Goal: Task Accomplishment & Management: Manage account settings

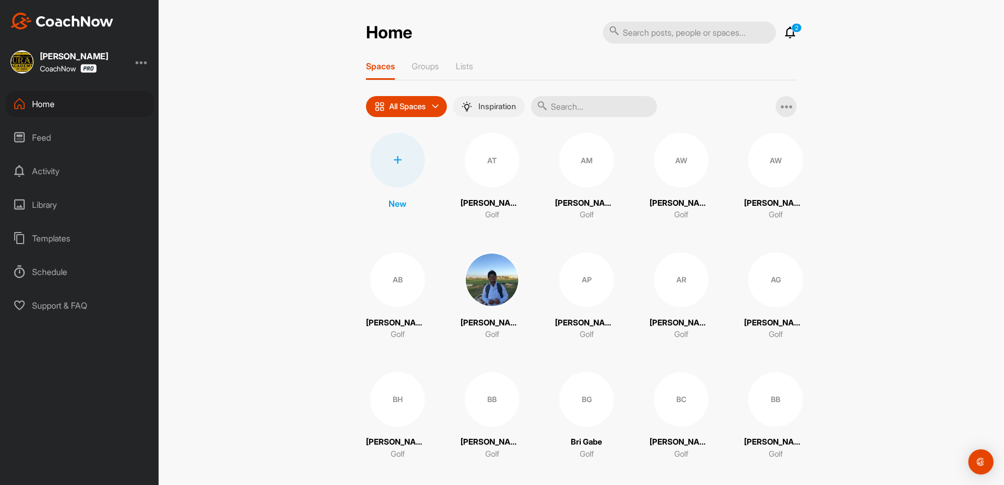
click at [491, 107] on p "Inspiration" at bounding box center [497, 106] width 38 height 8
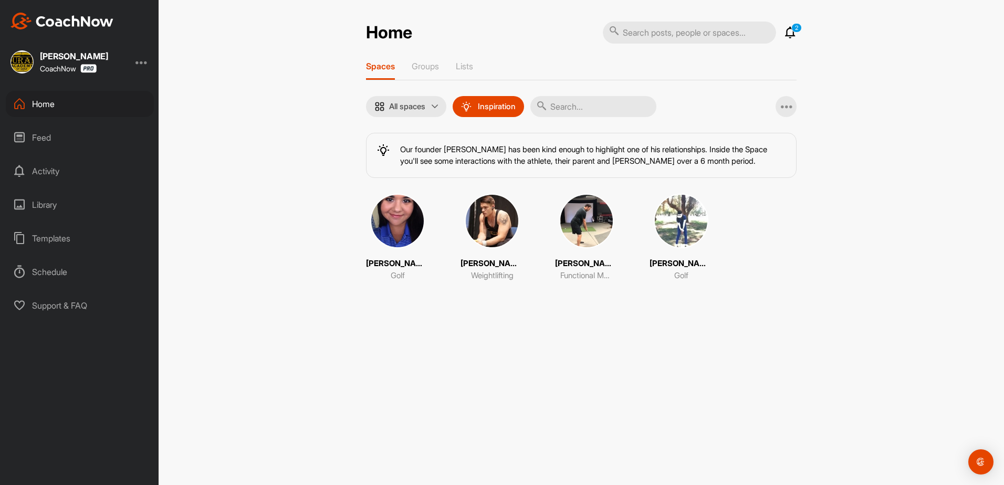
click at [394, 215] on img at bounding box center [397, 221] width 55 height 55
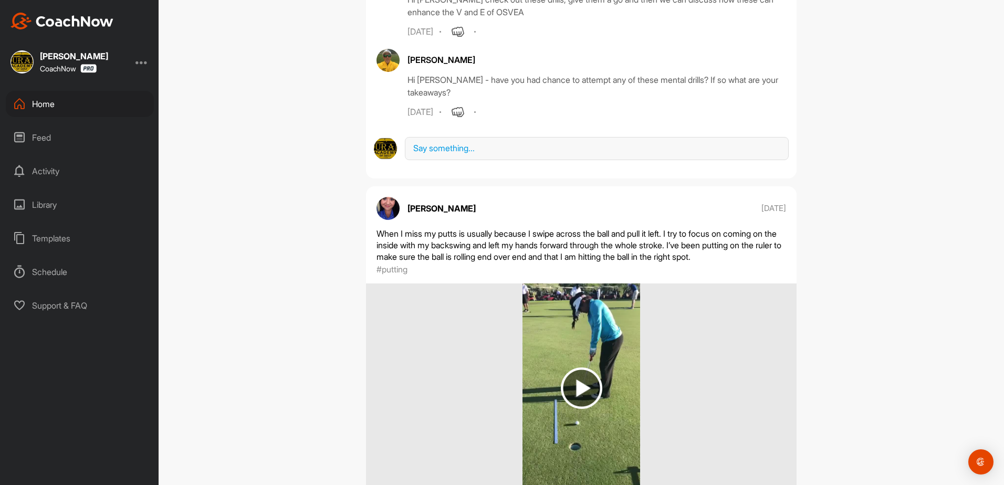
scroll to position [1733, 0]
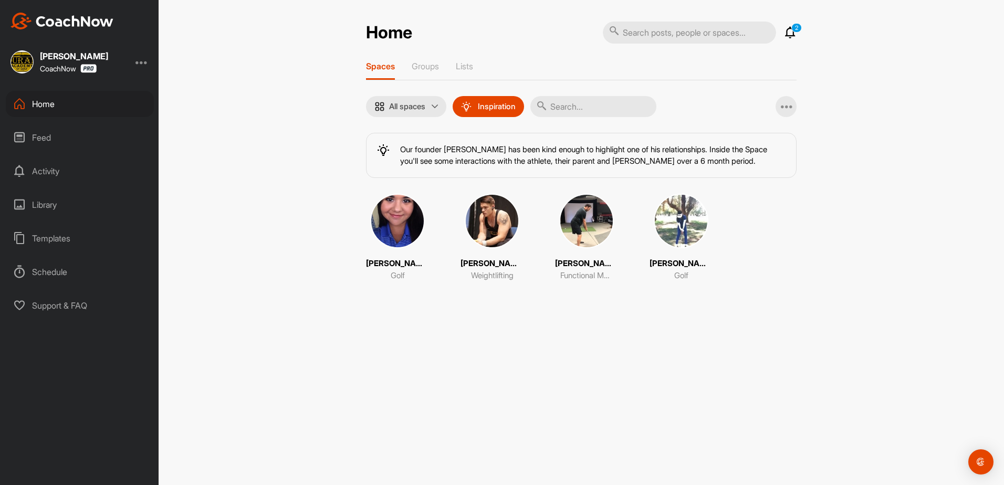
click at [659, 236] on img at bounding box center [681, 221] width 55 height 55
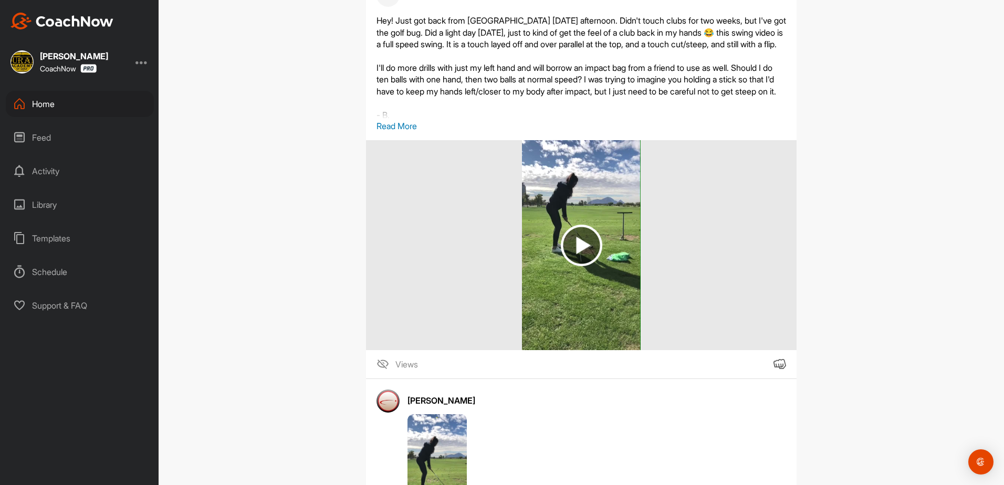
scroll to position [2258, 0]
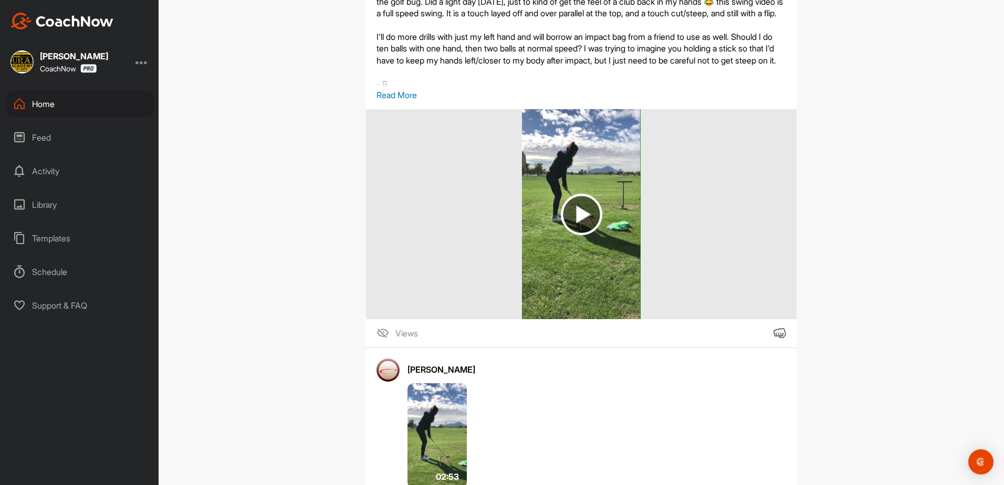
click at [594, 231] on img at bounding box center [581, 214] width 41 height 41
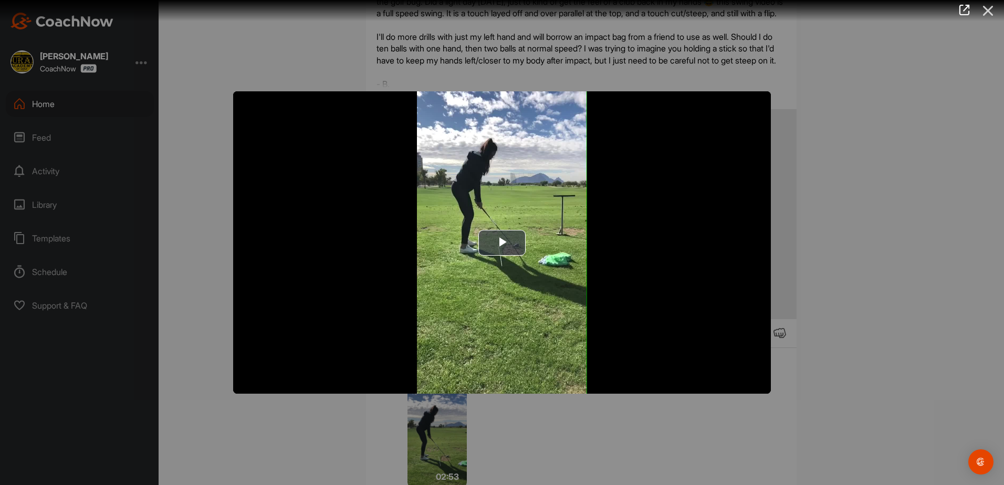
click at [988, 9] on icon at bounding box center [988, 10] width 24 height 19
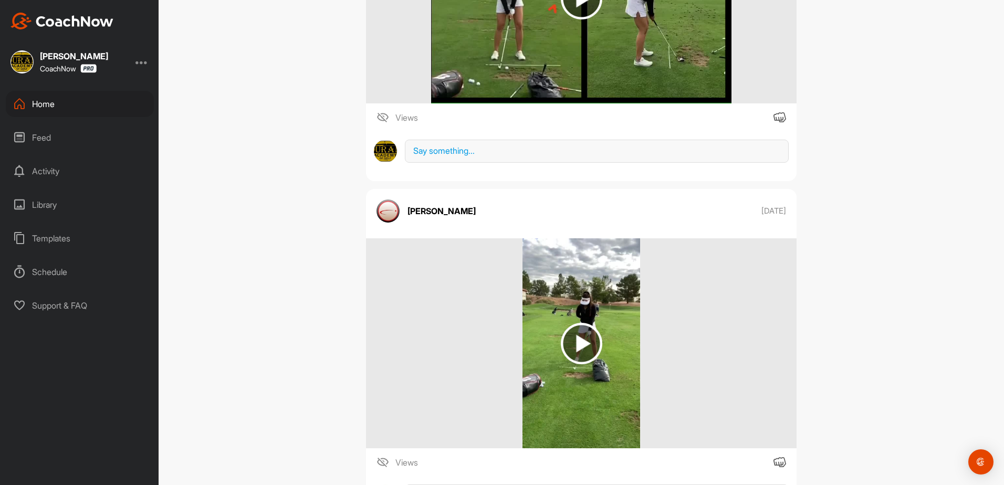
scroll to position [2993, 0]
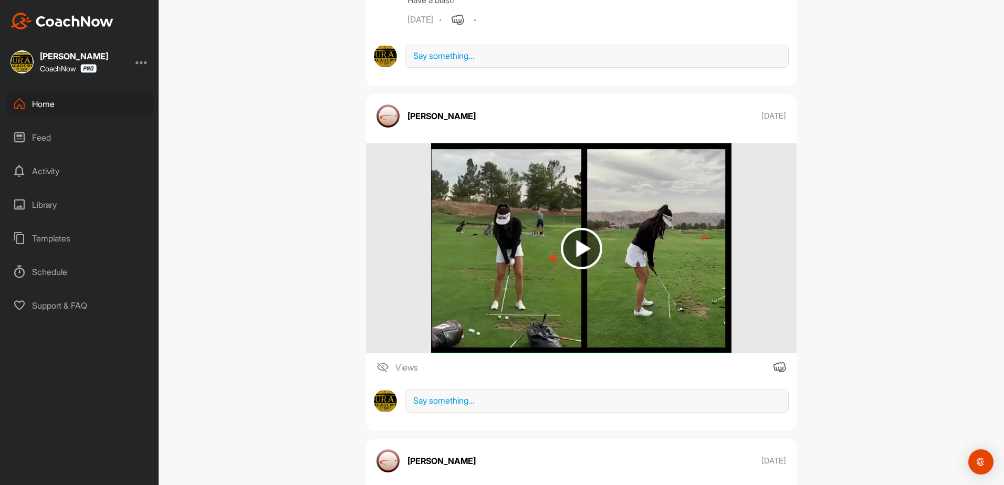
click at [37, 101] on div "Home" at bounding box center [80, 104] width 148 height 26
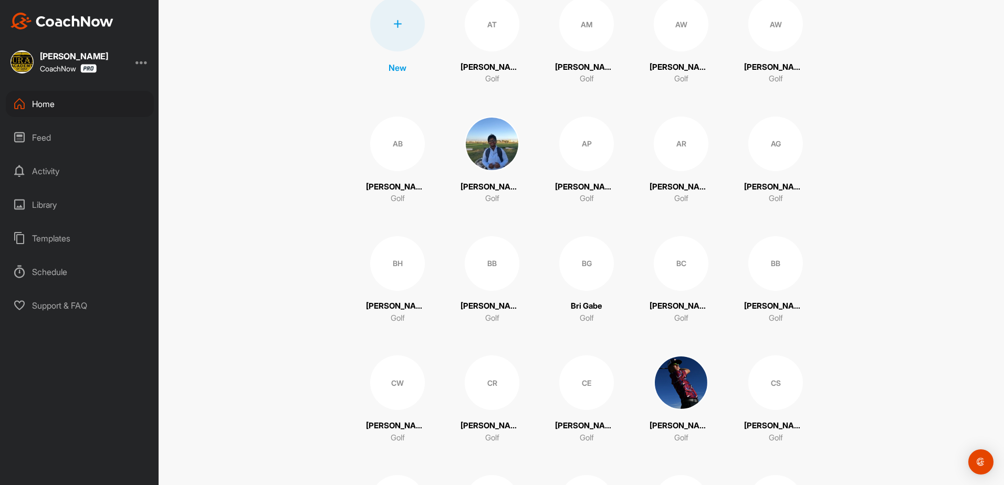
scroll to position [158, 0]
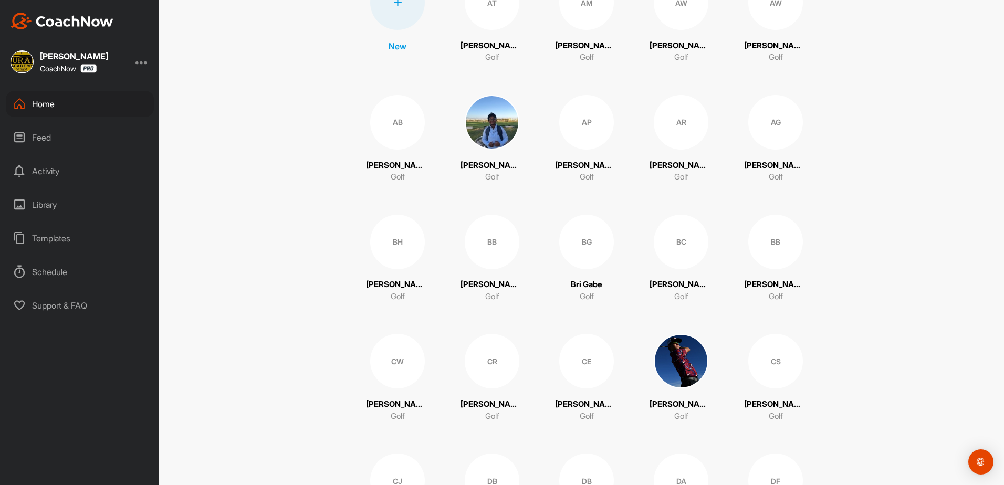
click at [494, 243] on div "BB" at bounding box center [492, 242] width 55 height 55
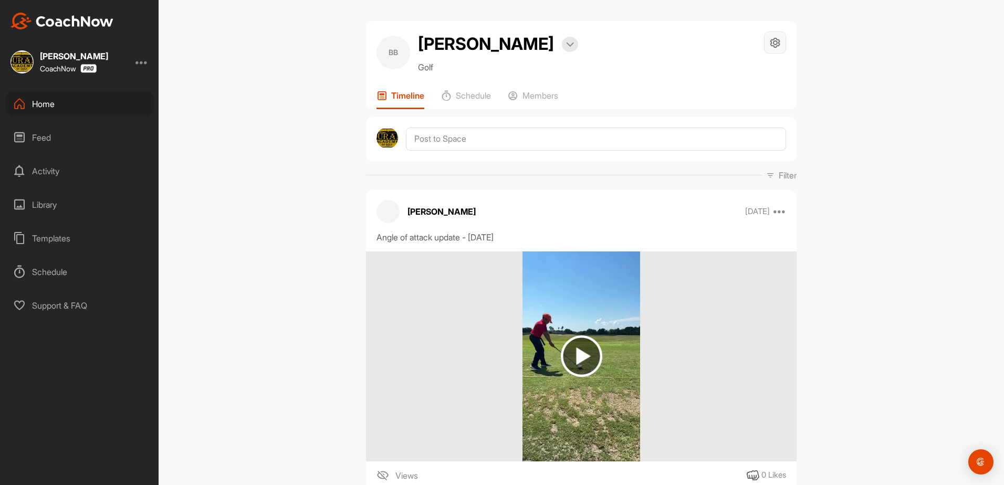
click at [775, 41] on icon at bounding box center [775, 43] width 12 height 12
click at [743, 70] on li "Space Settings" at bounding box center [744, 73] width 86 height 34
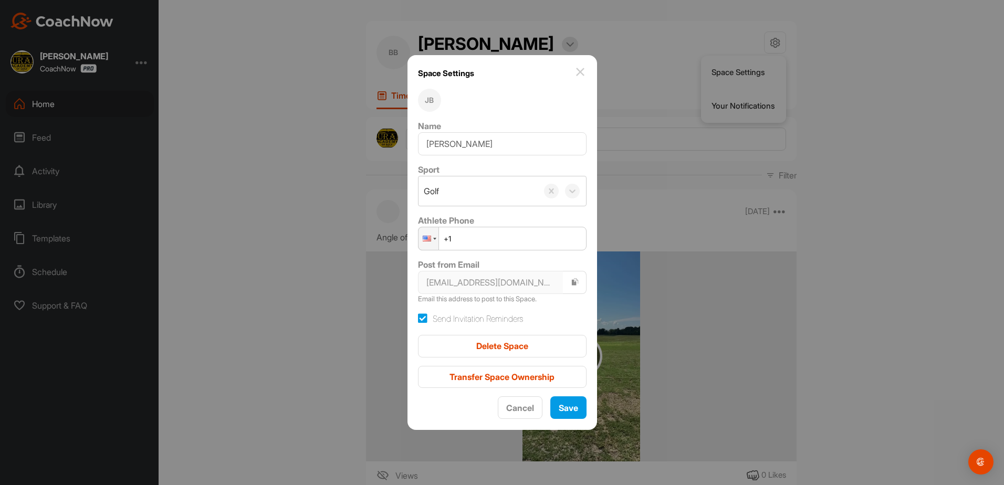
click at [853, 117] on div at bounding box center [502, 242] width 1004 height 485
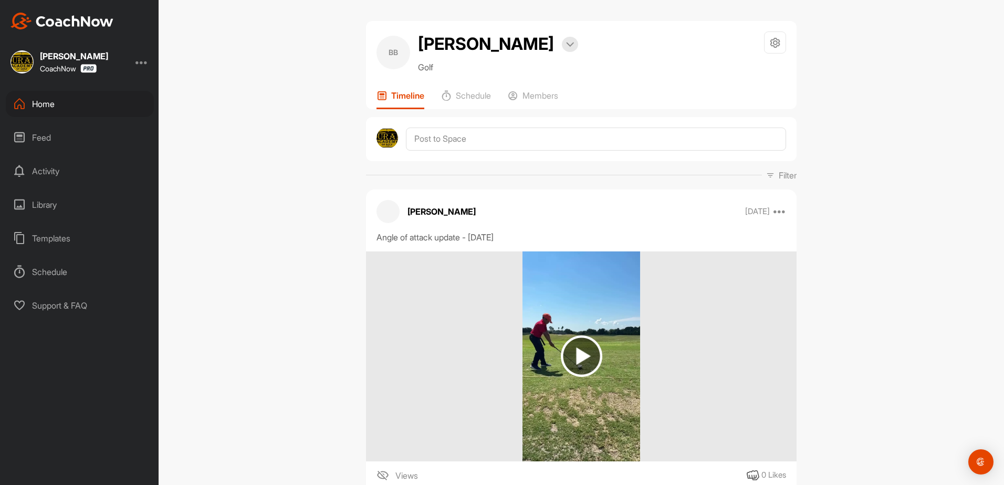
click at [47, 307] on div "Support & FAQ" at bounding box center [80, 305] width 148 height 26
click at [772, 44] on icon at bounding box center [775, 43] width 12 height 12
click at [753, 75] on li "Space Settings" at bounding box center [744, 73] width 86 height 34
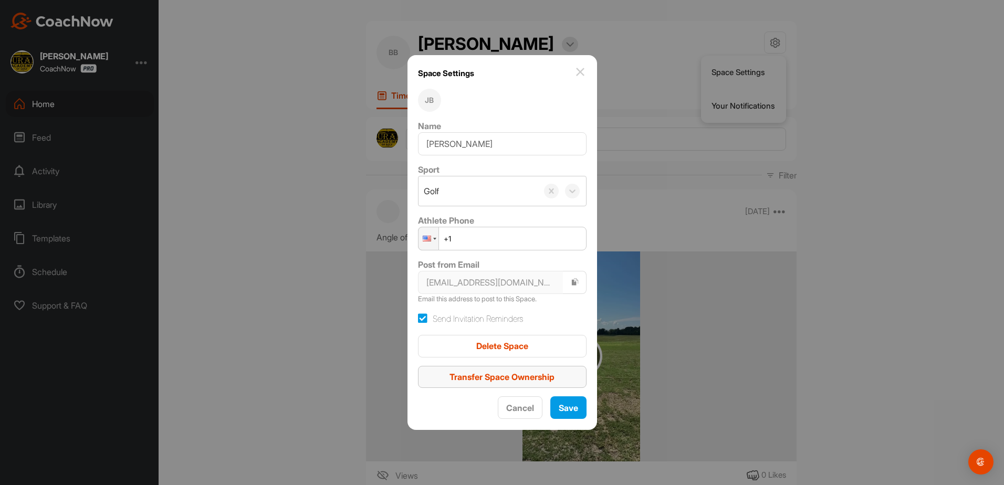
click at [553, 372] on span "Transfer Space Ownership" at bounding box center [502, 377] width 105 height 11
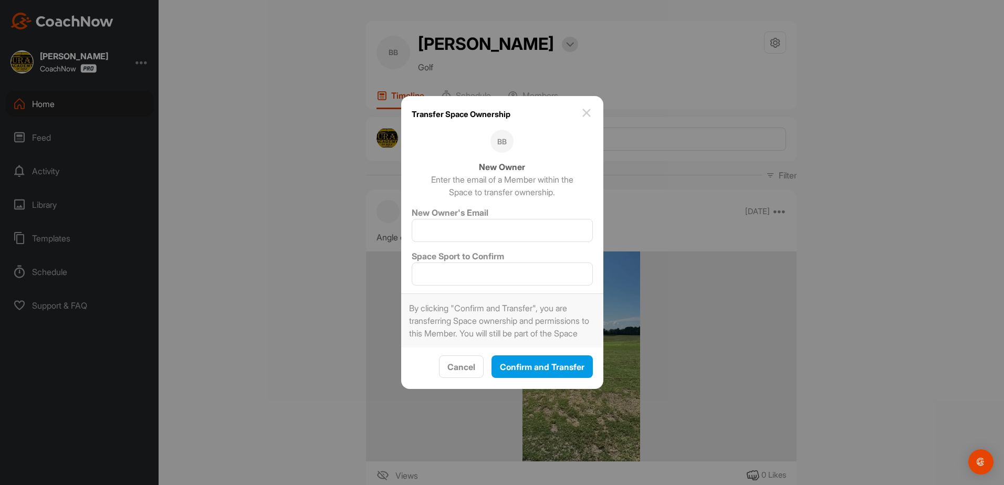
click at [586, 107] on img at bounding box center [586, 113] width 13 height 13
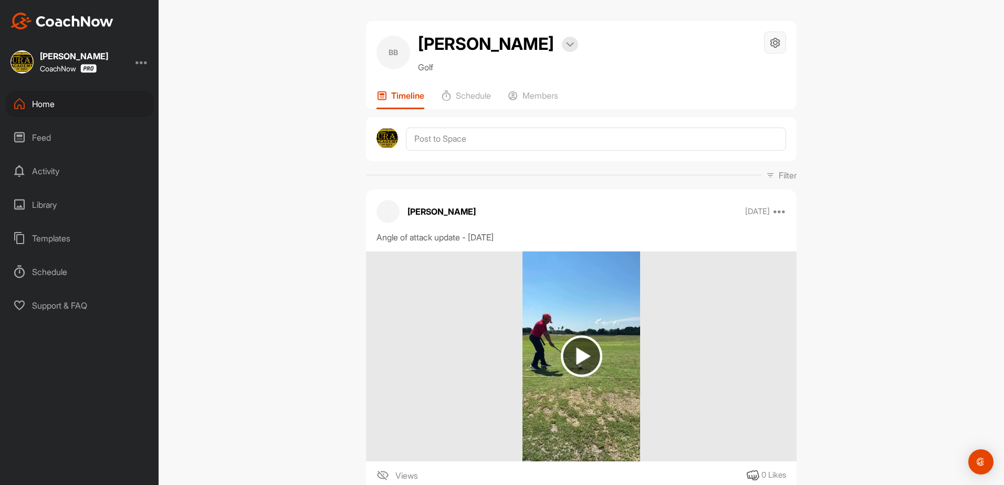
click at [774, 47] on icon at bounding box center [775, 43] width 12 height 12
click at [853, 75] on div "BB Bishoy Basaly Bookings Golf Space Settings Your Notifications Timeline Sched…" at bounding box center [581, 242] width 845 height 485
click at [566, 46] on img at bounding box center [570, 44] width 8 height 5
click at [54, 267] on div "Schedule" at bounding box center [80, 272] width 148 height 26
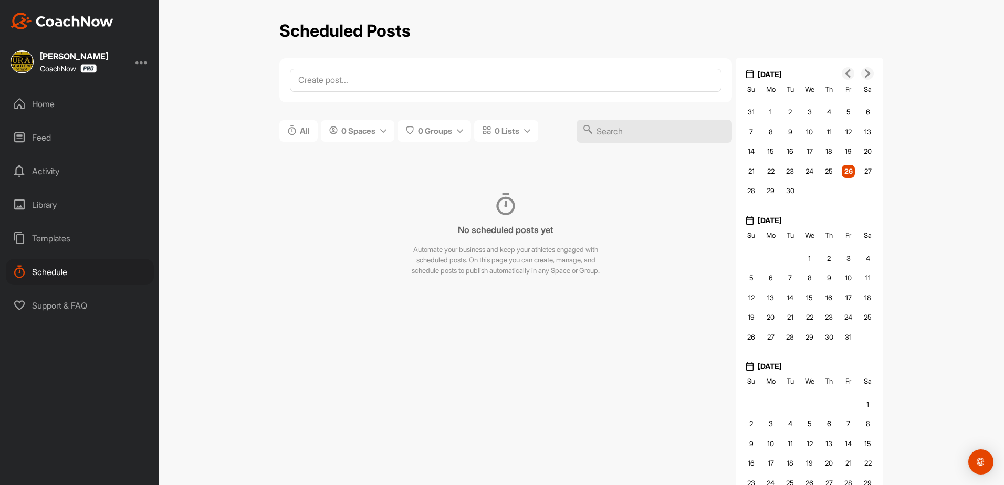
click at [40, 99] on div "Home" at bounding box center [80, 104] width 148 height 26
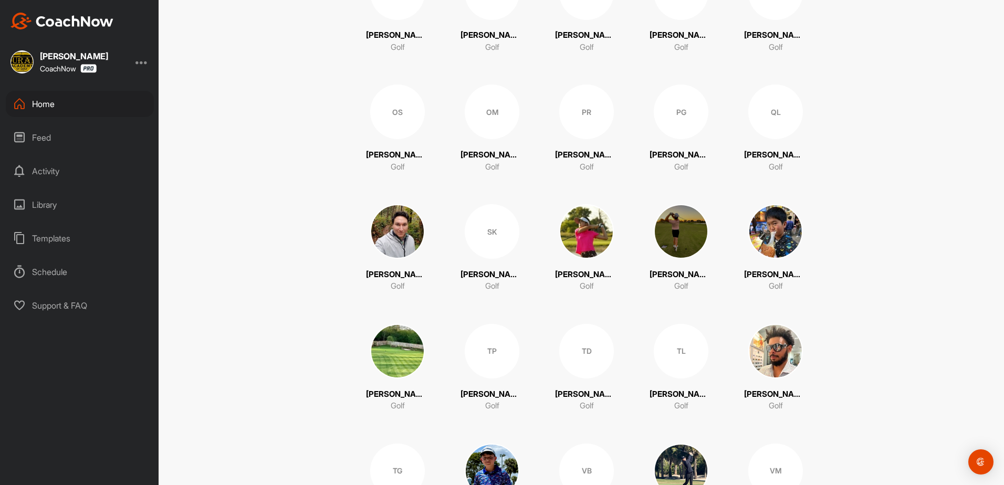
scroll to position [1943, 0]
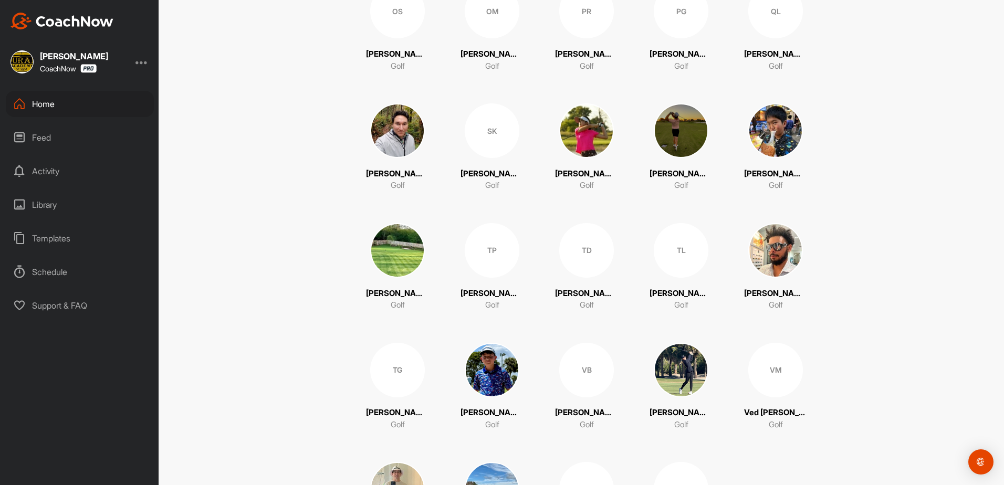
click at [685, 128] on img at bounding box center [681, 130] width 55 height 55
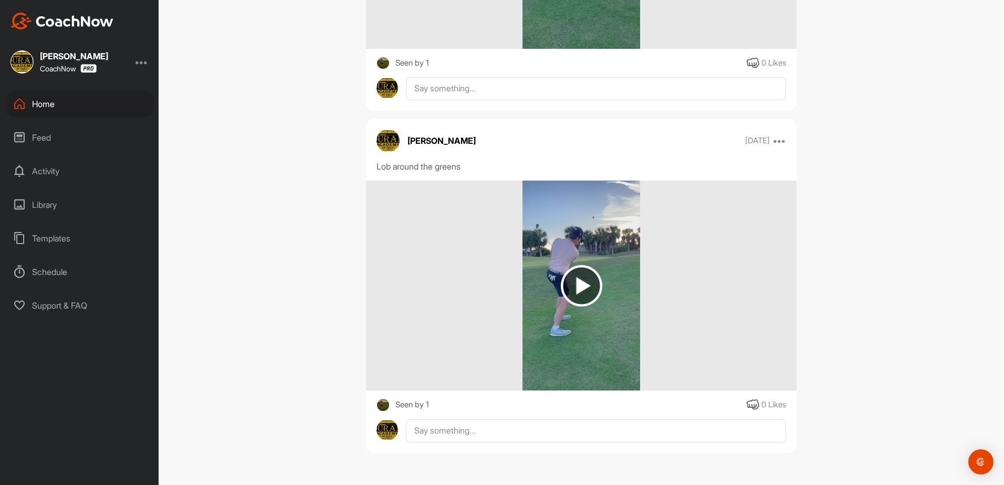
scroll to position [1846, 0]
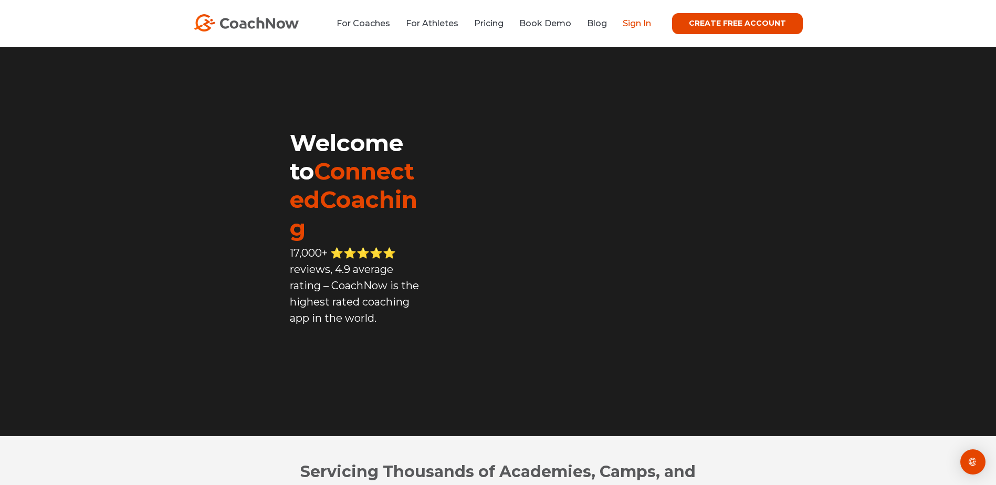
click at [639, 24] on link "Sign In" at bounding box center [637, 23] width 28 height 10
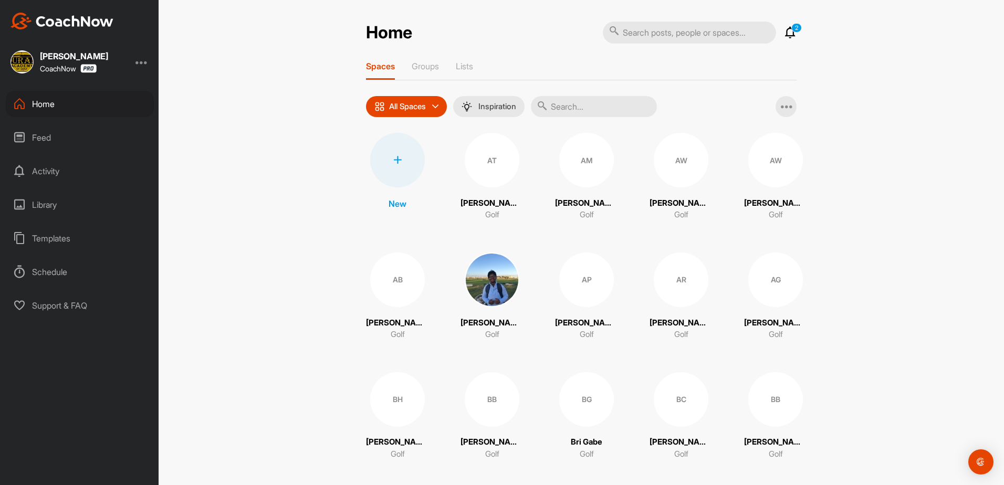
click at [138, 63] on div "[PERSON_NAME] CoachNow" at bounding box center [79, 61] width 159 height 23
click at [142, 63] on div at bounding box center [141, 62] width 13 height 13
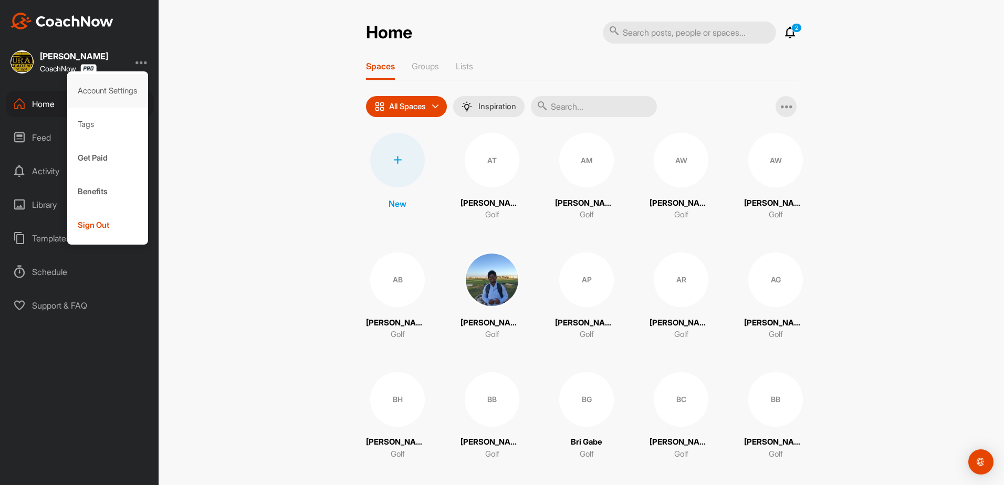
click at [114, 91] on div "Account Settings" at bounding box center [107, 91] width 81 height 34
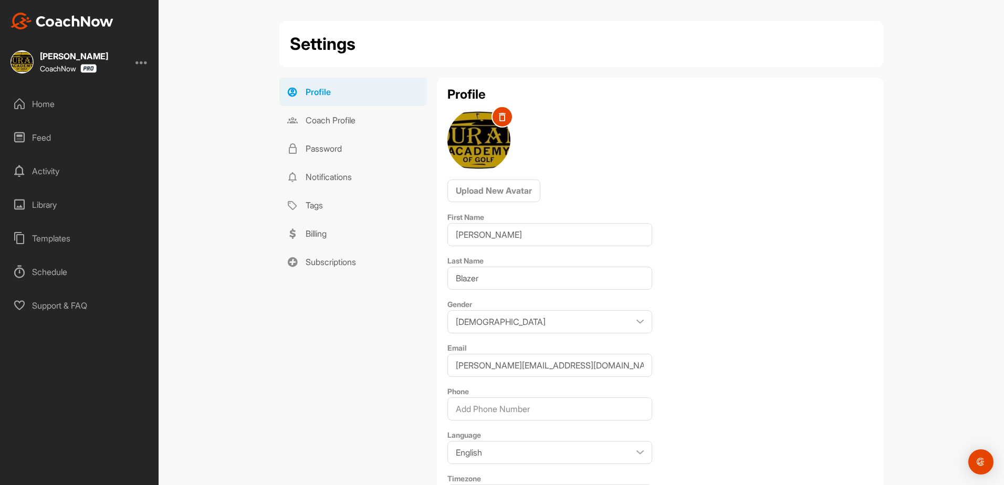
click at [505, 104] on div "Profile Upload New Avatar First Name [PERSON_NAME] Last Name Blazer Gender [DEM…" at bounding box center [660, 324] width 446 height 493
click at [466, 144] on img at bounding box center [478, 140] width 63 height 63
click at [479, 196] on span "Upload New Avatar" at bounding box center [494, 190] width 76 height 11
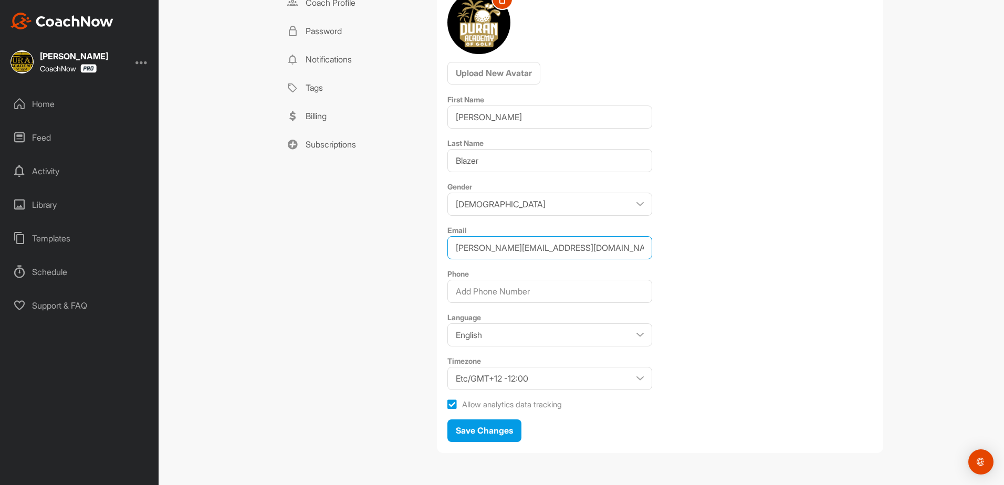
drag, startPoint x: 577, startPoint y: 245, endPoint x: 349, endPoint y: 240, distance: 228.0
click at [349, 240] on div "Profile Coach Profile Password Notifications Tags Billing Subscriptions Profile…" at bounding box center [581, 210] width 604 height 501
click at [349, 240] on div "Profile Coach Profile Password Notifications Tags Billing Subscriptions" at bounding box center [352, 210] width 147 height 501
click at [482, 436] on span "Save Changes" at bounding box center [484, 430] width 57 height 11
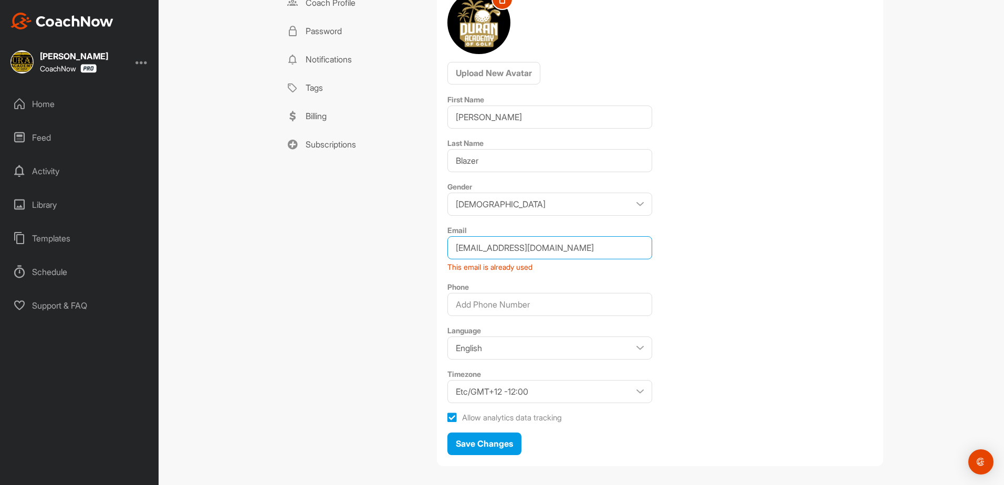
drag, startPoint x: 568, startPoint y: 247, endPoint x: 430, endPoint y: 247, distance: 137.6
click at [430, 247] on div "Profile Coach Profile Password Notifications Tags Billing Subscriptions Profile…" at bounding box center [581, 217] width 604 height 514
click at [417, 249] on div "Profile Coach Profile Password Notifications Tags Billing Subscriptions" at bounding box center [352, 217] width 147 height 514
drag, startPoint x: 607, startPoint y: 244, endPoint x: 288, endPoint y: 247, distance: 318.2
click at [288, 247] on div "Profile Coach Profile Password Notifications Tags Billing Subscriptions Profile…" at bounding box center [581, 217] width 604 height 514
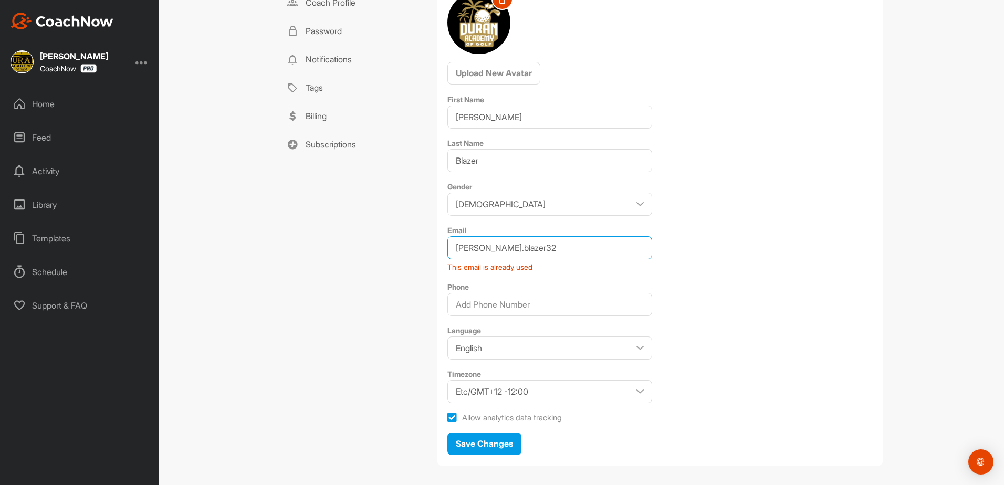
type input "[PERSON_NAME][EMAIL_ADDRESS][DOMAIN_NAME]"
type input "4072422212"
click at [486, 451] on button "Save Changes" at bounding box center [484, 444] width 74 height 23
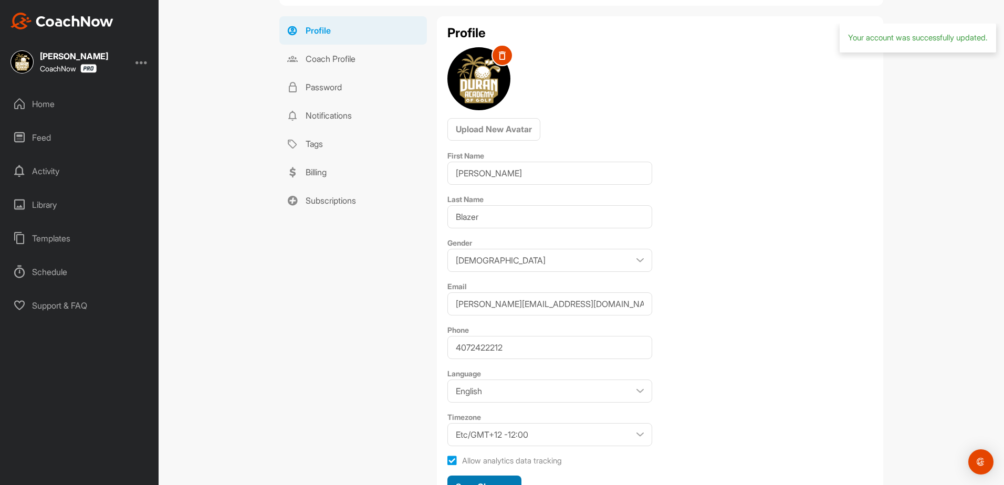
scroll to position [0, 0]
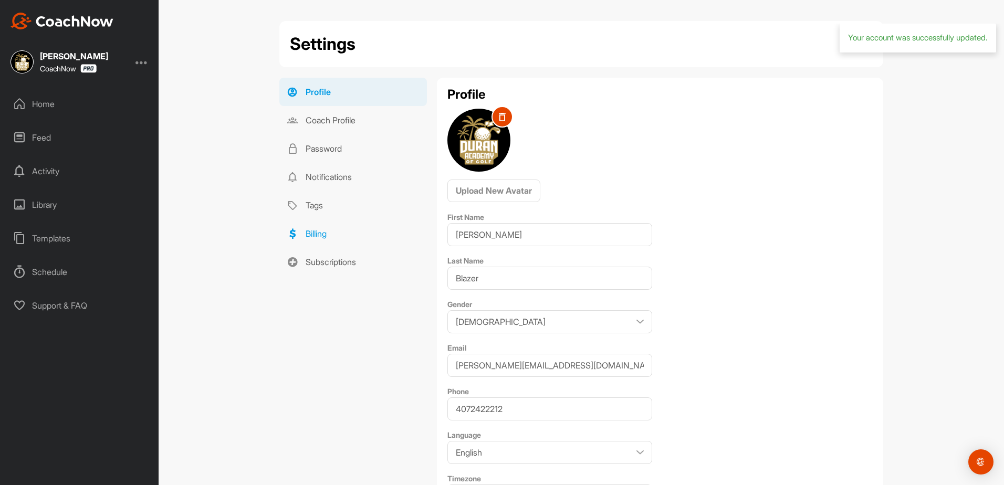
click at [309, 233] on link "Billing" at bounding box center [353, 234] width 148 height 28
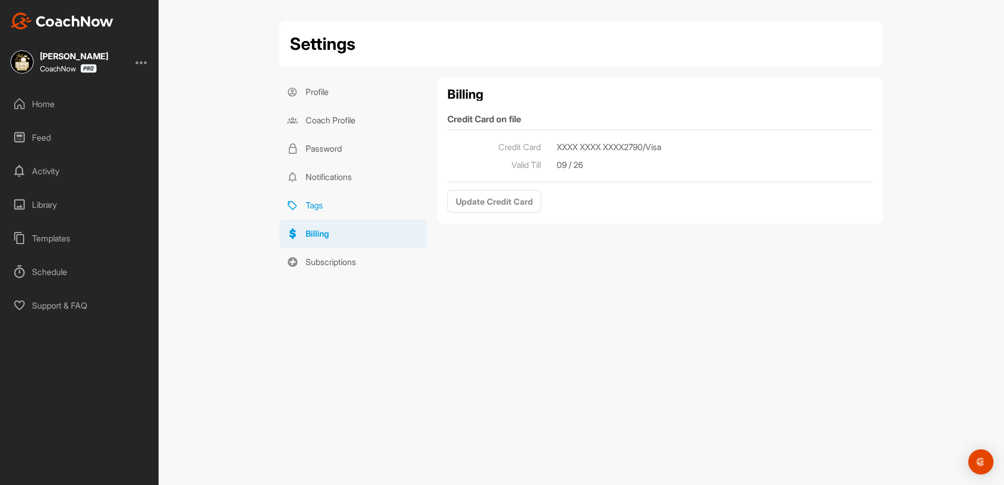
click at [312, 204] on link "Tags" at bounding box center [353, 205] width 148 height 28
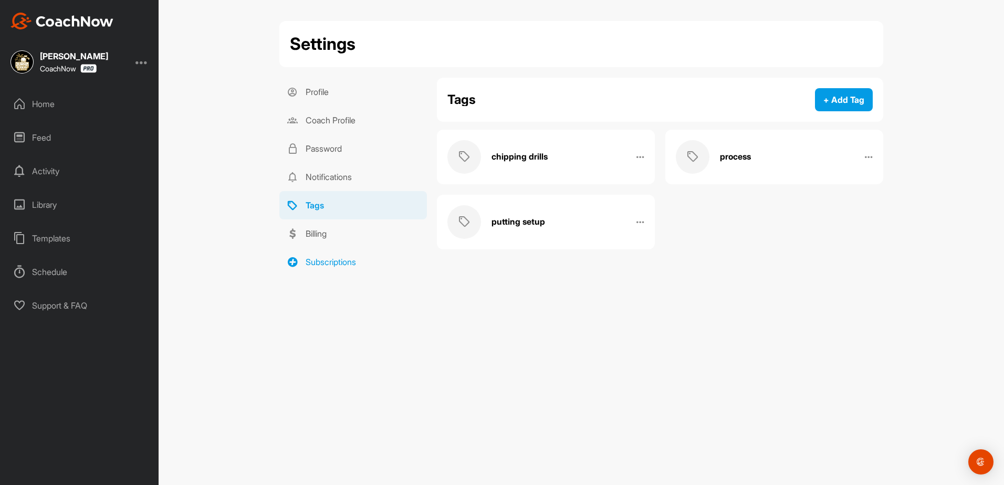
click at [318, 260] on link "Subscriptions" at bounding box center [353, 262] width 148 height 28
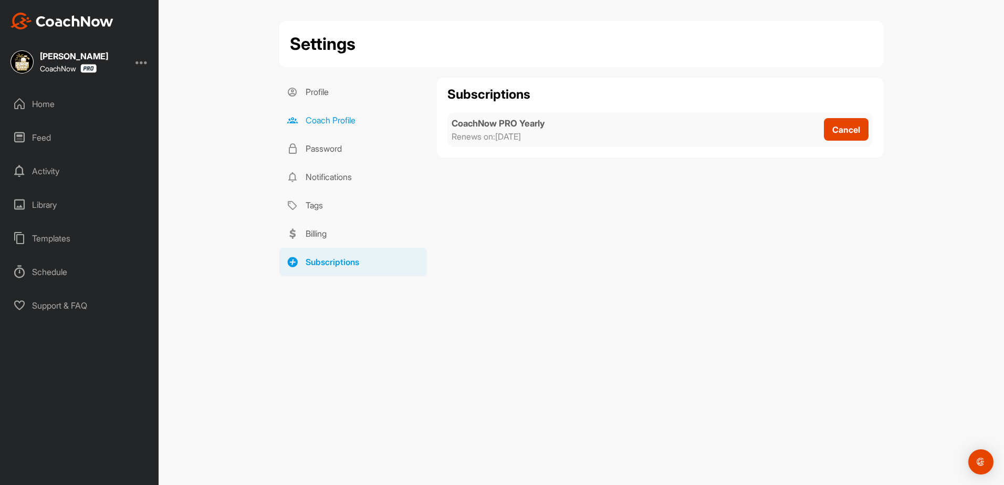
click at [319, 114] on link "Coach Profile" at bounding box center [353, 120] width 148 height 28
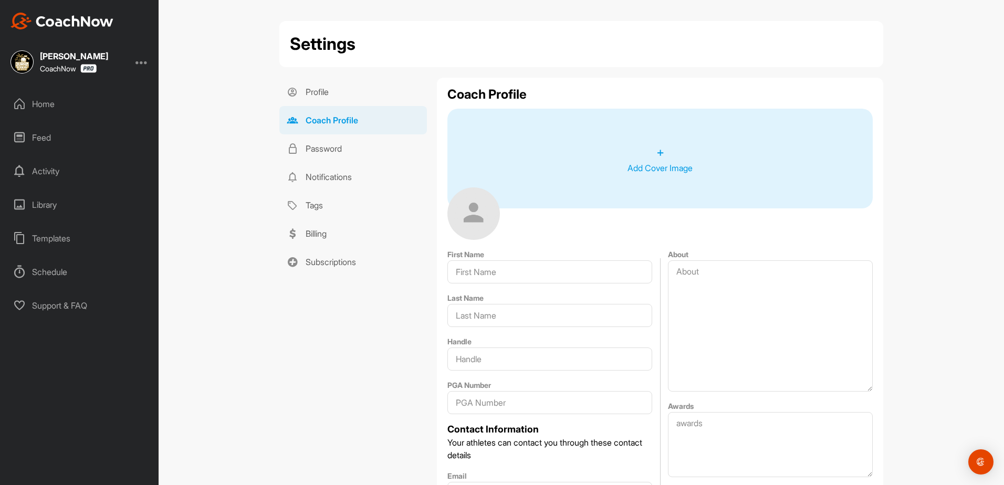
type input "[PERSON_NAME]"
type input "Blazer"
click at [664, 160] on div "+ Add Cover Image" at bounding box center [660, 159] width 65 height 32
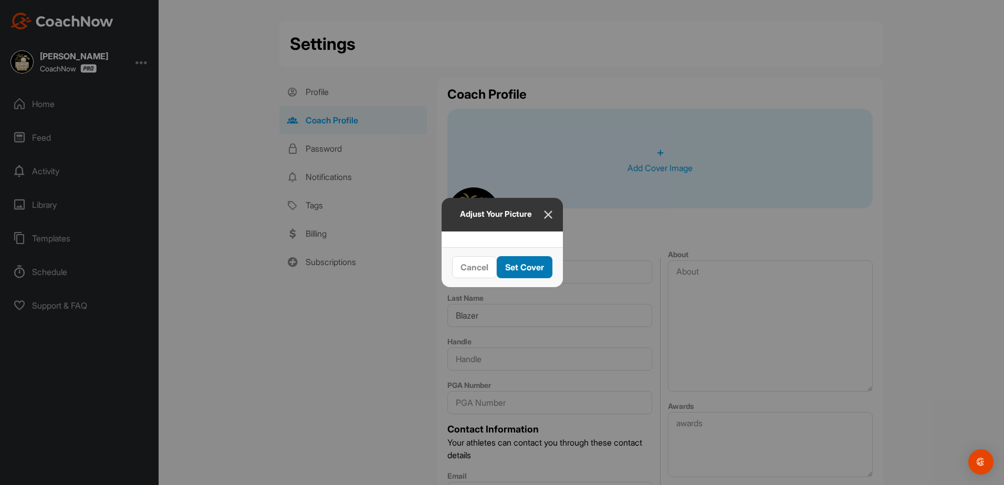
click at [544, 273] on span "Set Cover" at bounding box center [524, 267] width 39 height 11
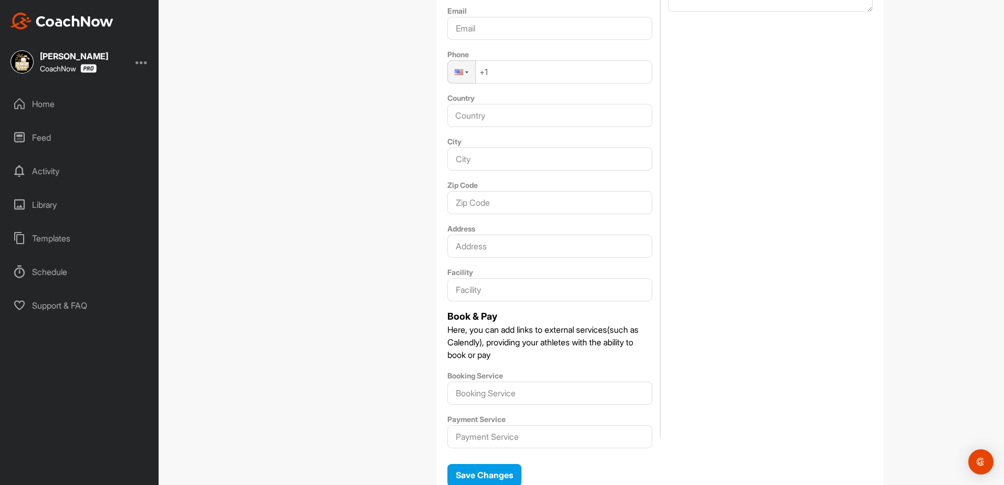
scroll to position [510, 0]
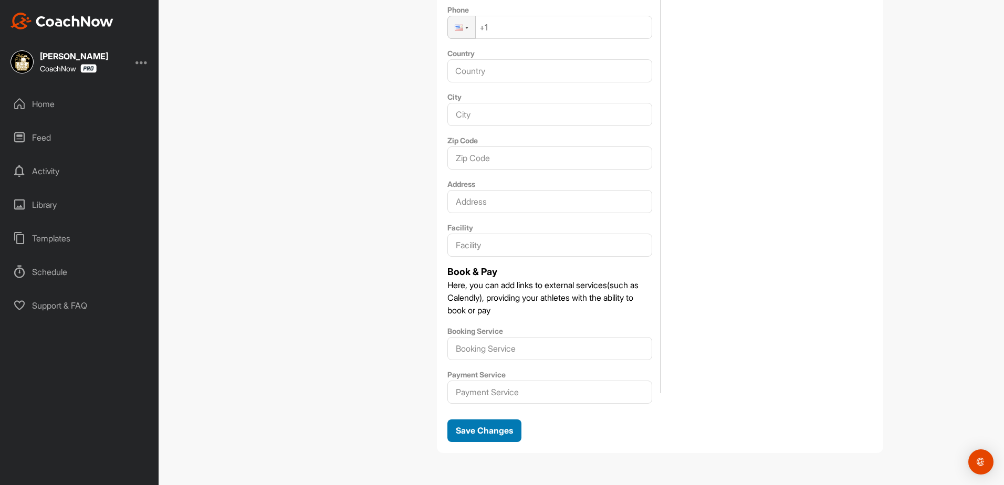
click at [502, 437] on div "Save Changes" at bounding box center [484, 430] width 57 height 13
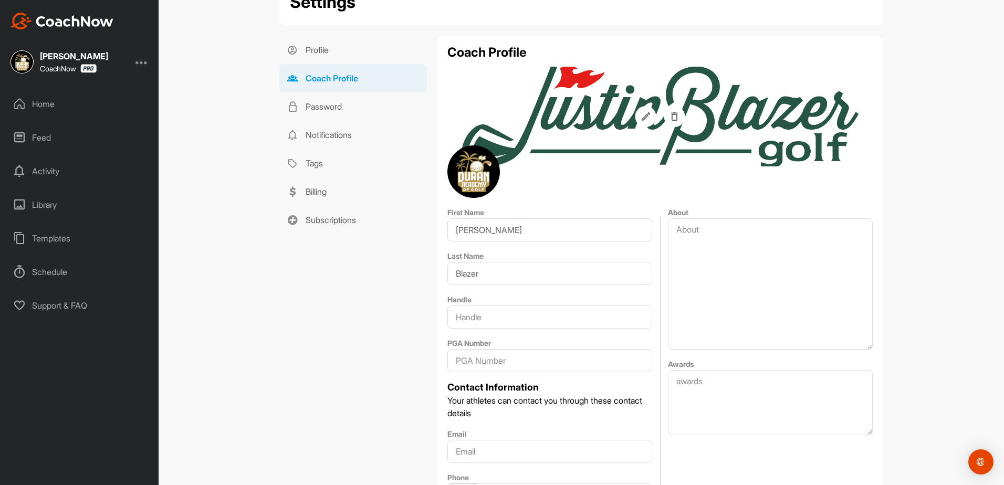
scroll to position [37, 0]
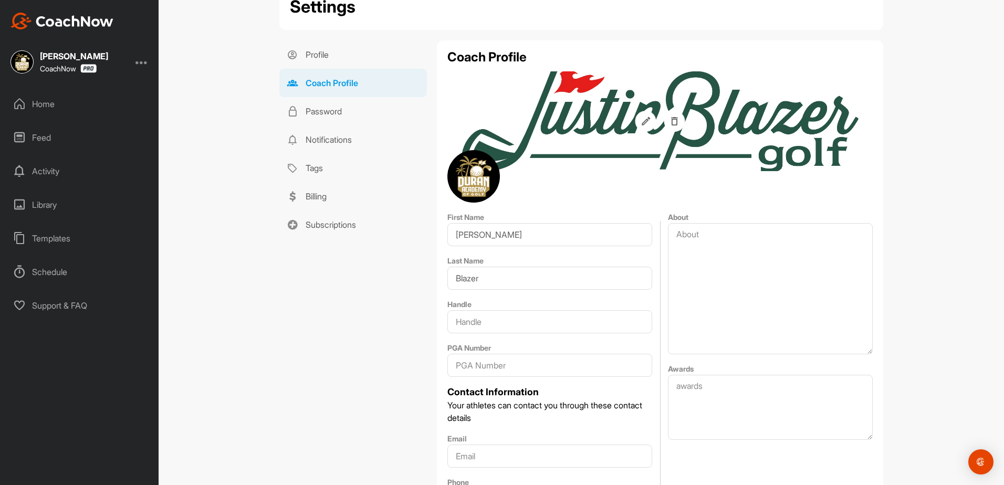
click at [41, 14] on img at bounding box center [62, 21] width 103 height 17
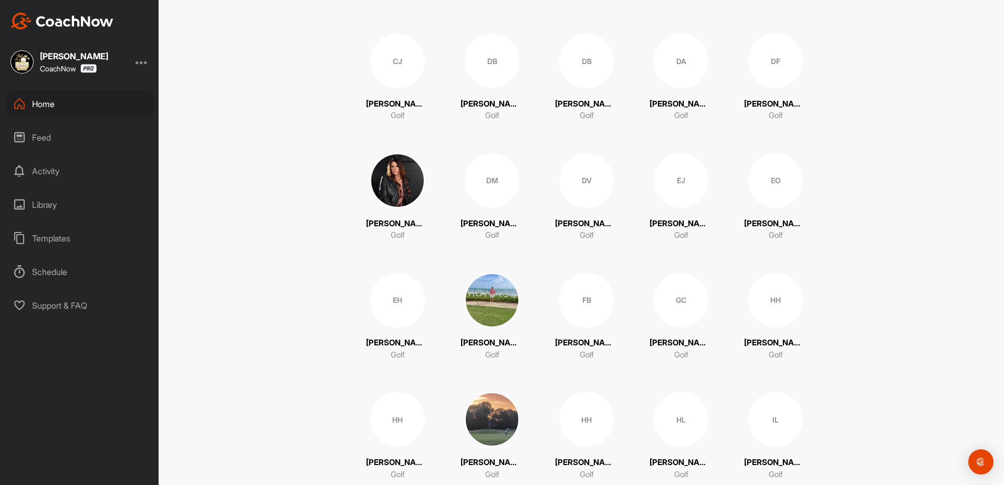
scroll to position [315, 0]
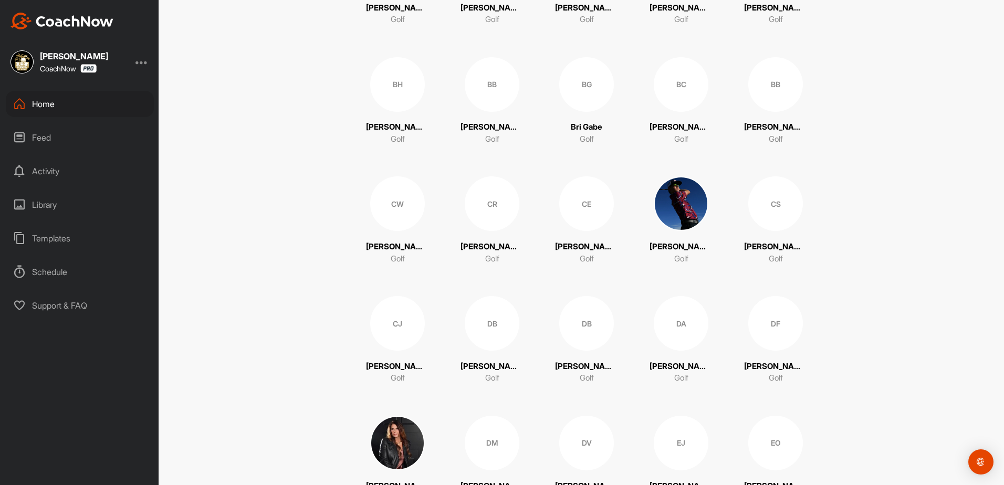
click at [678, 214] on img at bounding box center [681, 203] width 55 height 55
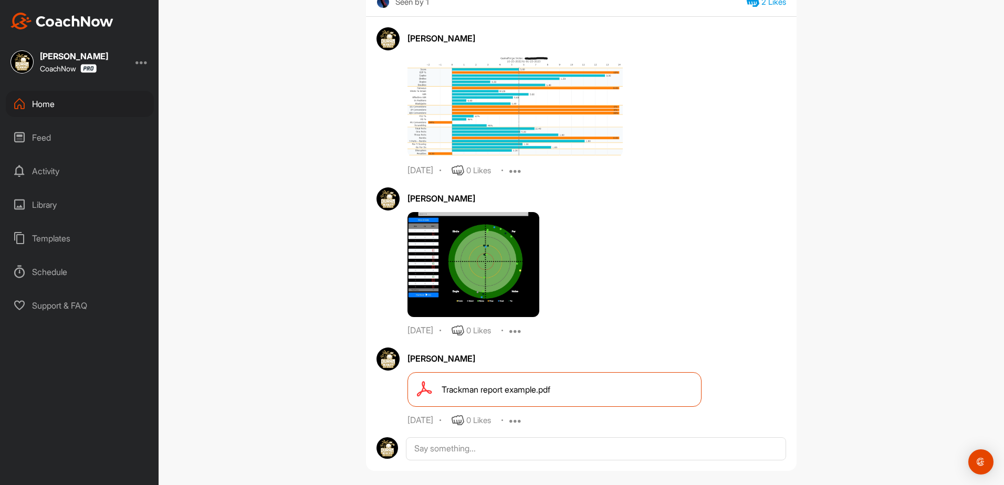
scroll to position [6772, 0]
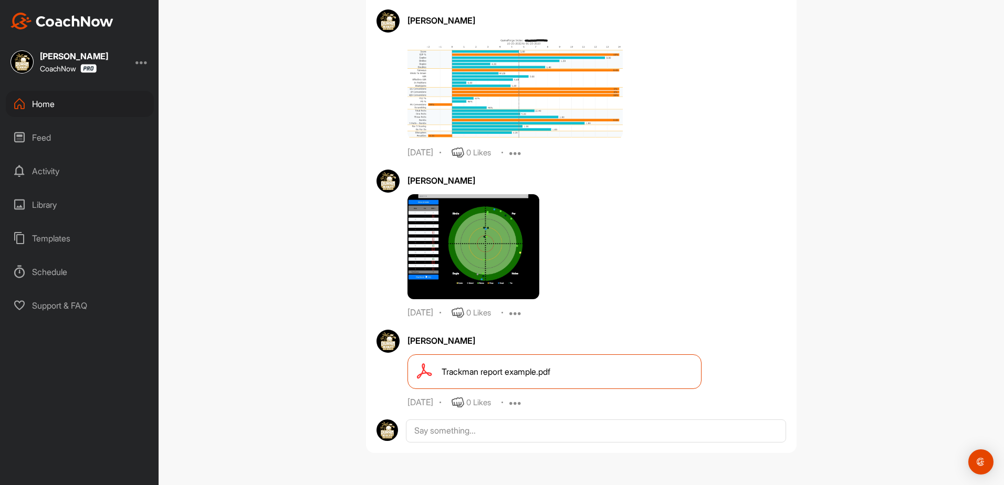
click at [523, 375] on span "Trackman report example.pdf" at bounding box center [496, 371] width 109 height 13
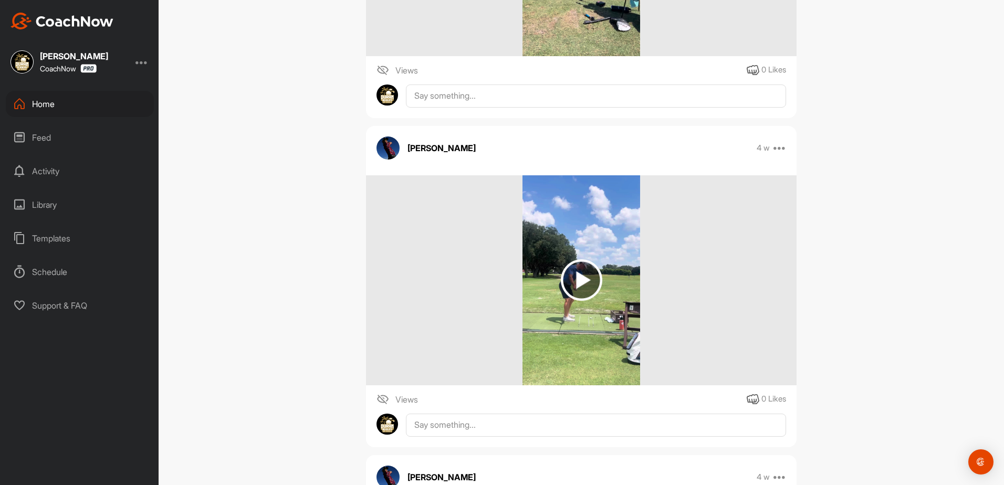
scroll to position [0, 0]
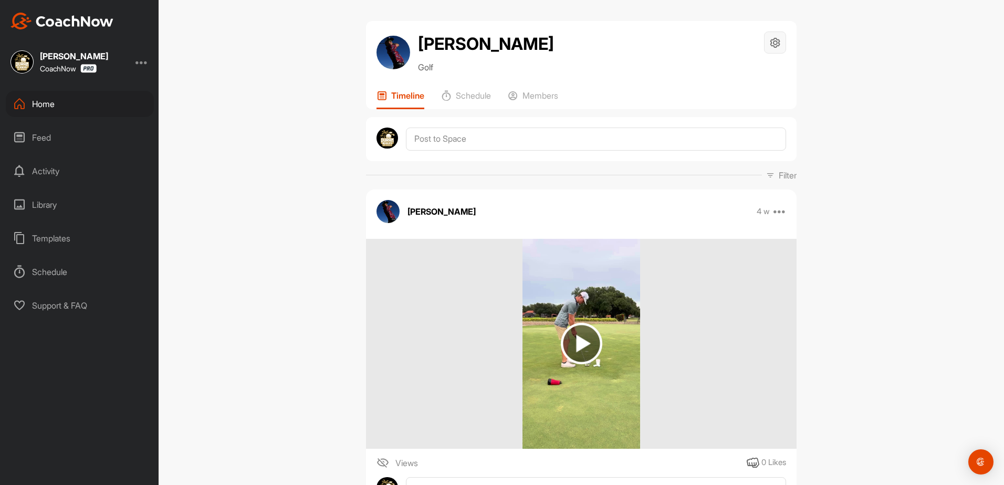
click at [769, 42] on icon at bounding box center [775, 43] width 12 height 12
click at [733, 74] on li "Space Settings" at bounding box center [744, 73] width 86 height 34
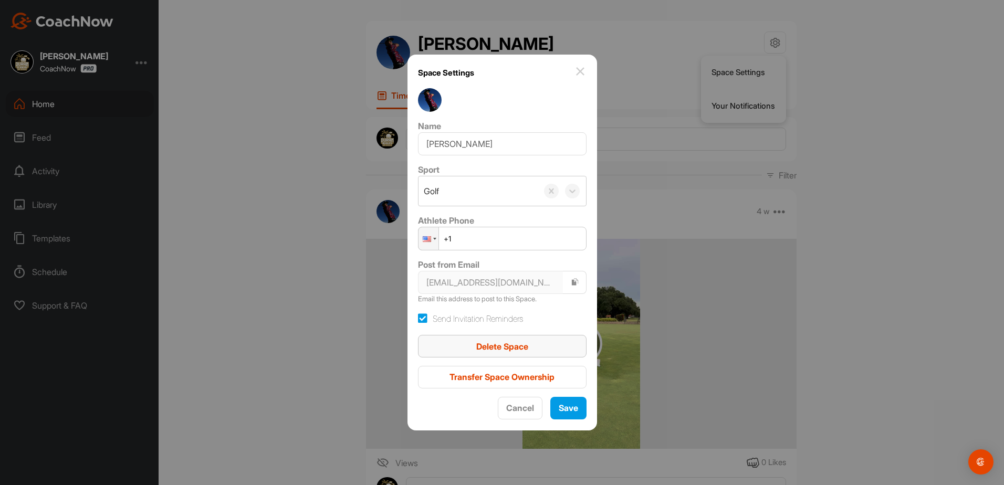
click at [528, 350] on span "Delete Space" at bounding box center [502, 346] width 52 height 11
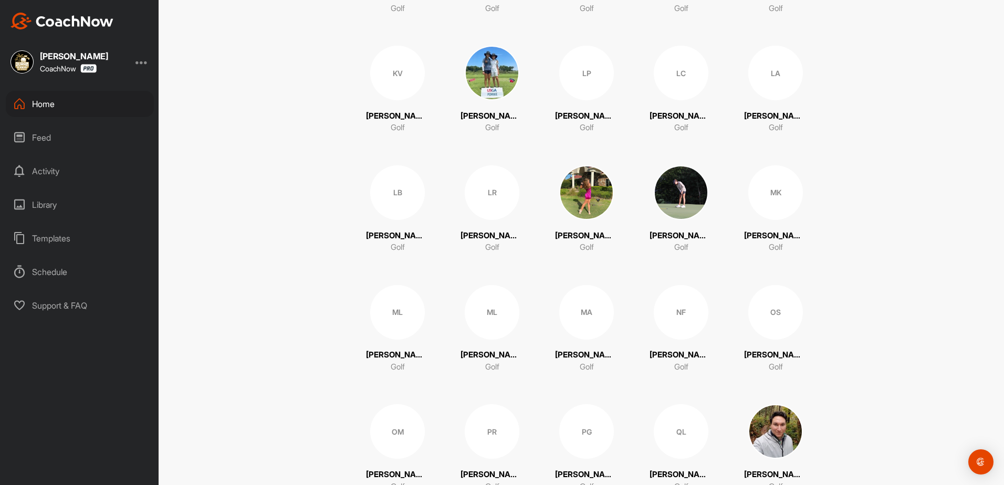
scroll to position [1523, 0]
click at [578, 316] on div "MA" at bounding box center [586, 312] width 55 height 55
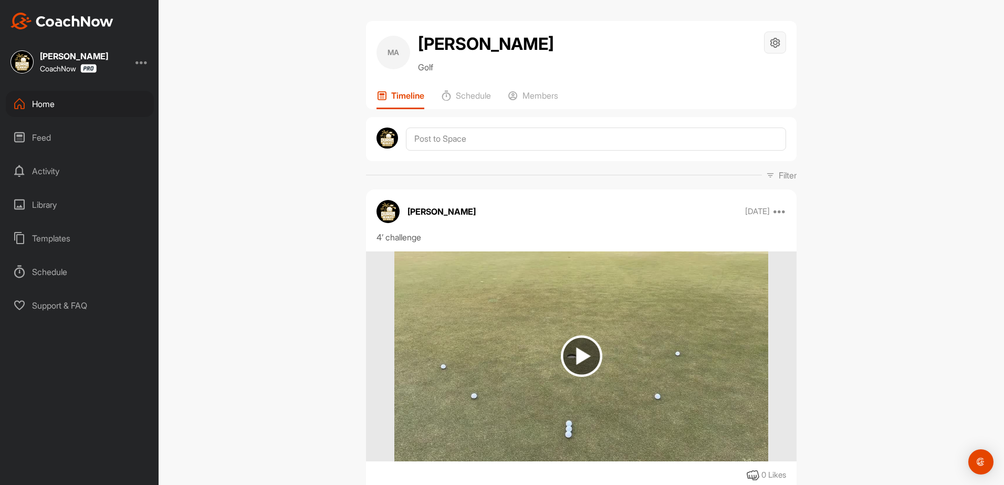
click at [776, 49] on div at bounding box center [775, 43] width 22 height 22
click at [741, 73] on li "Space Settings" at bounding box center [744, 73] width 86 height 34
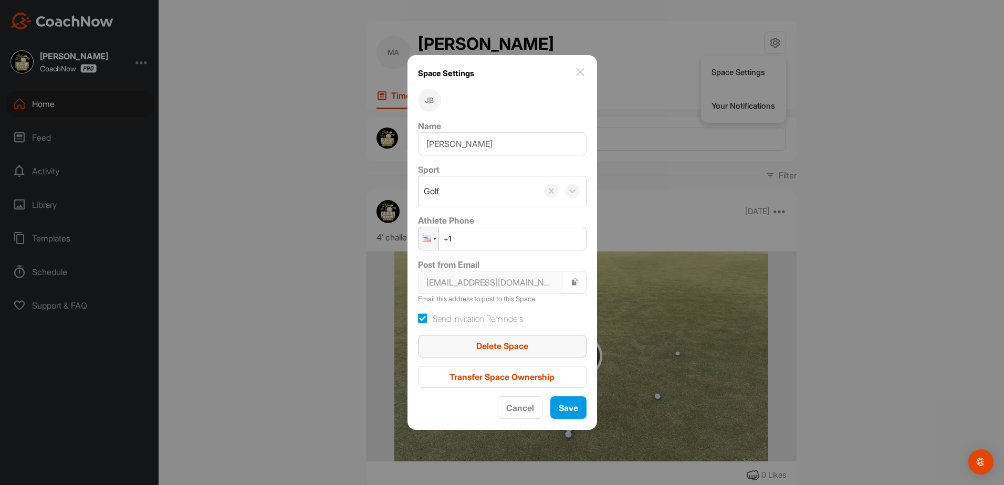
click at [511, 351] on span "Delete Space" at bounding box center [502, 346] width 52 height 11
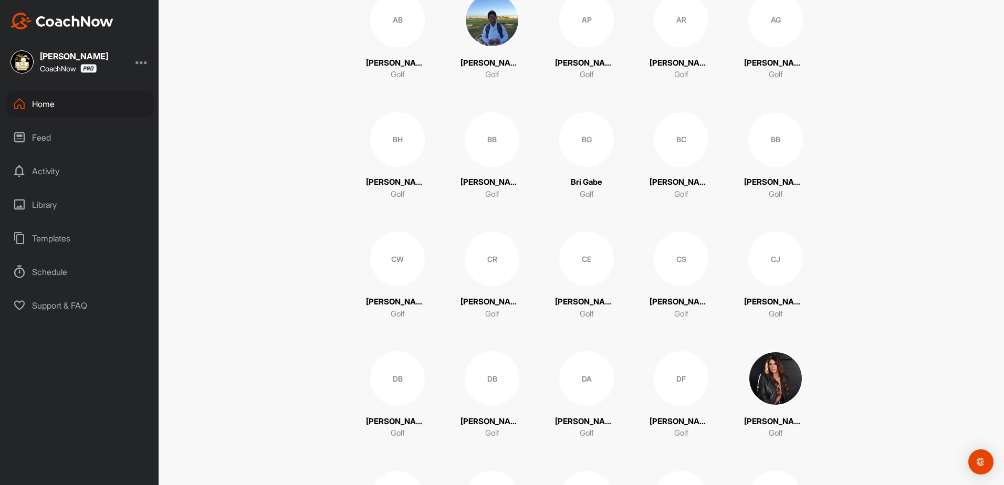
scroll to position [315, 0]
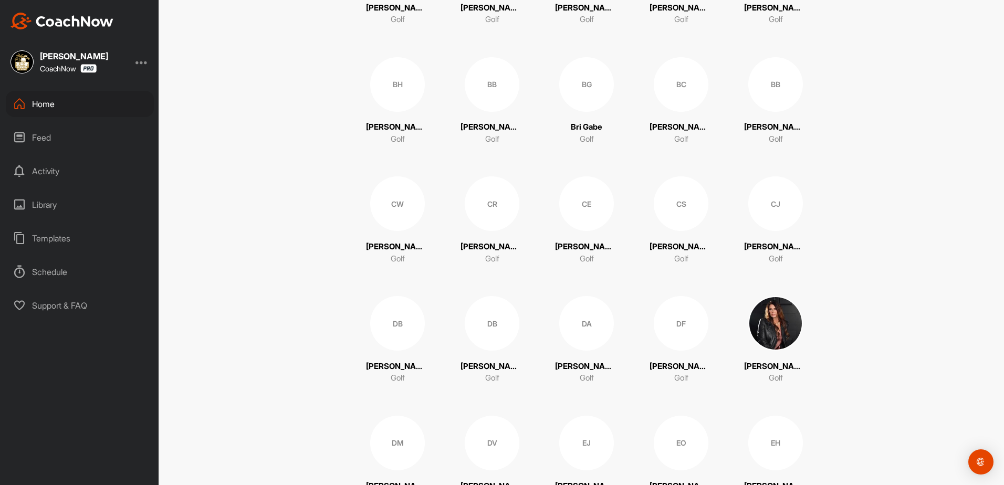
click at [581, 212] on div "CE" at bounding box center [586, 203] width 55 height 55
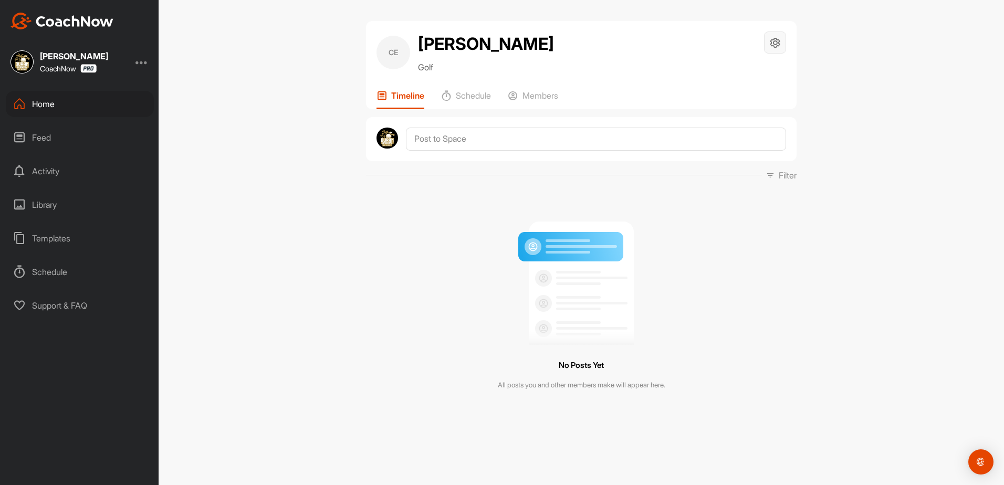
click at [777, 49] on div at bounding box center [775, 43] width 22 height 22
click at [729, 64] on li "Space Settings" at bounding box center [744, 73] width 86 height 34
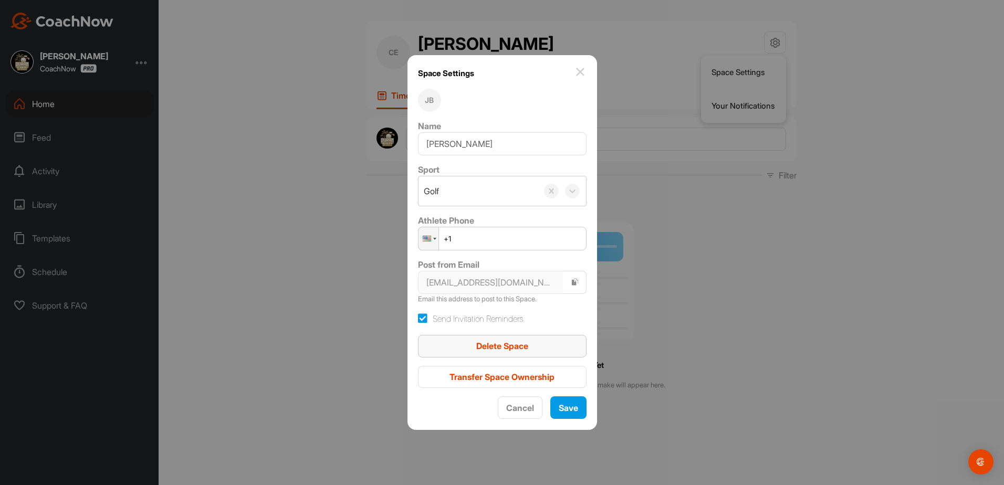
click at [498, 349] on span "Delete Space" at bounding box center [502, 346] width 52 height 11
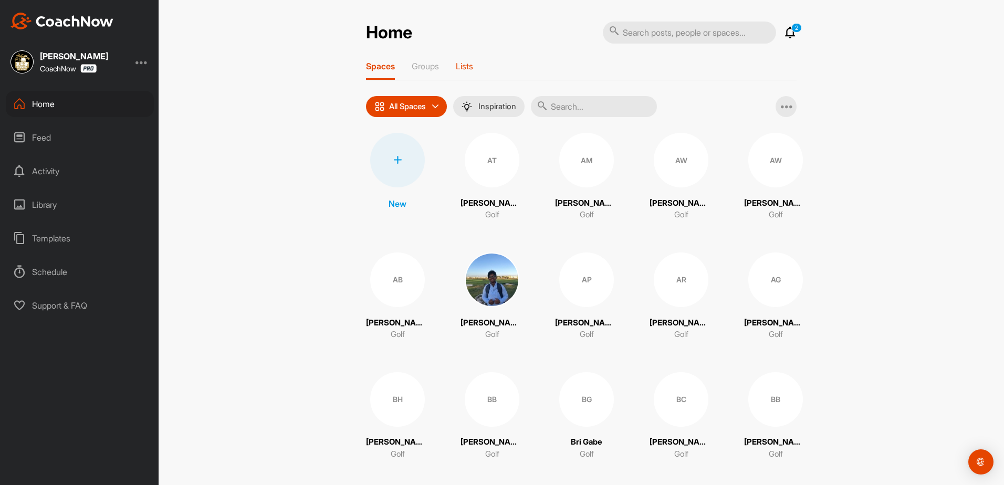
click at [459, 61] on p "Lists" at bounding box center [464, 66] width 17 height 11
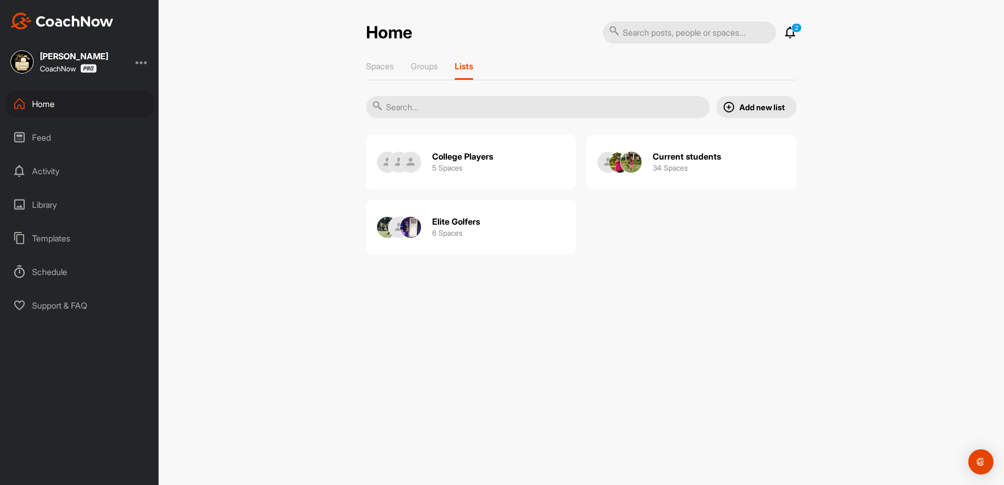
click at [621, 172] on img at bounding box center [619, 162] width 21 height 21
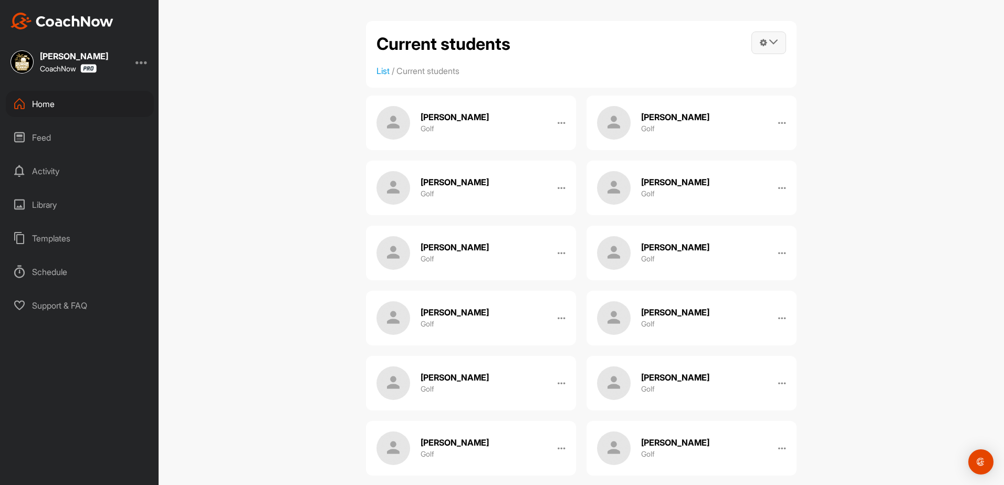
click at [769, 43] on icon at bounding box center [773, 42] width 8 height 8
click at [703, 75] on link "Manage Spaces" at bounding box center [715, 73] width 141 height 34
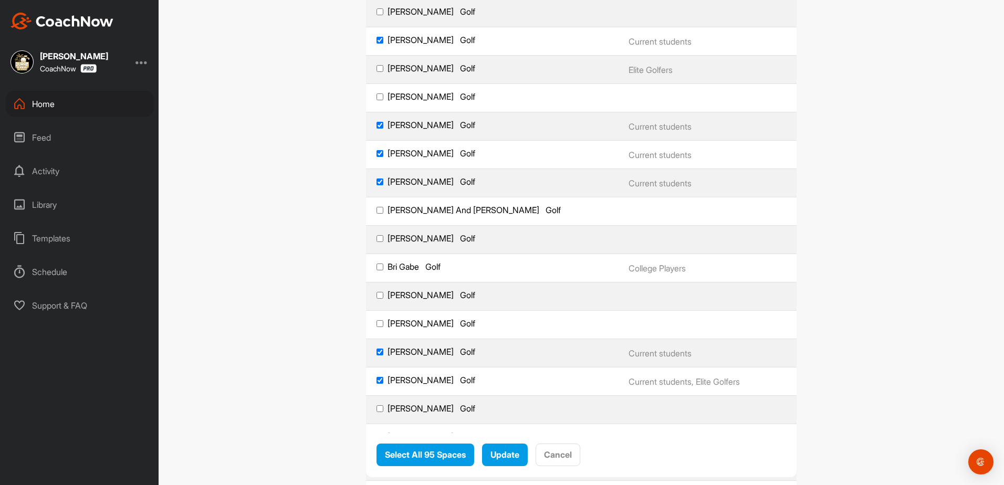
scroll to position [263, 0]
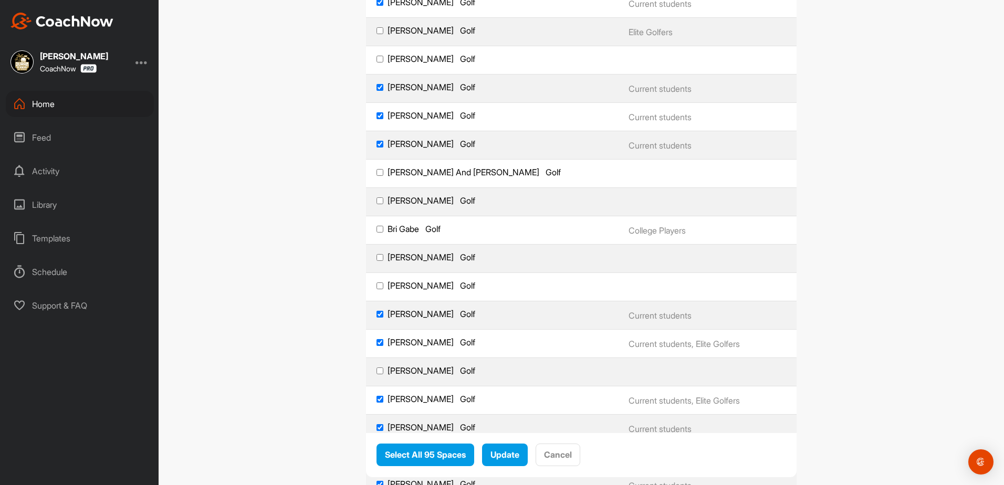
click at [377, 317] on input "C [PERSON_NAME] Golf" at bounding box center [380, 314] width 7 height 7
checkbox input "false"
click at [377, 340] on input "[PERSON_NAME] Golf" at bounding box center [380, 342] width 7 height 7
checkbox input "false"
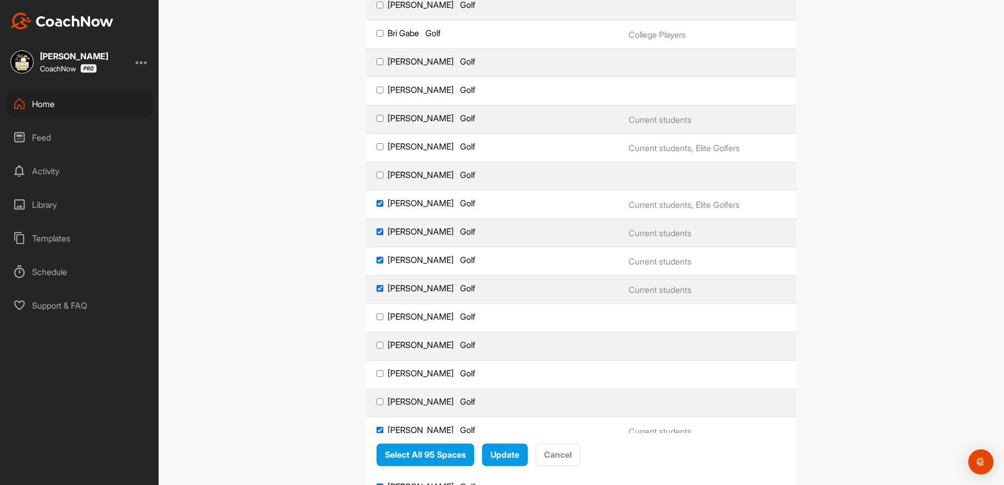
scroll to position [525, 0]
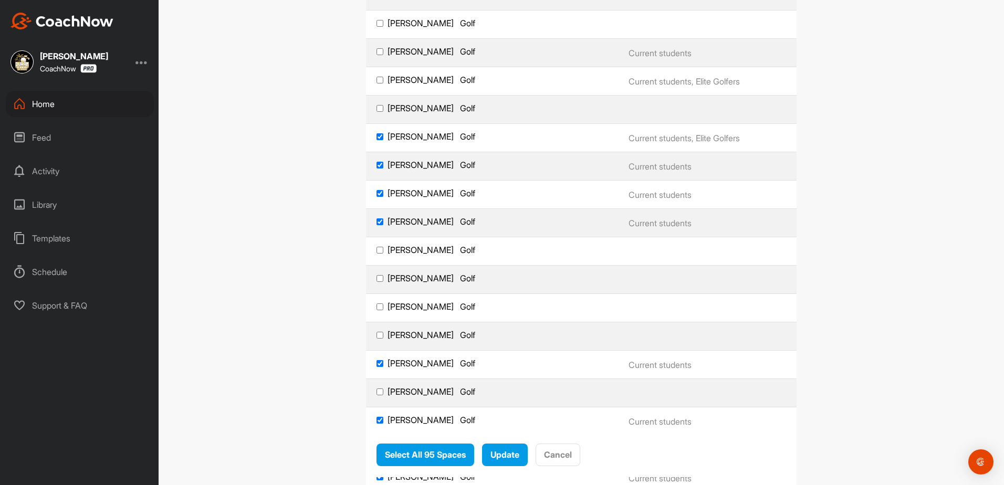
click at [377, 223] on input "[PERSON_NAME] Golf" at bounding box center [380, 221] width 7 height 7
checkbox input "false"
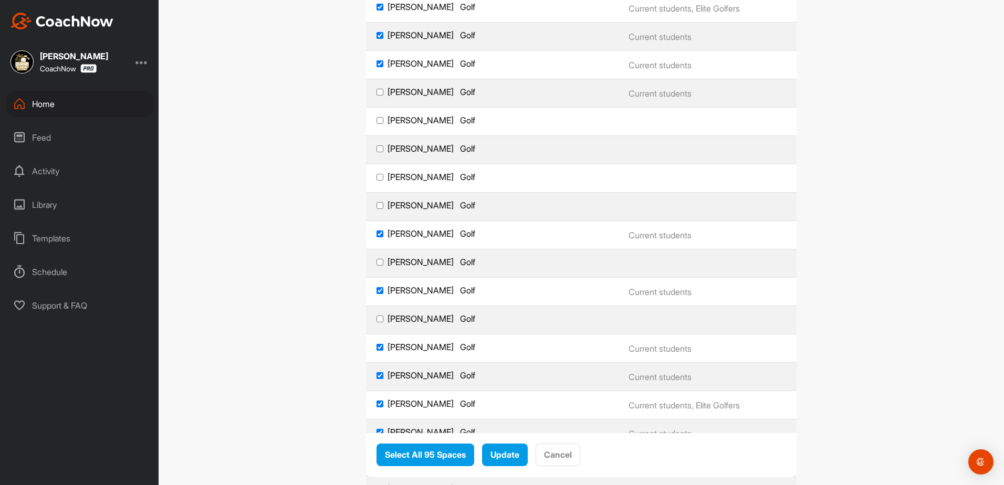
scroll to position [683, 0]
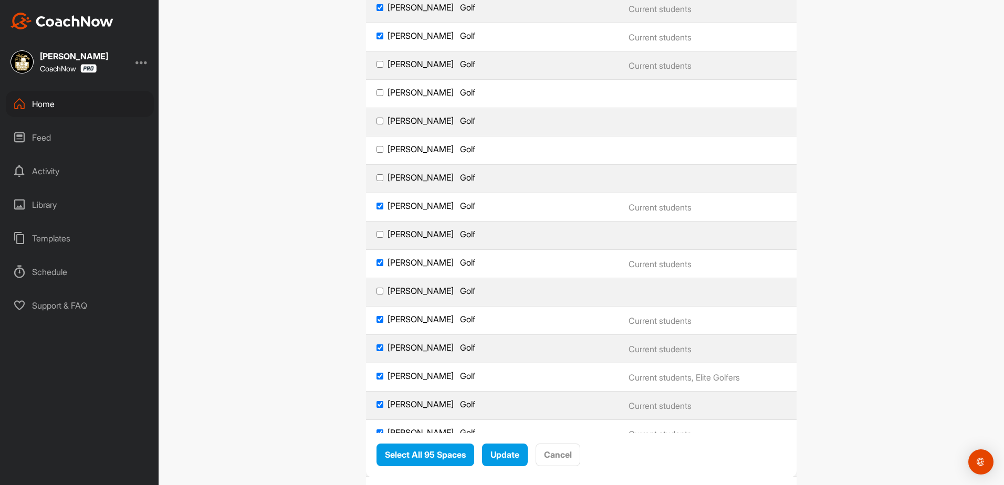
click at [377, 119] on input "[PERSON_NAME] Golf" at bounding box center [380, 121] width 7 height 7
checkbox input "true"
click at [377, 85] on td "[PERSON_NAME] Golf" at bounding box center [492, 94] width 252 height 28
click at [377, 89] on input "[PERSON_NAME] Golf" at bounding box center [380, 92] width 7 height 7
checkbox input "true"
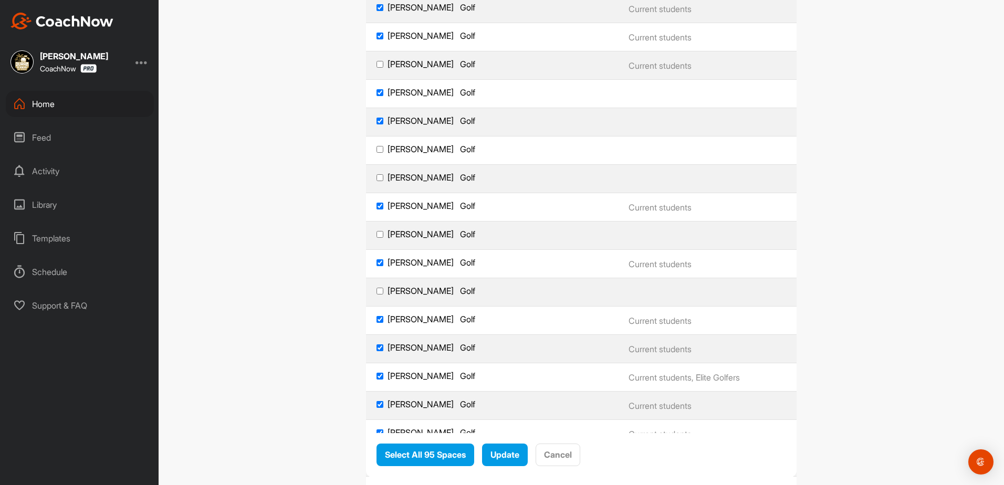
click at [377, 259] on input "[PERSON_NAME] Golf" at bounding box center [380, 262] width 7 height 7
checkbox input "false"
click at [378, 290] on input "[PERSON_NAME] Golf" at bounding box center [380, 291] width 7 height 7
checkbox input "true"
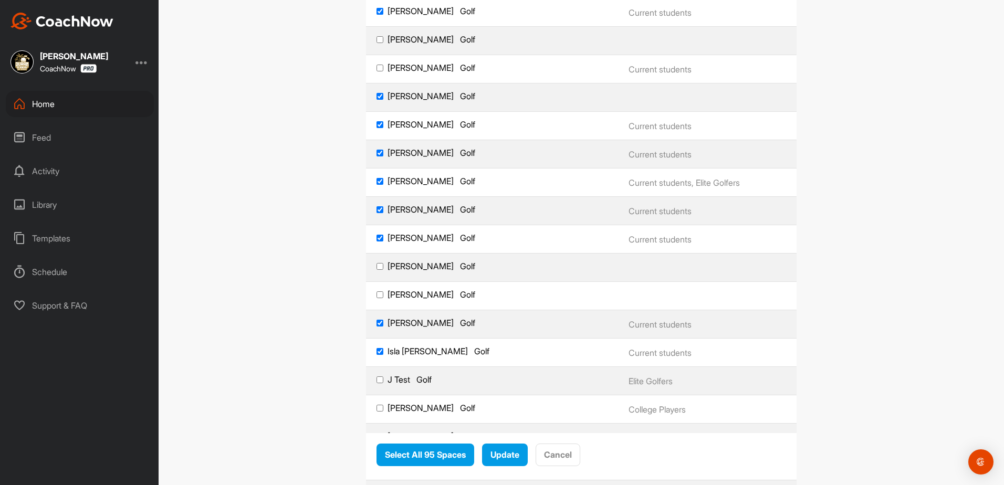
scroll to position [893, 0]
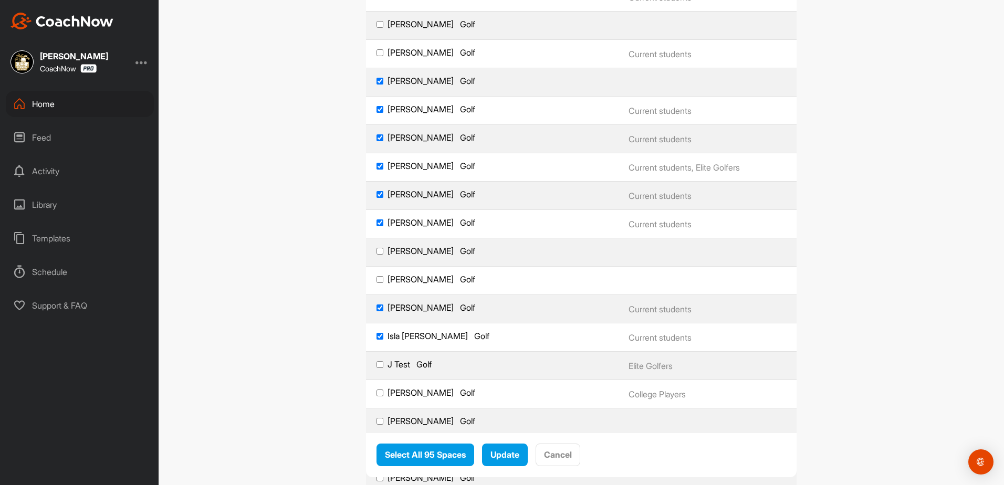
click at [377, 193] on input "[PERSON_NAME] Golf" at bounding box center [380, 194] width 7 height 7
checkbox input "false"
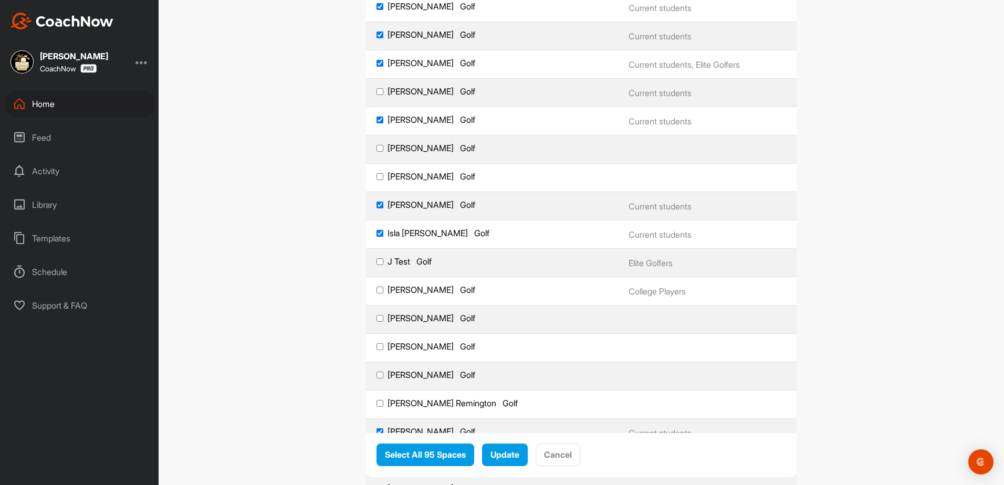
scroll to position [998, 0]
click at [377, 232] on input "Isla [PERSON_NAME] Golf" at bounding box center [380, 231] width 7 height 7
checkbox input "false"
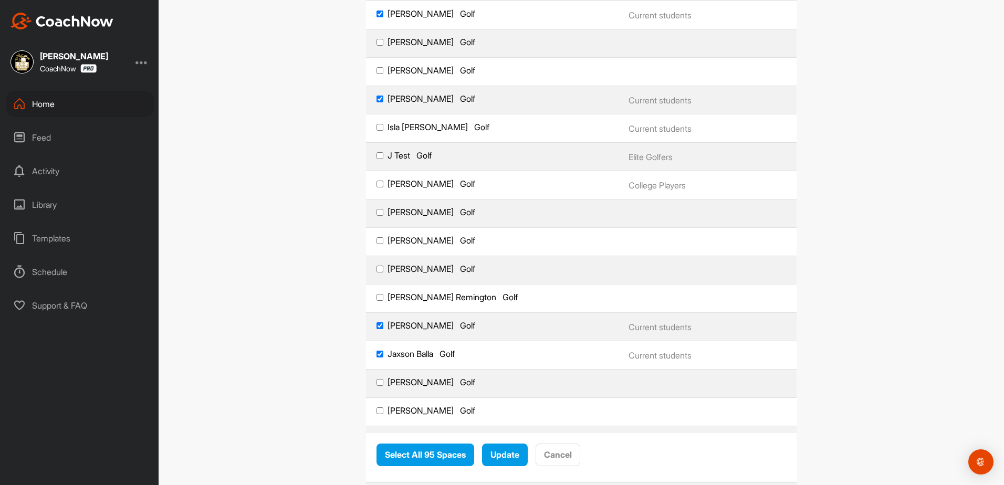
scroll to position [1103, 0]
click at [377, 210] on input "[PERSON_NAME] Golf" at bounding box center [380, 211] width 7 height 7
checkbox input "true"
click at [378, 268] on input "[PERSON_NAME] Golf" at bounding box center [380, 268] width 7 height 7
checkbox input "true"
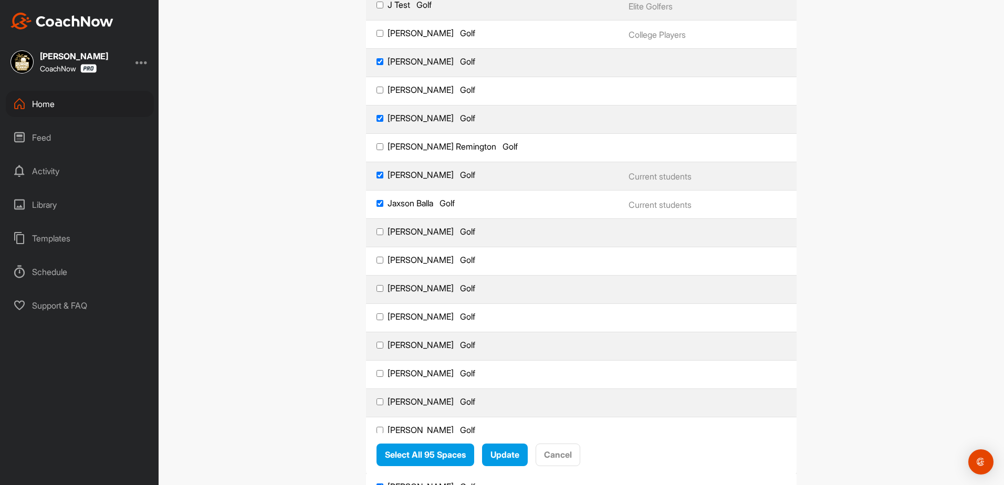
scroll to position [1260, 0]
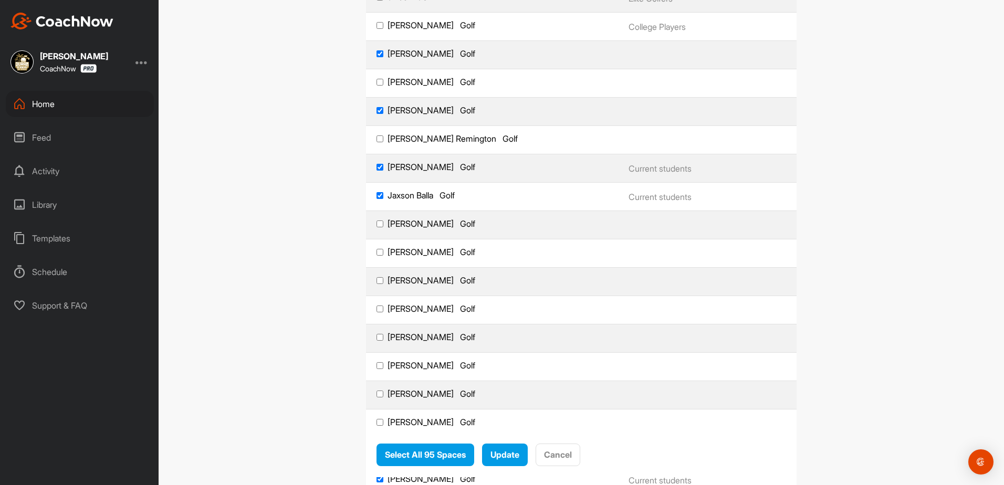
click at [377, 224] on input "[PERSON_NAME] Golf" at bounding box center [380, 224] width 7 height 7
checkbox input "true"
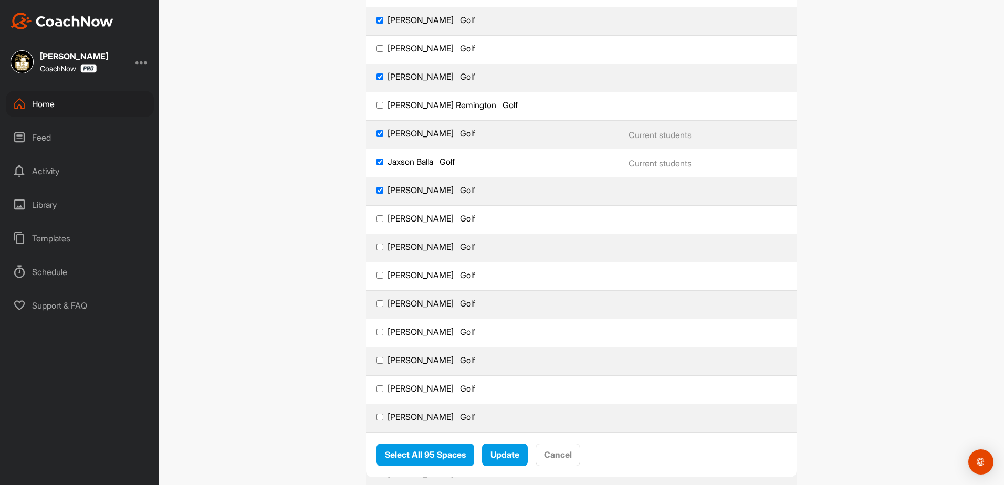
scroll to position [1313, 0]
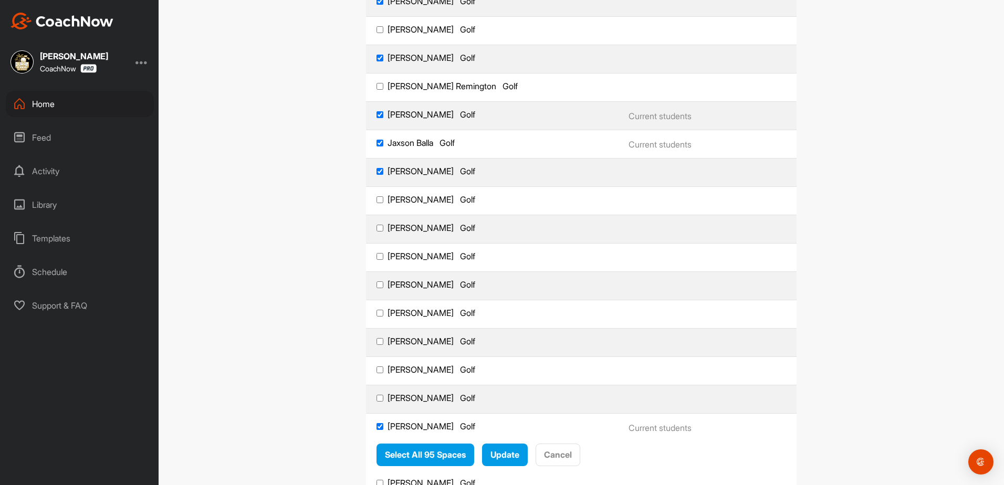
click at [377, 200] on input "[PERSON_NAME] Golf" at bounding box center [380, 199] width 7 height 7
checkbox input "true"
click at [377, 227] on input "[PERSON_NAME] Golf" at bounding box center [380, 228] width 7 height 7
checkbox input "true"
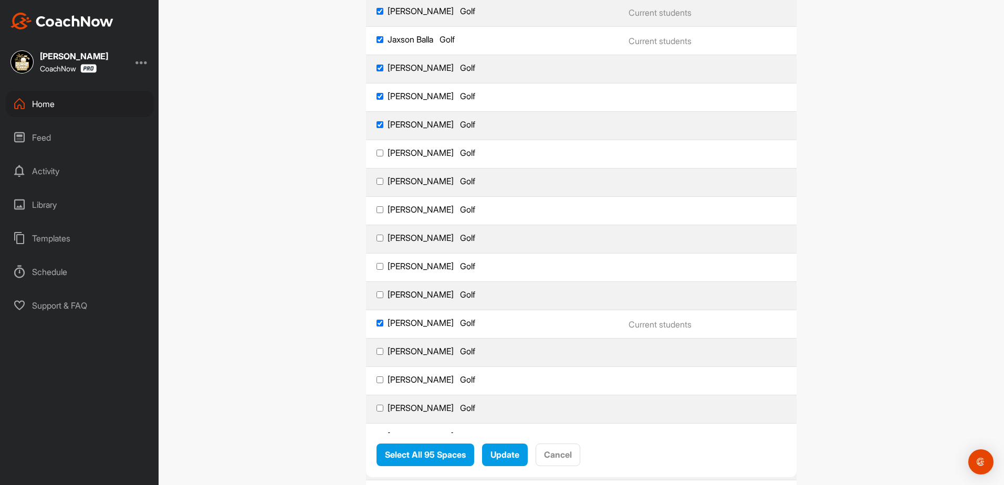
scroll to position [1523, 0]
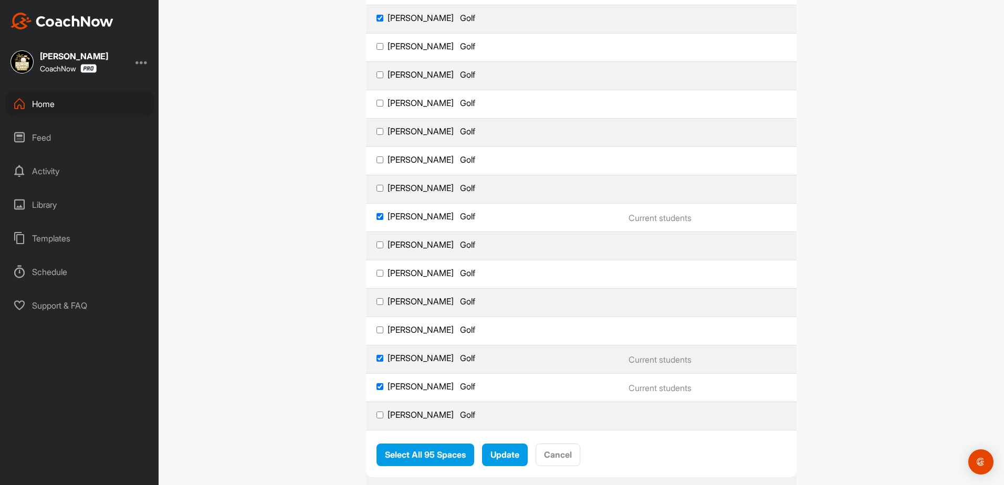
click at [377, 129] on input "[PERSON_NAME] Golf" at bounding box center [380, 131] width 7 height 7
checkbox input "true"
click at [377, 160] on input "[PERSON_NAME] Golf" at bounding box center [380, 159] width 7 height 7
checkbox input "true"
click at [377, 246] on input "[PERSON_NAME] Golf" at bounding box center [380, 245] width 7 height 7
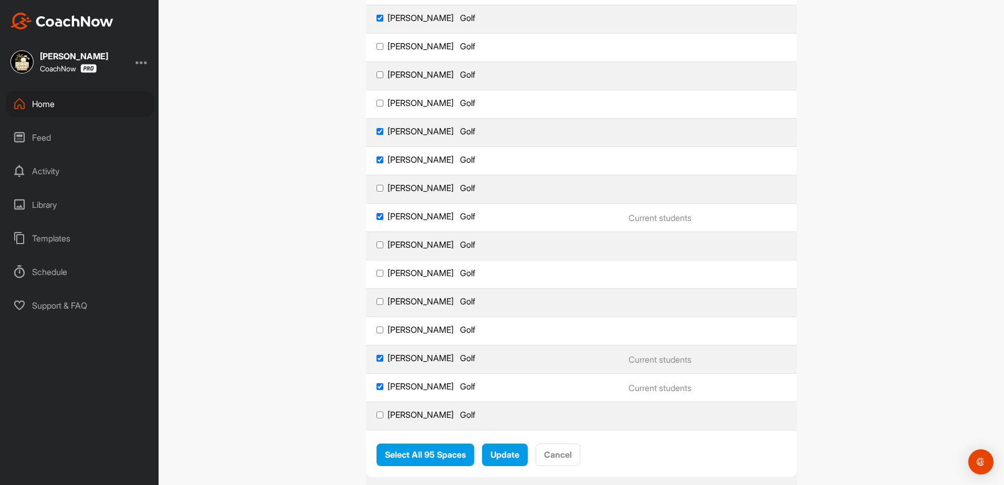
checkbox input "true"
click at [377, 271] on input "[PERSON_NAME] Golf" at bounding box center [380, 273] width 7 height 7
checkbox input "true"
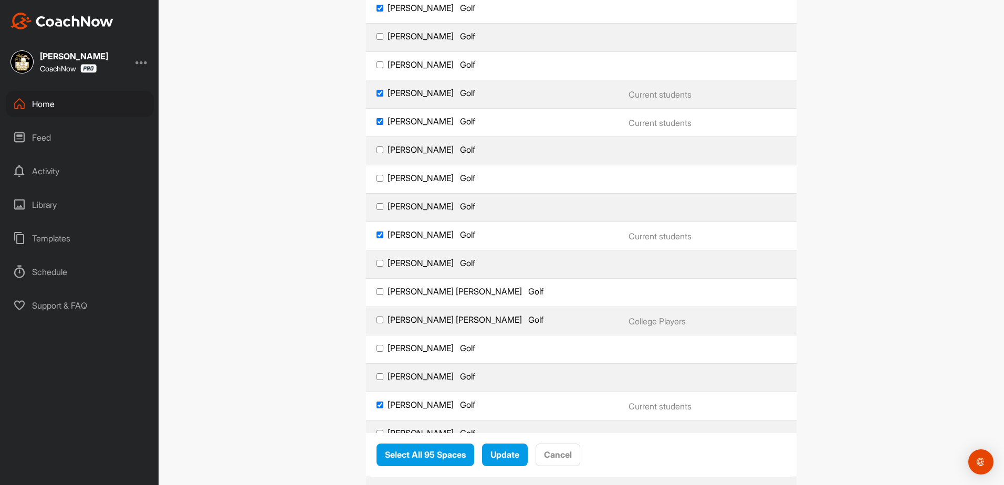
scroll to position [1838, 0]
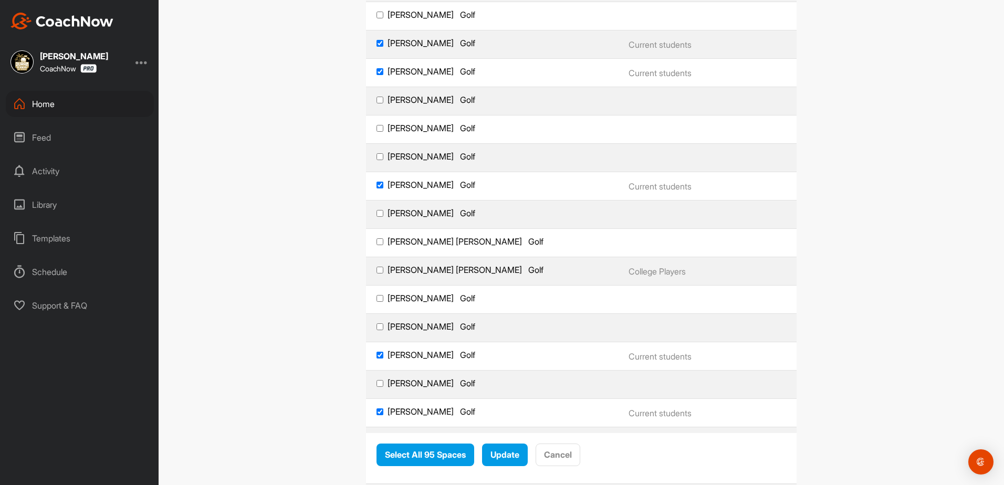
click at [378, 182] on input "[PERSON_NAME] Golf" at bounding box center [380, 185] width 7 height 7
checkbox input "false"
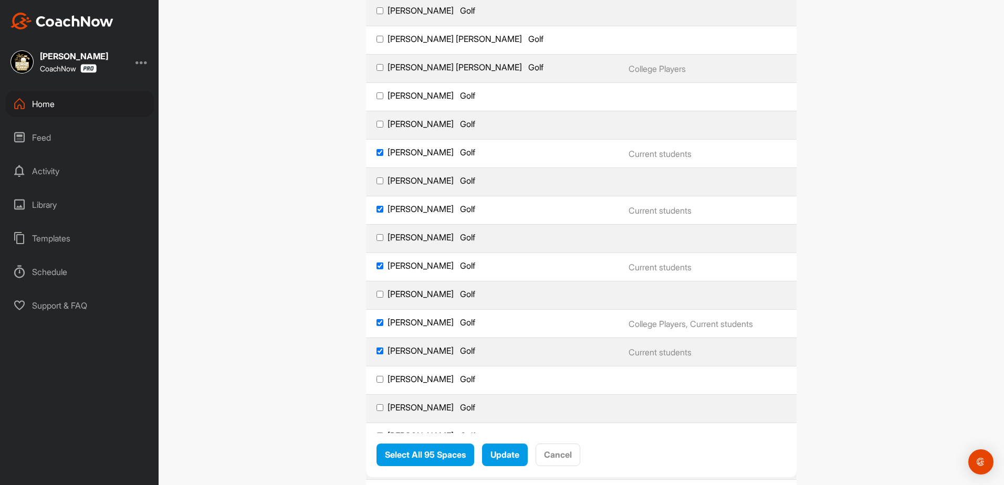
scroll to position [2101, 0]
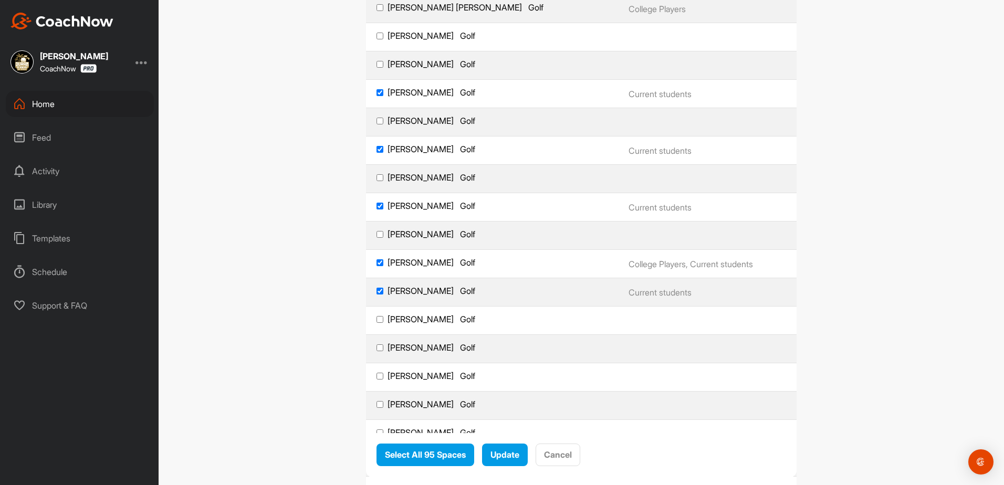
click at [377, 92] on input "[PERSON_NAME] Golf" at bounding box center [380, 92] width 7 height 7
checkbox input "false"
click at [377, 119] on input "[PERSON_NAME] Golf" at bounding box center [380, 121] width 7 height 7
click at [377, 124] on label "[PERSON_NAME] Golf" at bounding box center [492, 121] width 231 height 11
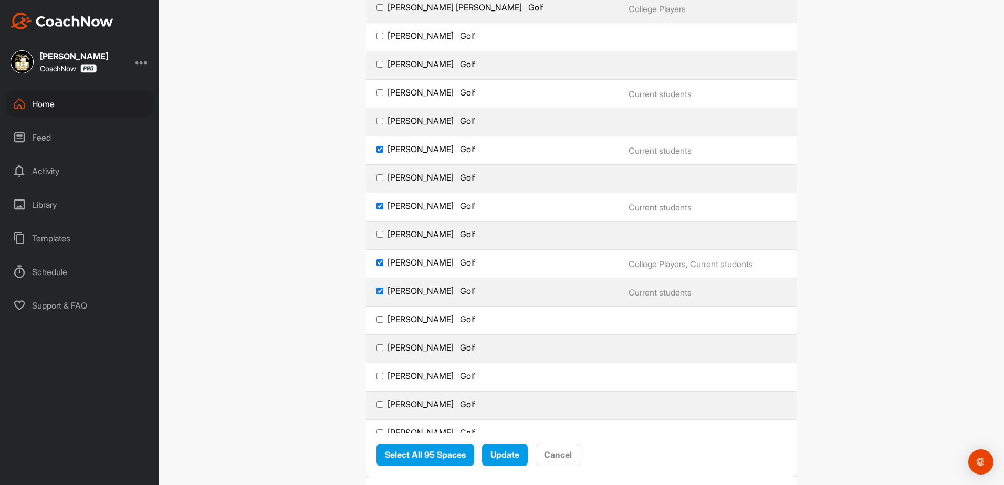
click at [377, 124] on input "[PERSON_NAME] Golf" at bounding box center [380, 121] width 7 height 7
checkbox input "true"
click at [379, 176] on input "Pryntha [PERSON_NAME] Golf" at bounding box center [380, 177] width 7 height 7
checkbox input "true"
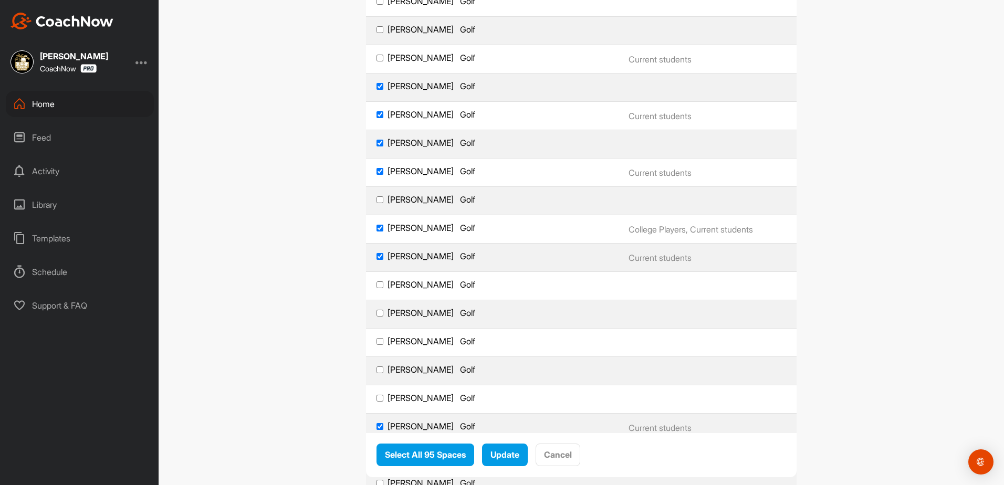
scroll to position [2153, 0]
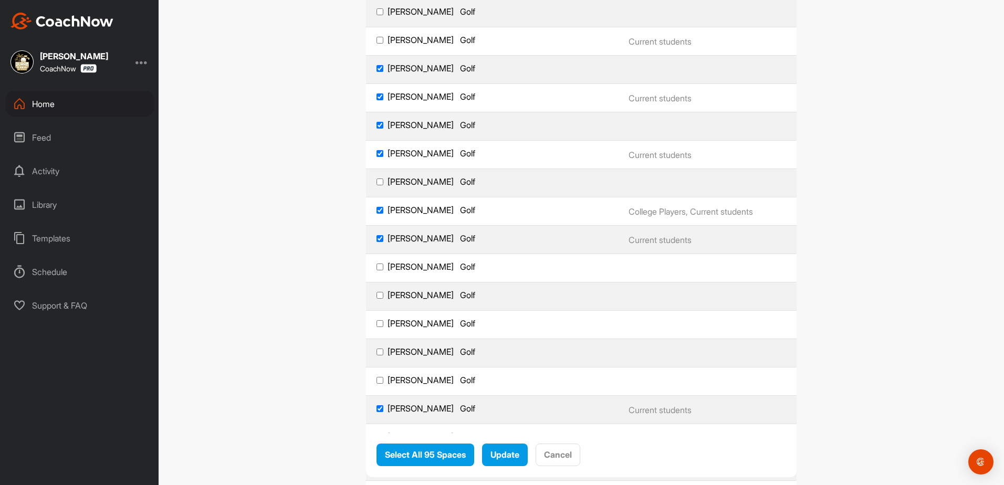
click at [377, 179] on input "[PERSON_NAME] Golf" at bounding box center [380, 182] width 7 height 7
checkbox input "true"
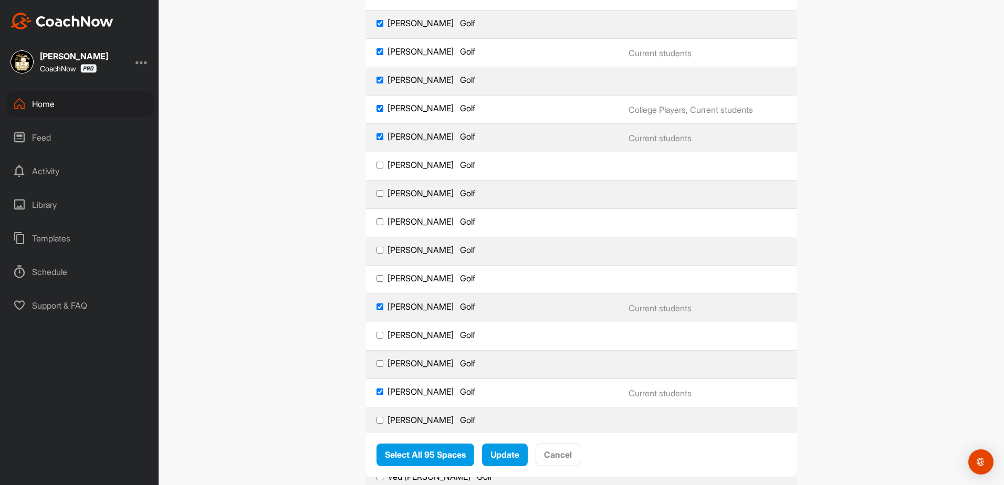
scroll to position [2258, 0]
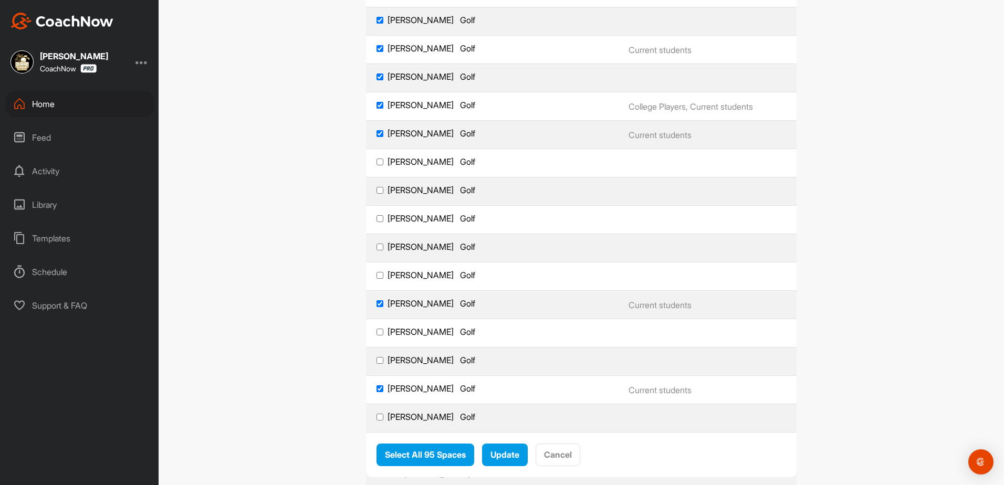
click at [377, 136] on input "[PERSON_NAME] Golf" at bounding box center [380, 133] width 7 height 7
checkbox input "false"
click at [377, 103] on input "[PERSON_NAME] Golf" at bounding box center [380, 105] width 7 height 7
checkbox input "false"
click at [377, 190] on input "[PERSON_NAME] Golf" at bounding box center [380, 190] width 7 height 7
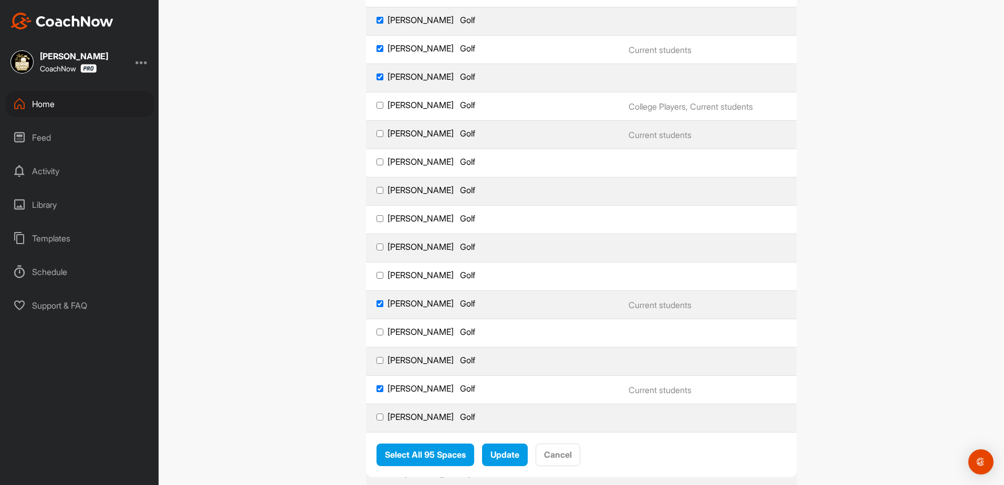
checkbox input "true"
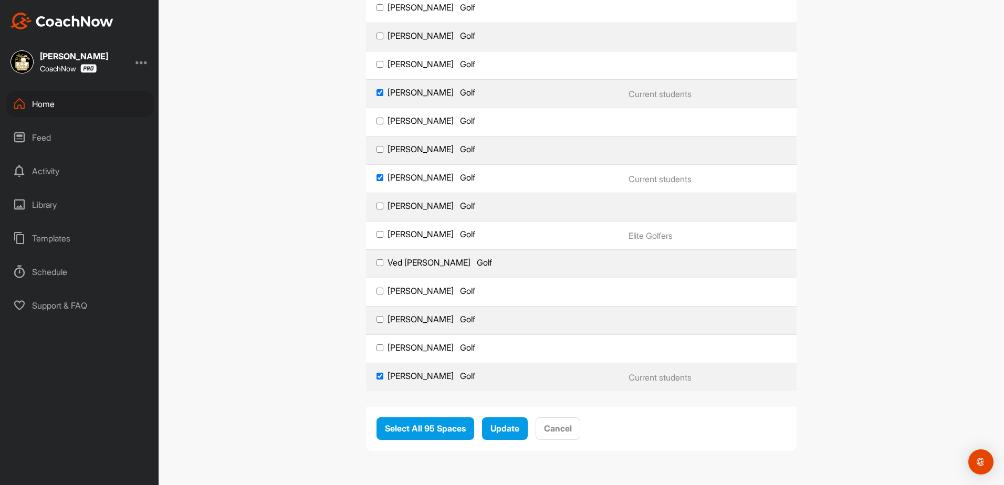
scroll to position [2470, 0]
click at [377, 287] on label "[PERSON_NAME] Golf" at bounding box center [492, 290] width 231 height 11
click at [377, 287] on input "[PERSON_NAME] Golf" at bounding box center [380, 290] width 7 height 7
checkbox input "true"
click at [377, 316] on input "[PERSON_NAME] Golf" at bounding box center [380, 319] width 7 height 7
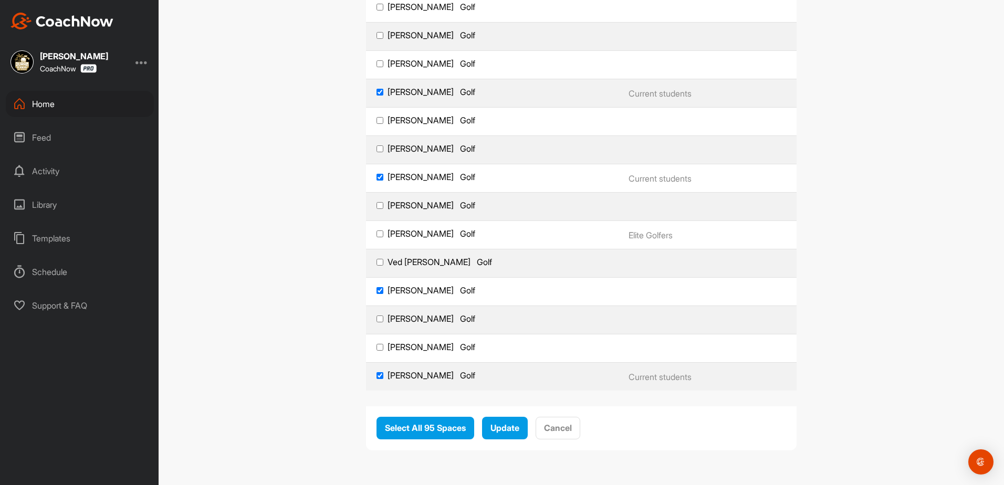
checkbox input "true"
click at [378, 346] on input "[PERSON_NAME] Golf" at bounding box center [380, 347] width 7 height 7
checkbox input "true"
click at [377, 374] on input "[PERSON_NAME] Golf" at bounding box center [380, 375] width 7 height 7
checkbox input "false"
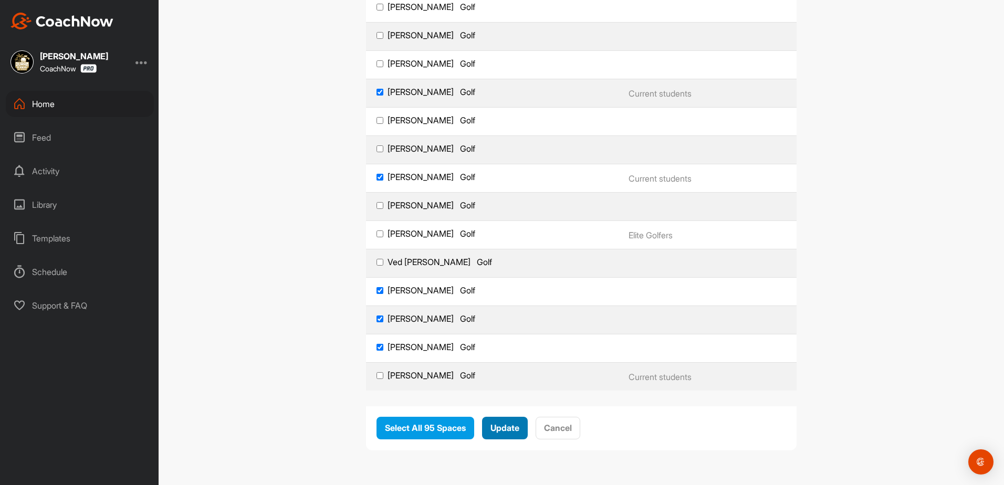
click at [501, 436] on button "Update" at bounding box center [505, 428] width 46 height 23
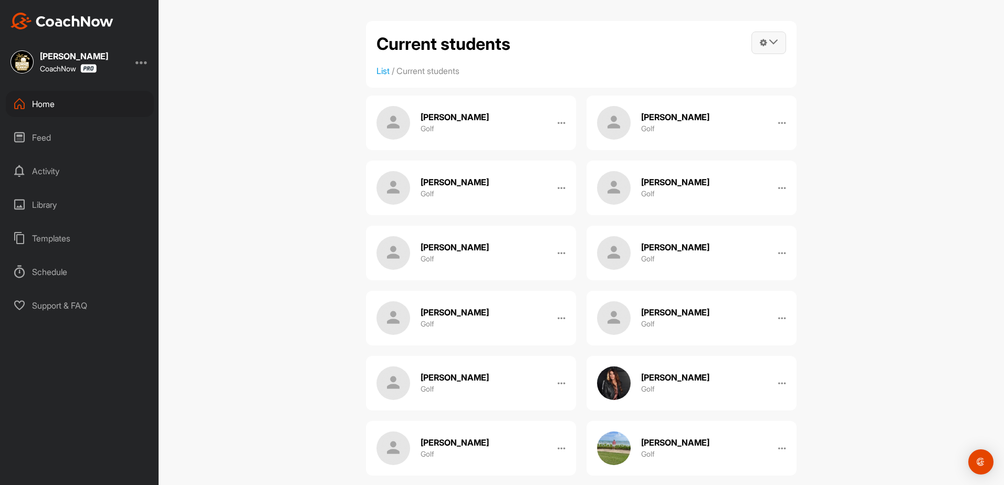
click at [772, 45] on icon at bounding box center [773, 42] width 8 height 8
drag, startPoint x: 551, startPoint y: 15, endPoint x: 343, endPoint y: 49, distance: 211.2
click at [343, 49] on div "Current students Manage Spaces Post into List Invite Coaching Staff to all Spac…" at bounding box center [581, 242] width 845 height 485
click at [378, 69] on link "List" at bounding box center [383, 71] width 13 height 11
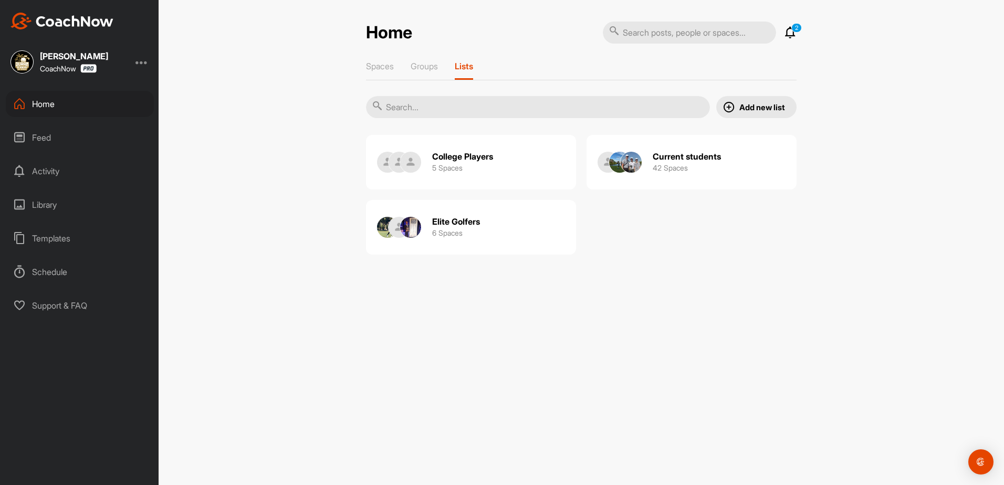
click at [456, 227] on div "Elite Golfers 6 Spaces" at bounding box center [456, 228] width 48 height 34
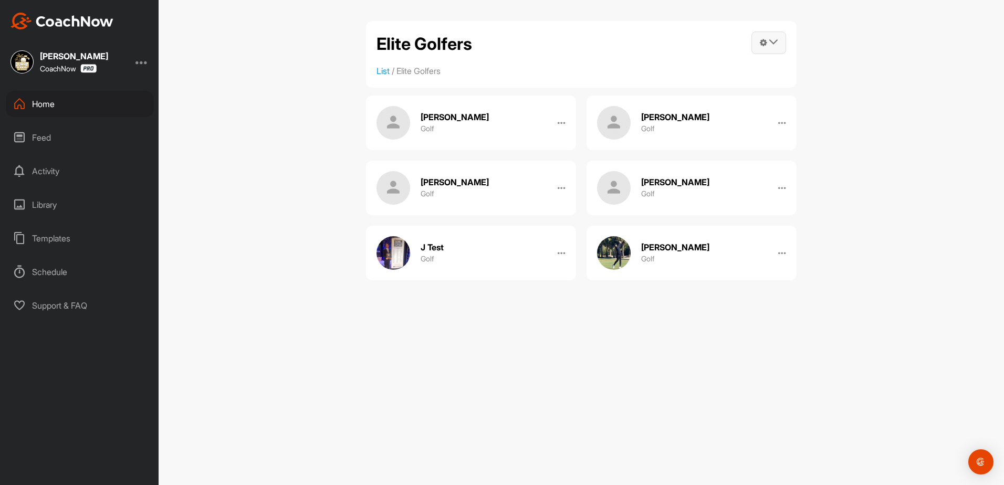
click at [769, 45] on icon at bounding box center [773, 42] width 8 height 8
click at [684, 72] on link "Manage Spaces" at bounding box center [715, 73] width 141 height 34
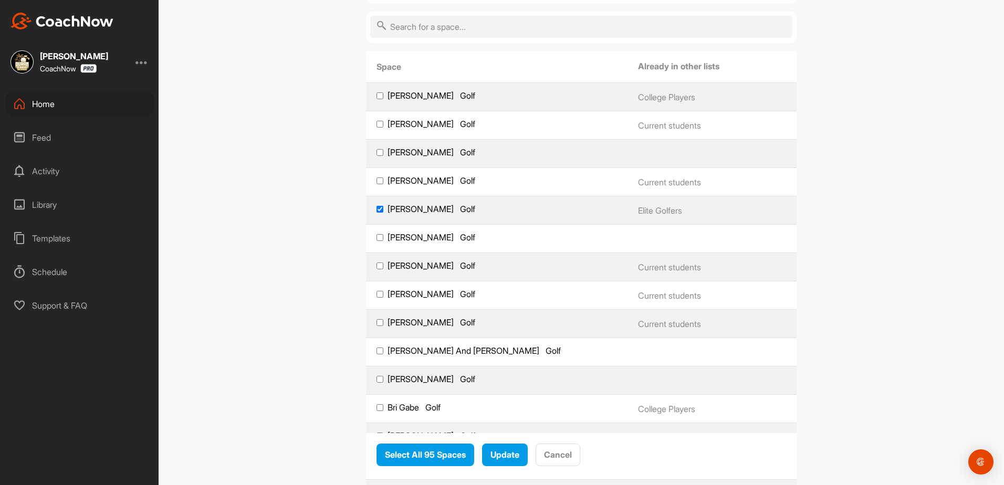
scroll to position [105, 0]
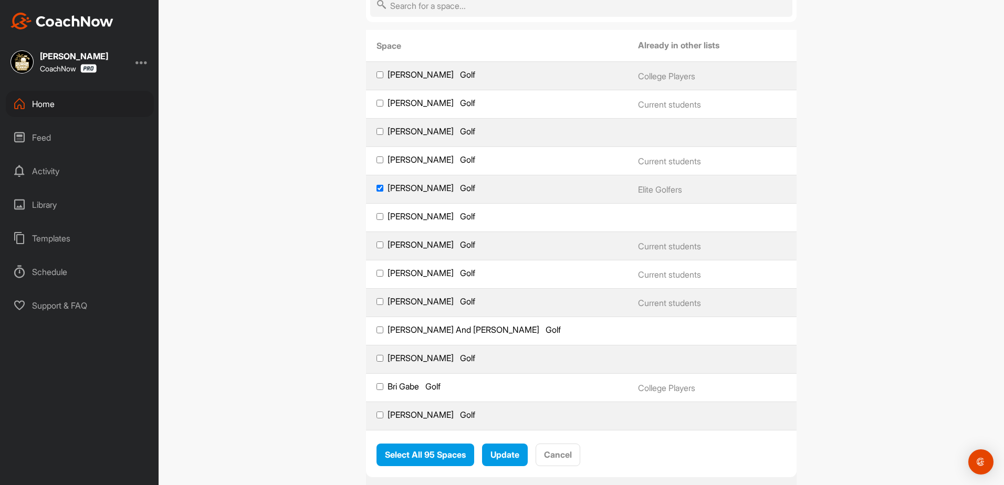
click at [377, 158] on input "[PERSON_NAME] Golf" at bounding box center [380, 159] width 7 height 7
checkbox input "true"
click at [377, 101] on input "[PERSON_NAME] Golf" at bounding box center [380, 103] width 7 height 7
checkbox input "true"
click at [378, 74] on input "[PERSON_NAME] Golf" at bounding box center [380, 74] width 7 height 7
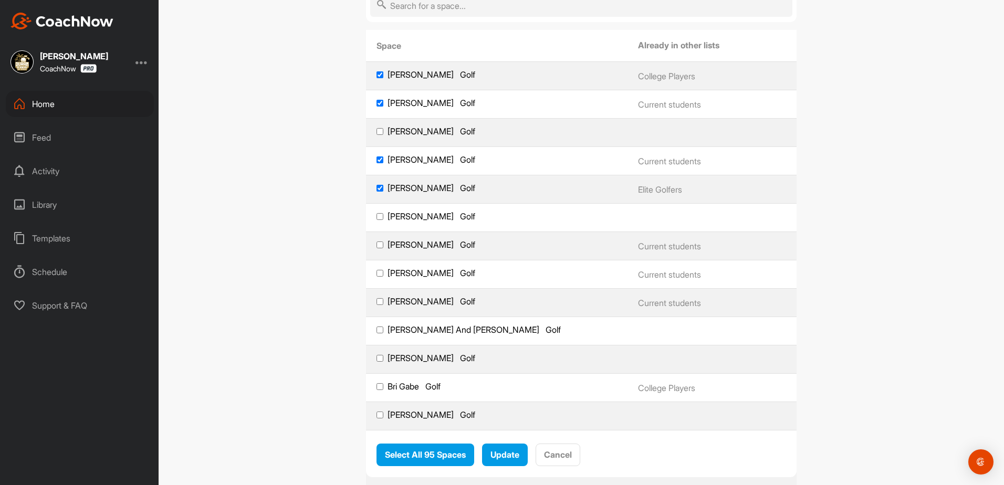
checkbox input "true"
click at [377, 242] on input "[PERSON_NAME] Golf" at bounding box center [380, 245] width 7 height 7
checkbox input "true"
click at [377, 277] on label "[PERSON_NAME] Golf" at bounding box center [497, 273] width 241 height 11
click at [377, 277] on input "[PERSON_NAME] Golf" at bounding box center [380, 273] width 7 height 7
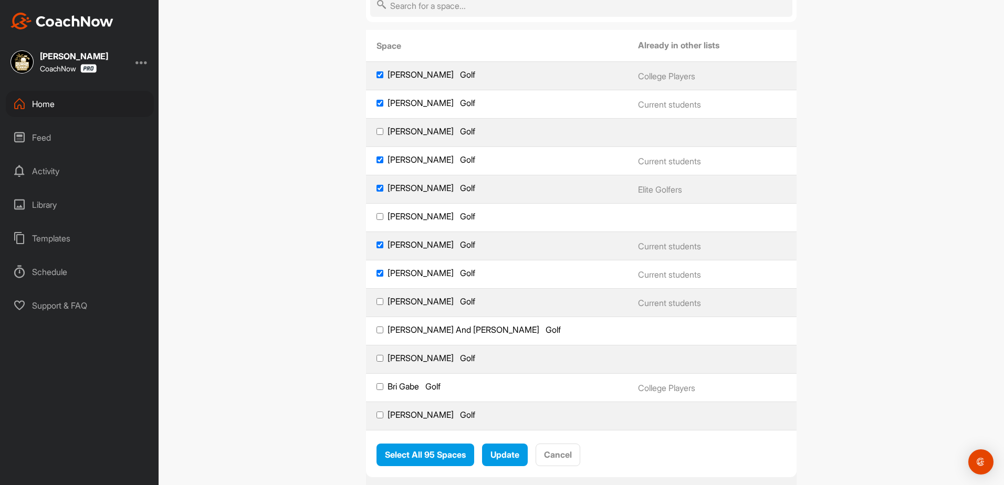
checkbox input "true"
click at [377, 301] on input "[PERSON_NAME] Golf" at bounding box center [380, 301] width 7 height 7
checkbox input "true"
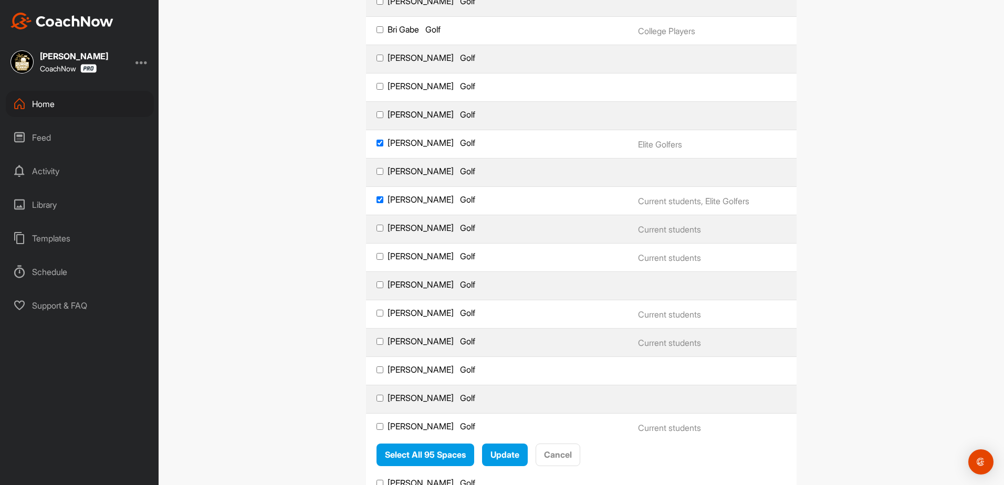
scroll to position [473, 0]
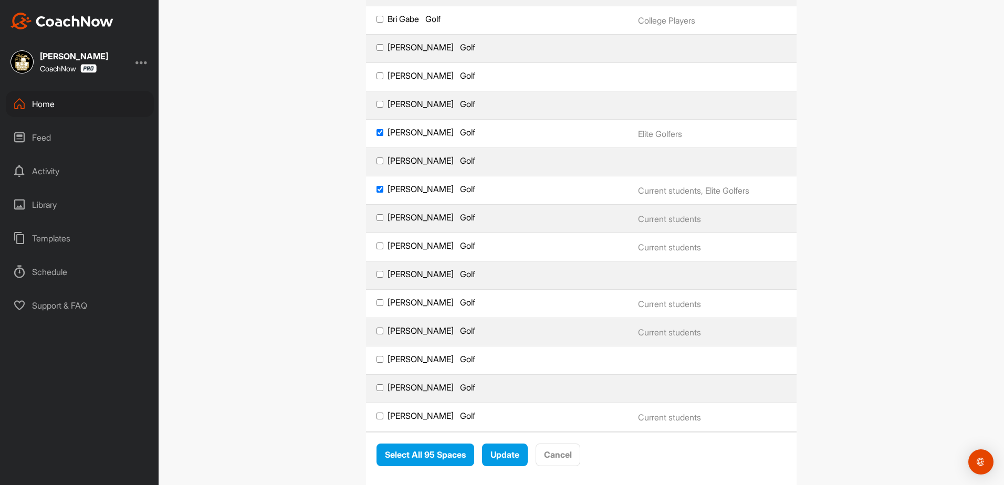
click at [379, 129] on input "[PERSON_NAME] Golf" at bounding box center [380, 132] width 7 height 7
checkbox input "false"
click at [377, 219] on input "[PERSON_NAME] Golf" at bounding box center [380, 217] width 7 height 7
checkbox input "true"
click at [379, 248] on input "[PERSON_NAME] Golf" at bounding box center [380, 246] width 7 height 7
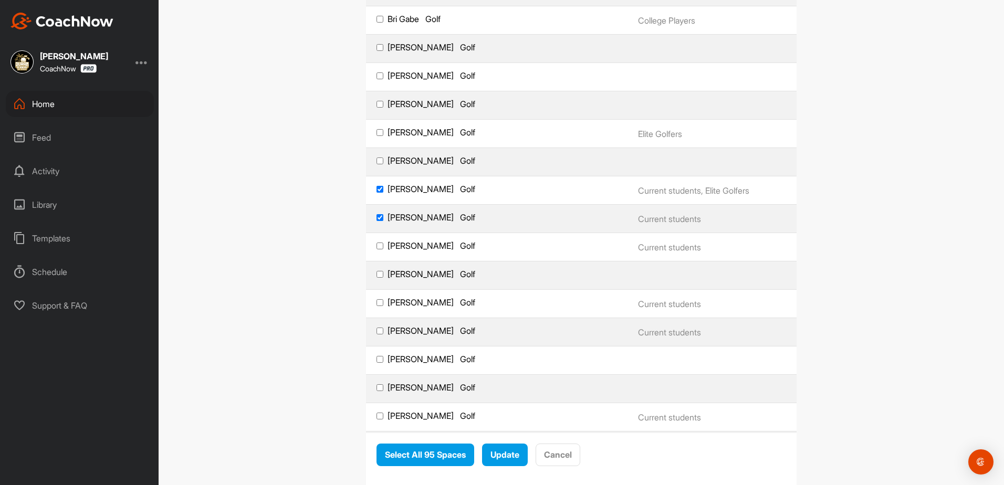
checkbox input "true"
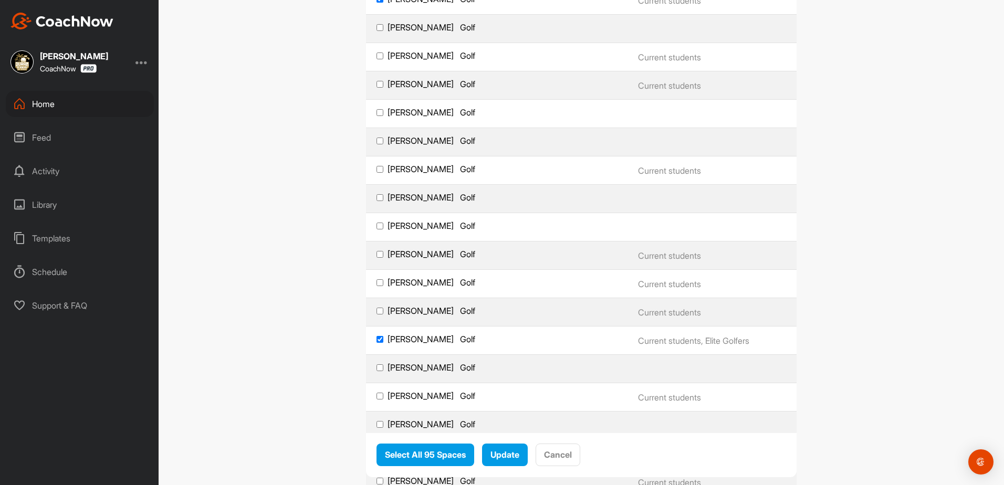
scroll to position [735, 0]
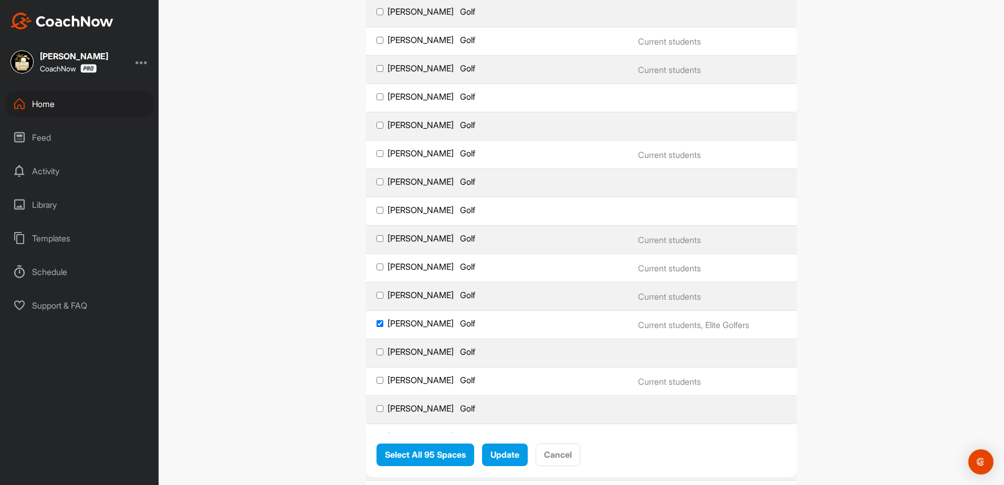
click at [377, 152] on input "[PERSON_NAME] Golf" at bounding box center [380, 153] width 7 height 7
checkbox input "true"
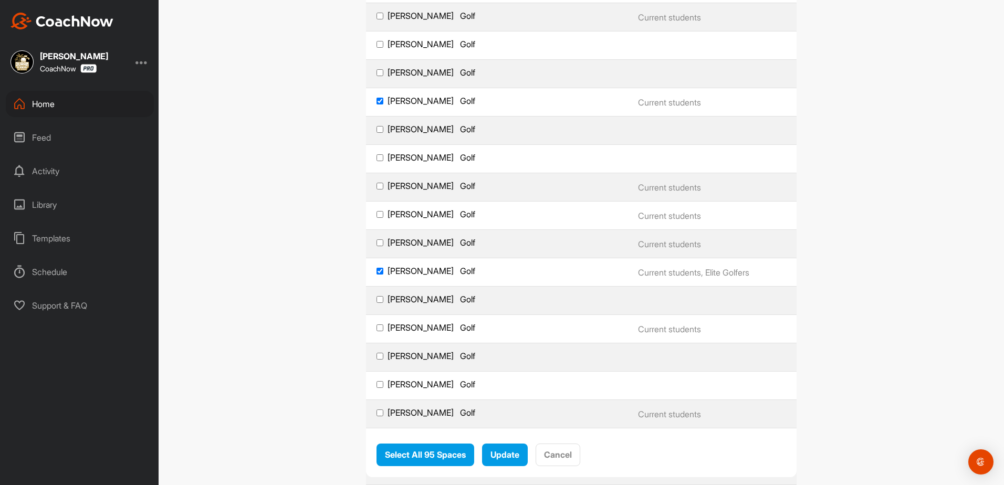
click at [377, 216] on input "[PERSON_NAME] Golf" at bounding box center [380, 214] width 7 height 7
checkbox input "true"
click at [377, 242] on input "[PERSON_NAME] Golf" at bounding box center [380, 242] width 7 height 7
checkbox input "true"
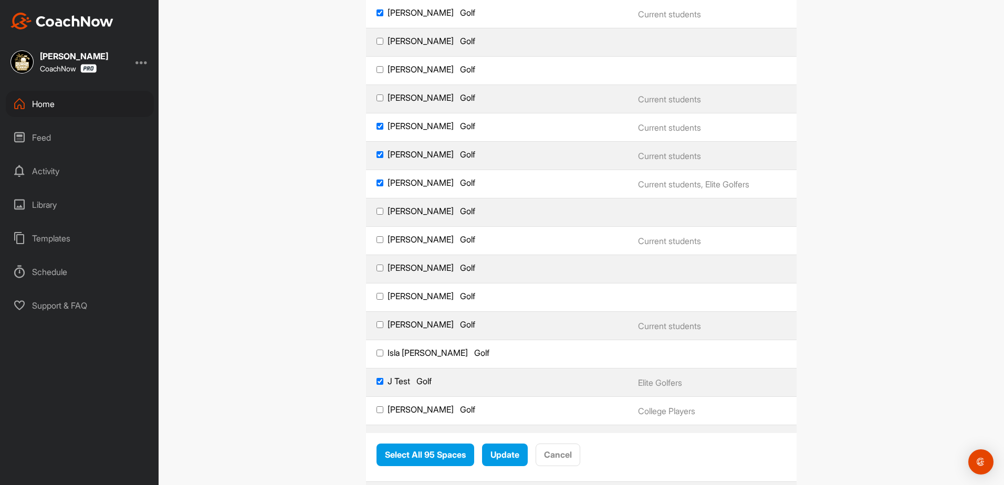
scroll to position [893, 0]
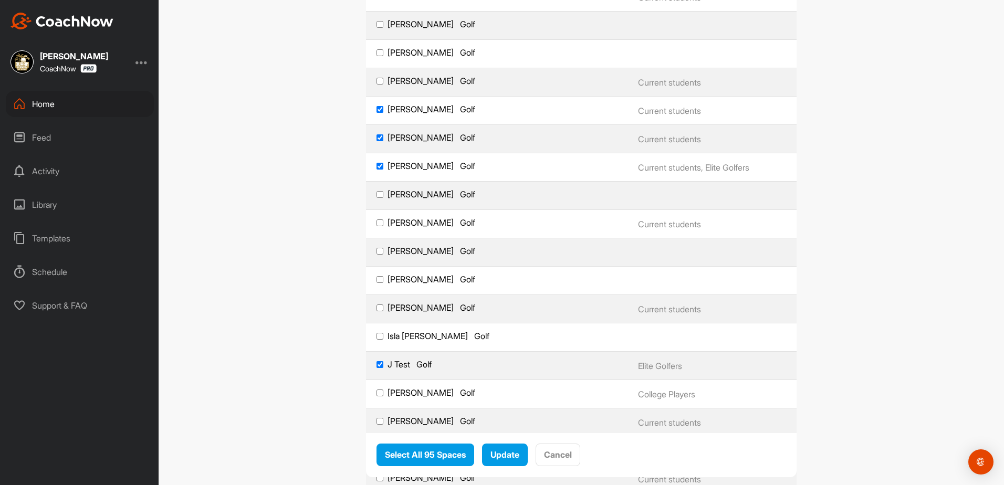
click at [377, 221] on input "[PERSON_NAME] Golf" at bounding box center [380, 223] width 7 height 7
checkbox input "true"
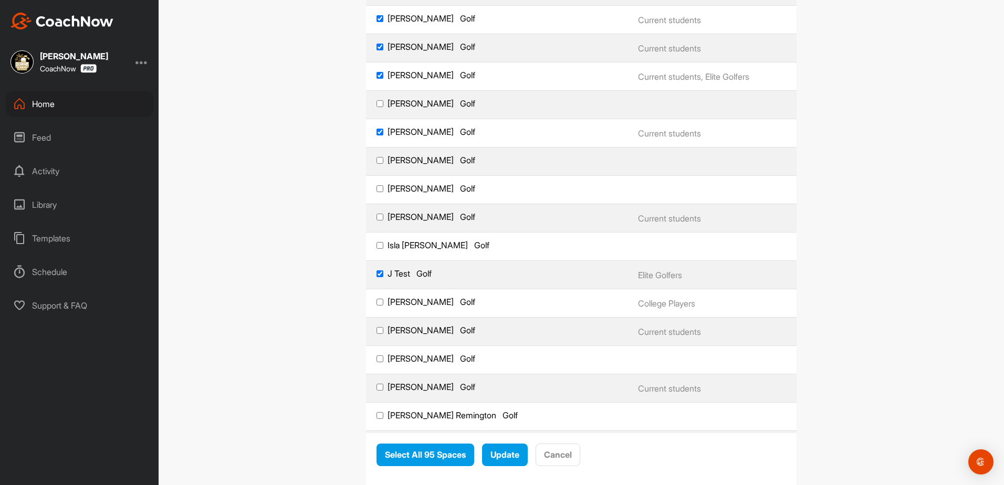
scroll to position [998, 0]
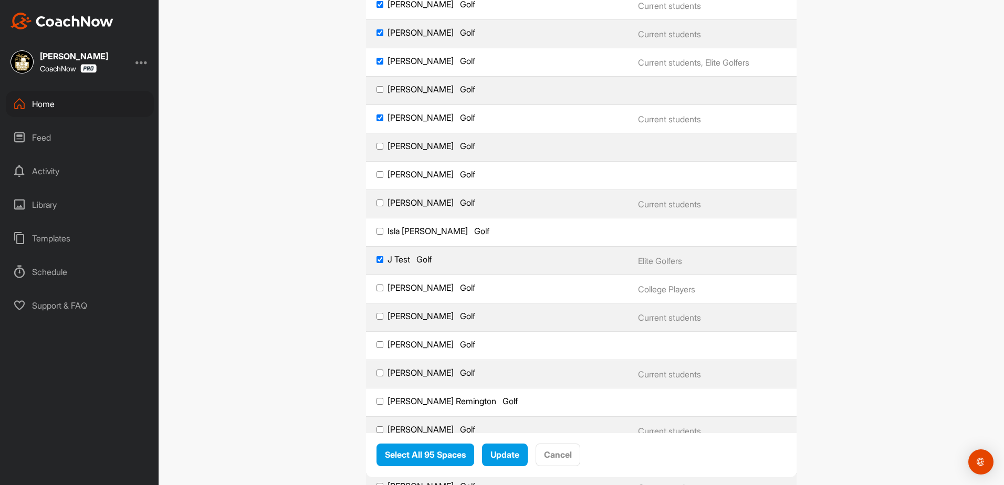
click at [379, 204] on input "[PERSON_NAME] Golf" at bounding box center [380, 203] width 7 height 7
checkbox input "true"
click at [377, 231] on input "Isla [PERSON_NAME] Golf" at bounding box center [380, 231] width 7 height 7
checkbox input "true"
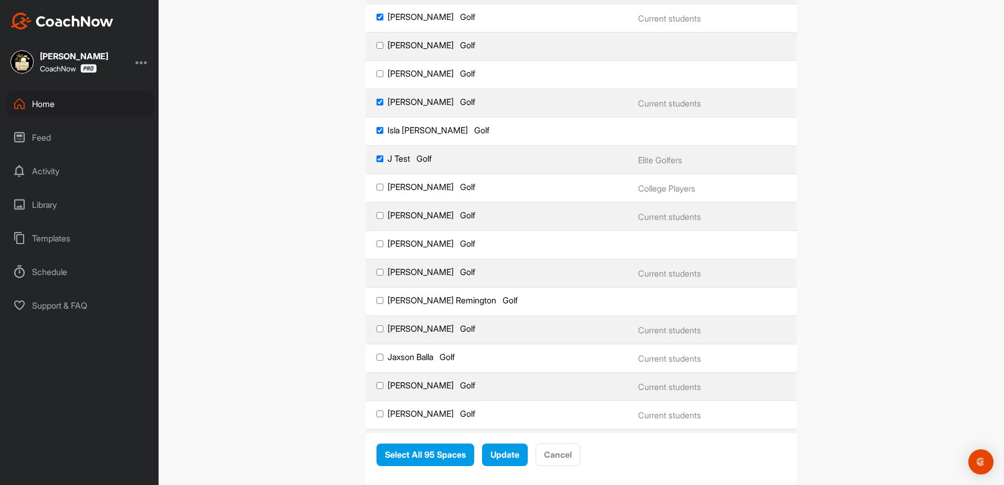
scroll to position [1103, 0]
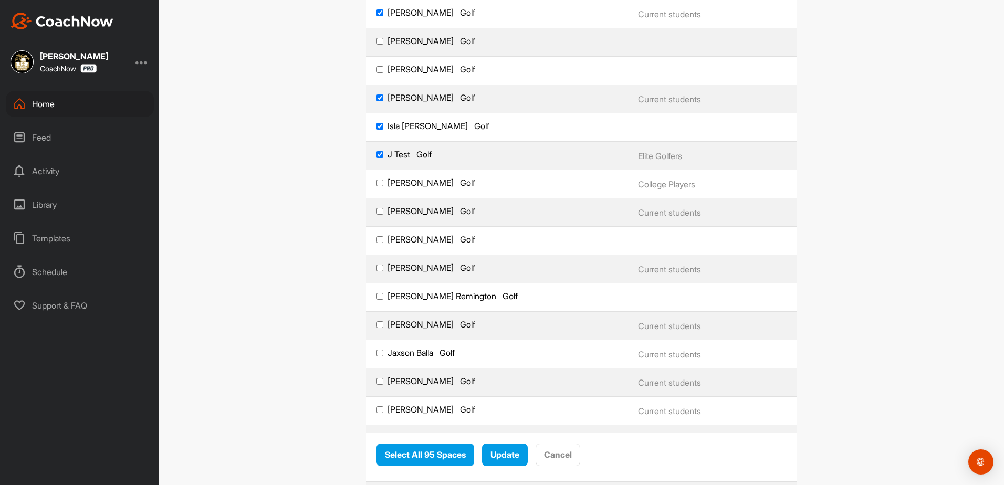
click at [377, 212] on input "[PERSON_NAME] Golf" at bounding box center [380, 211] width 7 height 7
checkbox input "true"
click at [377, 267] on input "[PERSON_NAME] Golf" at bounding box center [380, 268] width 7 height 7
checkbox input "true"
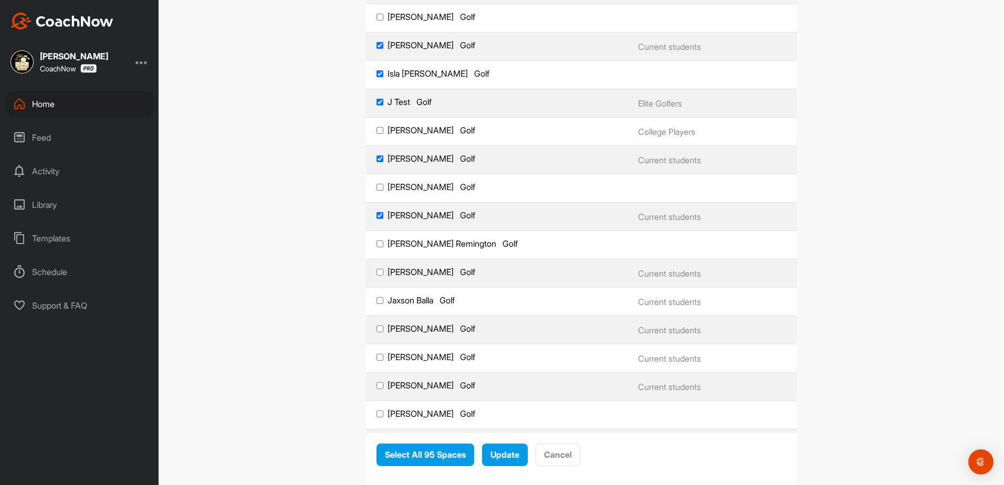
click at [377, 270] on input "[PERSON_NAME] Golf" at bounding box center [380, 272] width 7 height 7
checkbox input "true"
click at [377, 300] on input "Jaxson Balla Golf" at bounding box center [380, 300] width 7 height 7
checkbox input "true"
click at [381, 326] on label "[PERSON_NAME] Golf" at bounding box center [497, 328] width 241 height 11
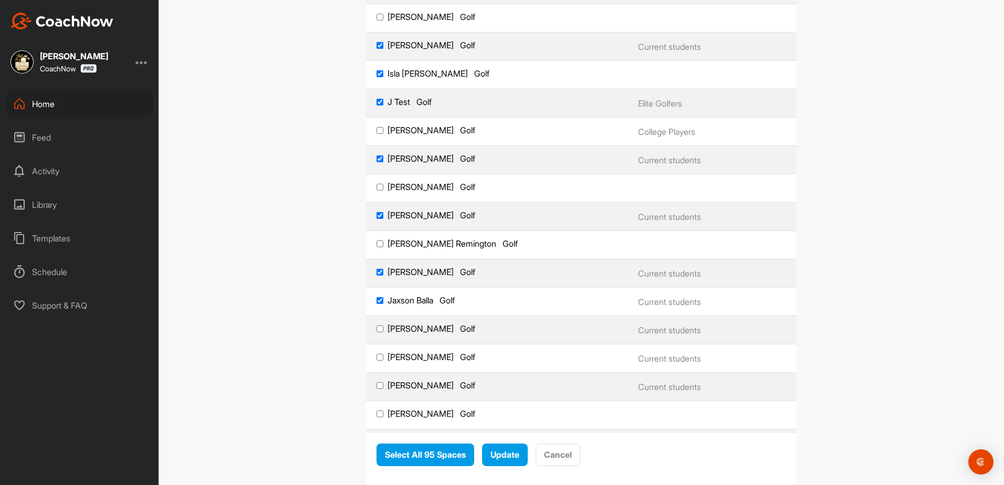
click at [381, 326] on input "[PERSON_NAME] Golf" at bounding box center [380, 329] width 7 height 7
checkbox input "true"
click at [390, 355] on label "[PERSON_NAME] Golf" at bounding box center [497, 357] width 241 height 11
click at [383, 355] on input "[PERSON_NAME] Golf" at bounding box center [380, 357] width 7 height 7
checkbox input "true"
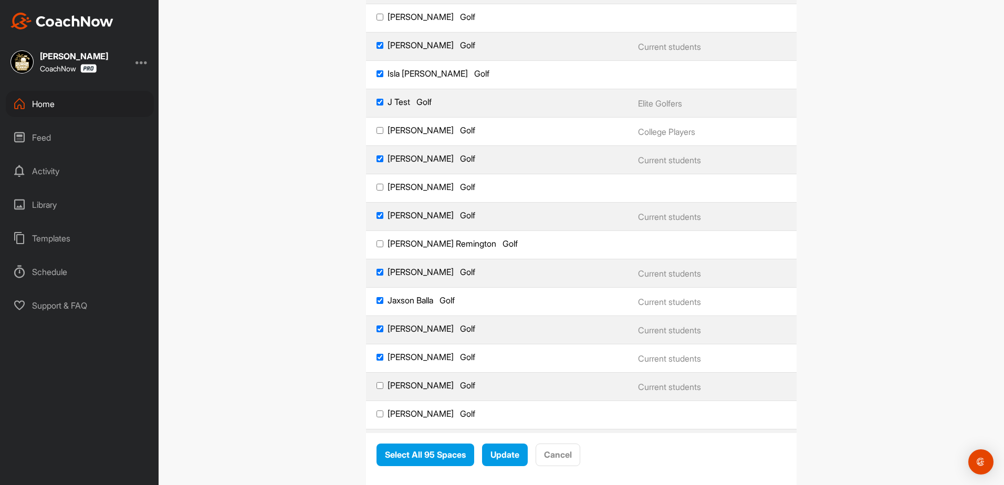
click at [402, 378] on td "[PERSON_NAME] Golf" at bounding box center [497, 387] width 262 height 28
click at [402, 383] on label "[PERSON_NAME] Golf" at bounding box center [497, 385] width 241 height 11
click at [383, 383] on input "[PERSON_NAME] Golf" at bounding box center [380, 385] width 7 height 7
checkbox input "true"
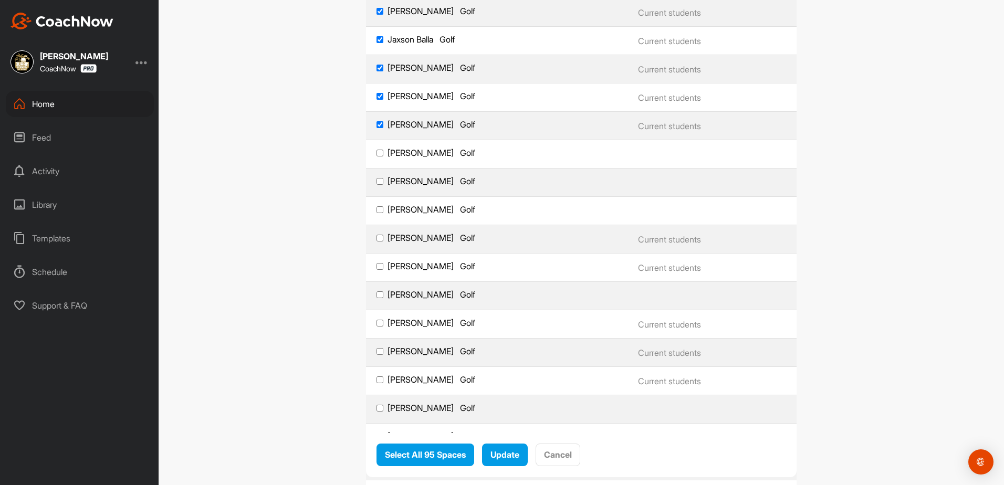
scroll to position [1418, 0]
click at [401, 265] on label "[PERSON_NAME] Golf" at bounding box center [497, 264] width 241 height 11
click at [383, 265] on input "[PERSON_NAME] Golf" at bounding box center [380, 265] width 7 height 7
checkbox input "true"
click at [400, 319] on label "[PERSON_NAME] Golf" at bounding box center [497, 321] width 241 height 11
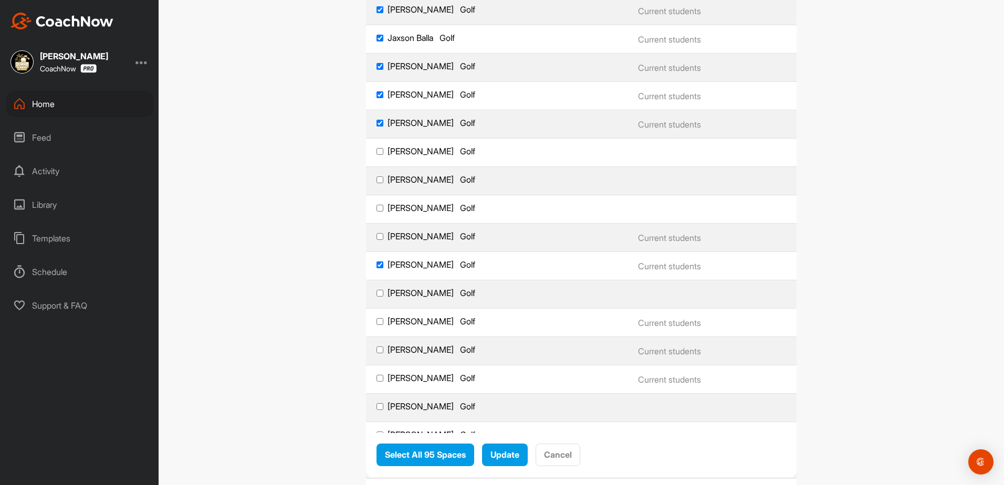
click at [383, 319] on input "[PERSON_NAME] Golf" at bounding box center [380, 321] width 7 height 7
checkbox input "true"
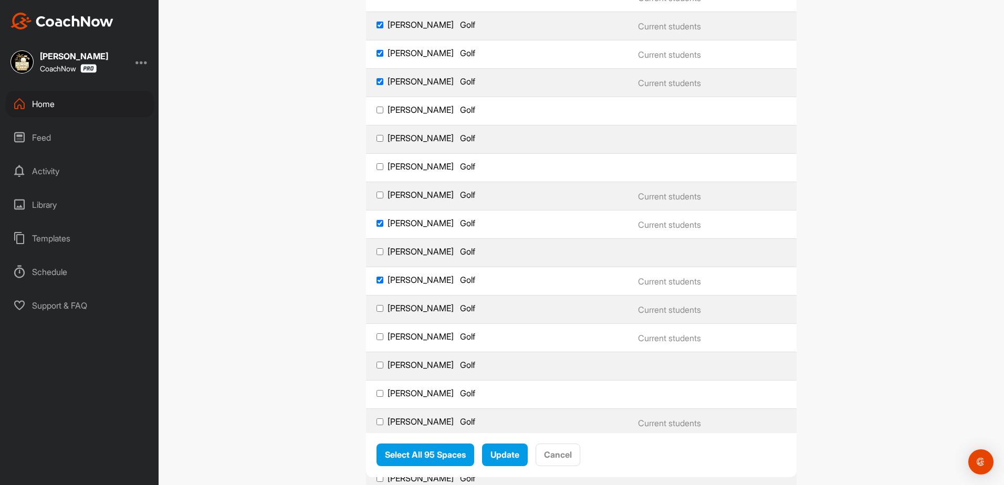
scroll to position [1523, 0]
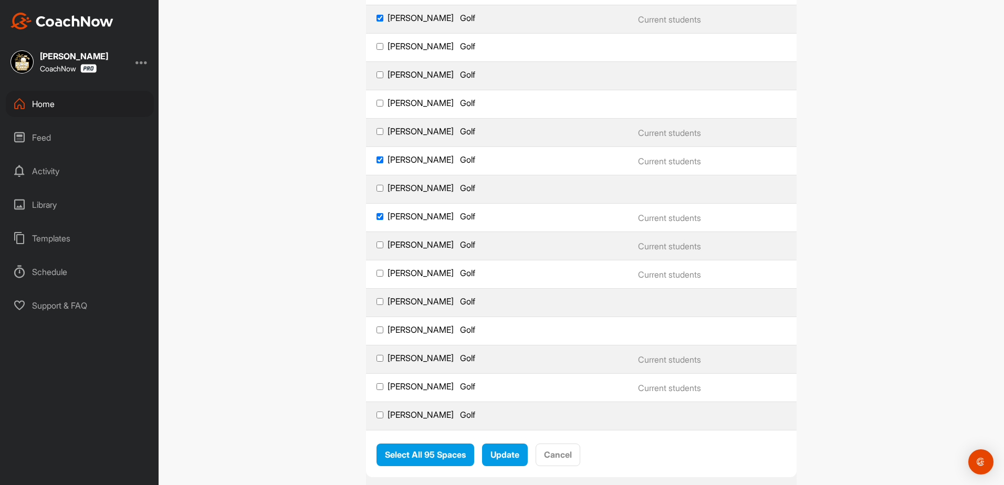
click at [408, 245] on label "[PERSON_NAME] Golf" at bounding box center [497, 244] width 241 height 11
drag, startPoint x: 408, startPoint y: 245, endPoint x: 393, endPoint y: 246, distance: 14.2
click at [393, 246] on label "[PERSON_NAME] Golf" at bounding box center [497, 244] width 241 height 11
click at [383, 246] on input "[PERSON_NAME] Golf" at bounding box center [380, 245] width 7 height 7
checkbox input "true"
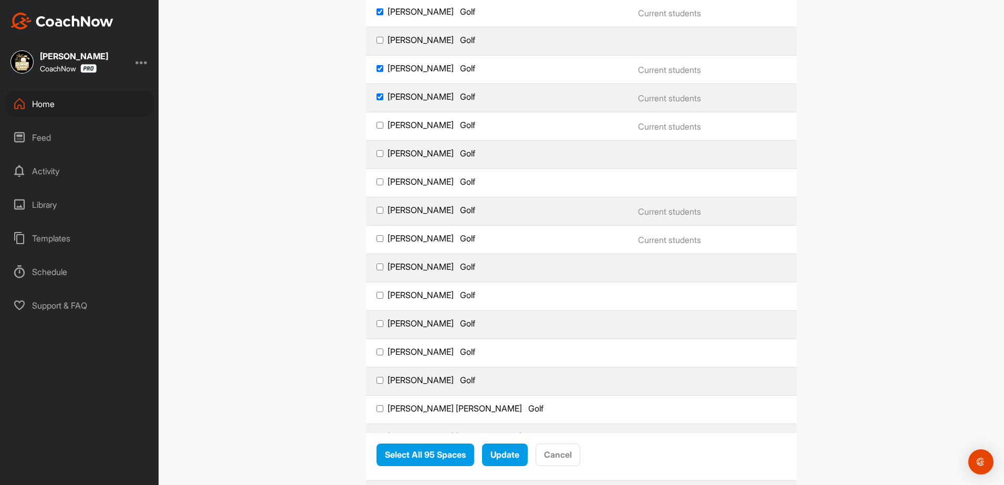
scroll to position [1680, 0]
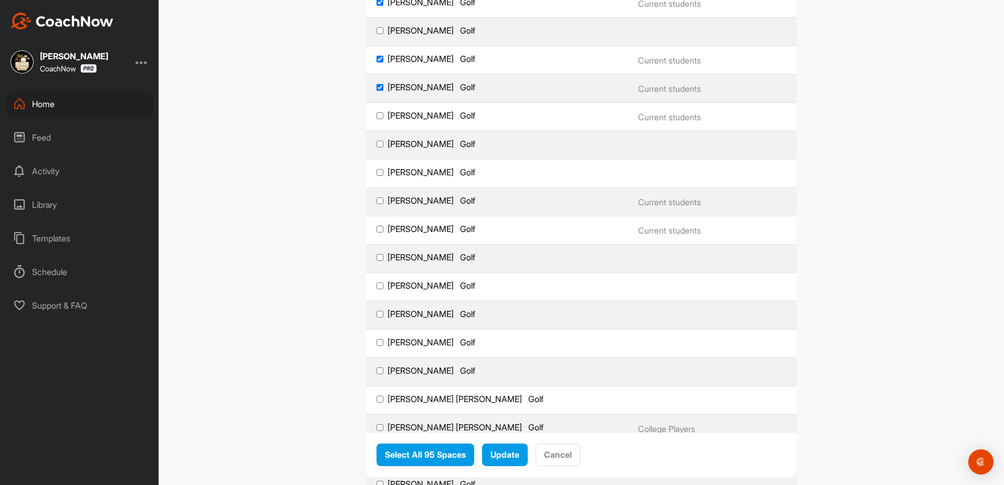
click at [396, 203] on label "[PERSON_NAME] Golf" at bounding box center [497, 200] width 241 height 11
click at [383, 203] on input "[PERSON_NAME] Golf" at bounding box center [380, 200] width 7 height 7
checkbox input "true"
click at [394, 229] on label "[PERSON_NAME] Golf" at bounding box center [497, 229] width 241 height 11
click at [383, 229] on input "[PERSON_NAME] Golf" at bounding box center [380, 229] width 7 height 7
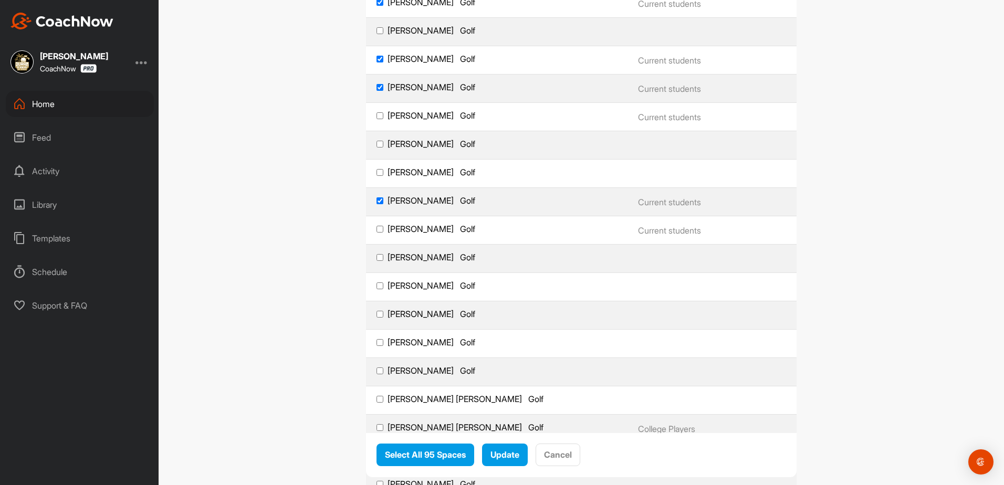
checkbox input "true"
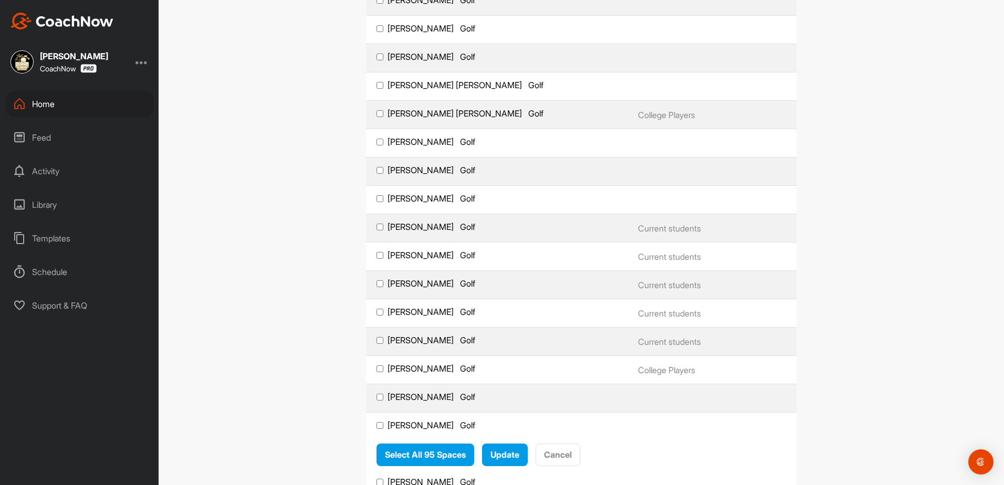
scroll to position [1995, 0]
click at [403, 225] on label "[PERSON_NAME] Golf" at bounding box center [497, 226] width 241 height 11
click at [383, 225] on input "[PERSON_NAME] Golf" at bounding box center [380, 226] width 7 height 7
checkbox input "true"
click at [402, 254] on label "[PERSON_NAME] Golf" at bounding box center [497, 254] width 241 height 11
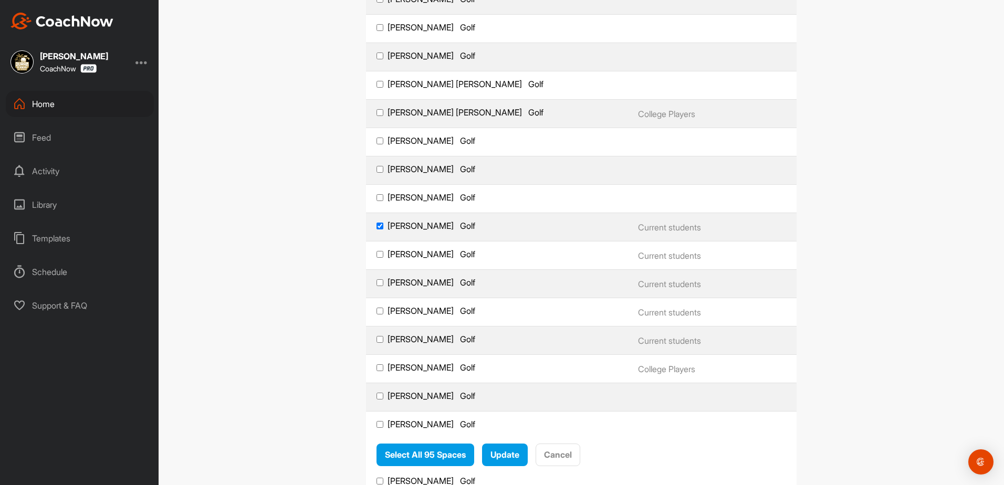
click at [383, 254] on input "[PERSON_NAME] Golf" at bounding box center [380, 254] width 7 height 7
checkbox input "true"
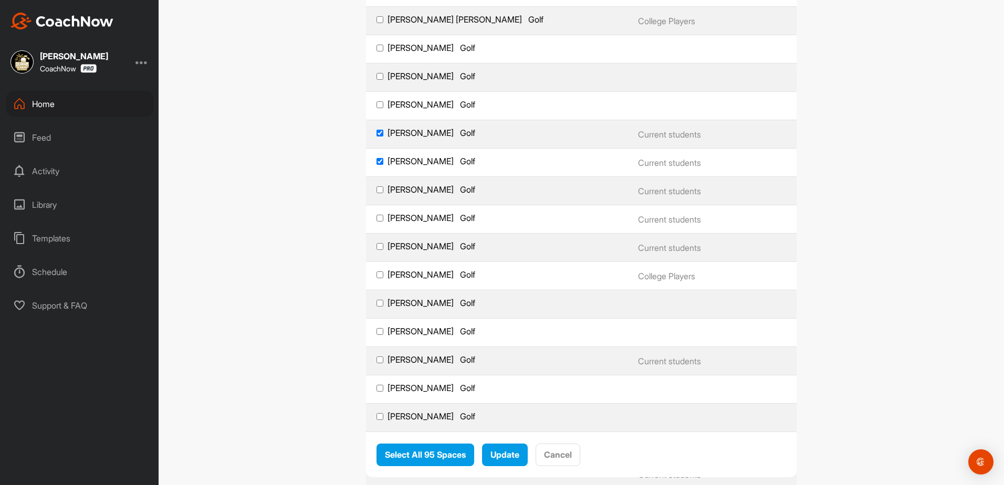
scroll to position [2101, 0]
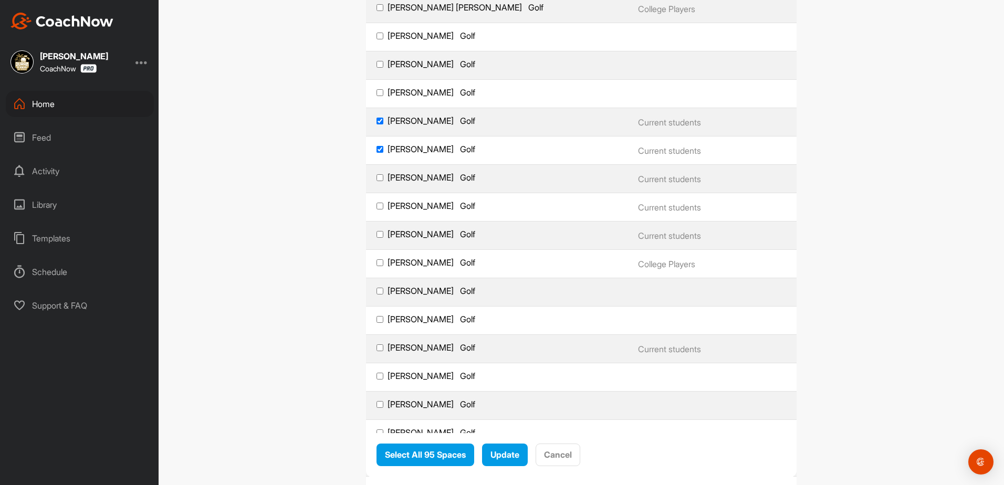
click at [412, 205] on label "[PERSON_NAME] Golf" at bounding box center [497, 206] width 241 height 11
click at [383, 205] on input "[PERSON_NAME] Golf" at bounding box center [380, 206] width 7 height 7
checkbox input "true"
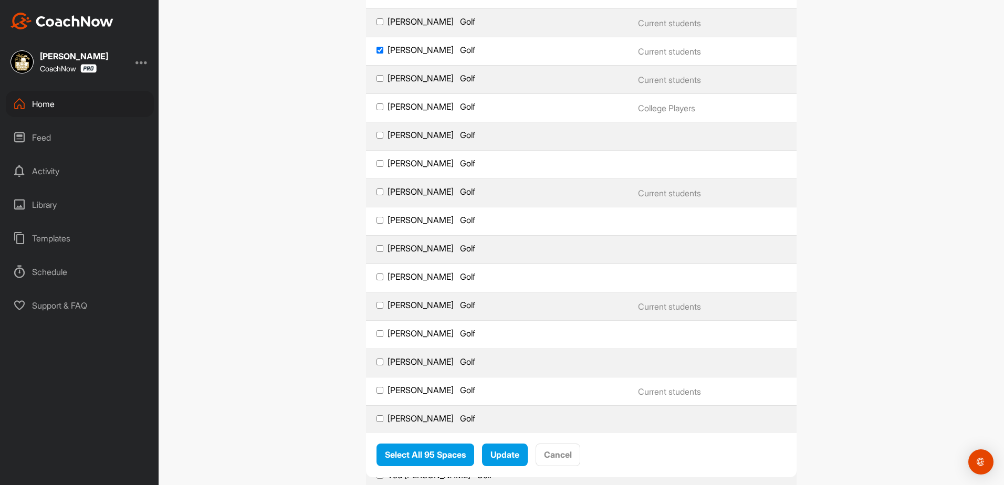
scroll to position [2258, 0]
click at [410, 191] on label "[PERSON_NAME] Golf" at bounding box center [497, 190] width 241 height 11
click at [383, 191] on input "[PERSON_NAME] Golf" at bounding box center [380, 190] width 7 height 7
checkbox input "true"
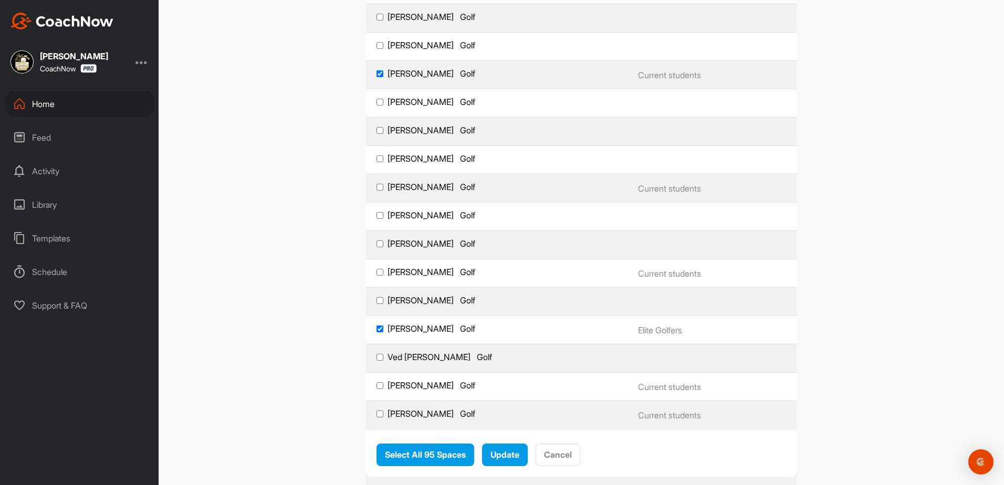
scroll to position [2416, 0]
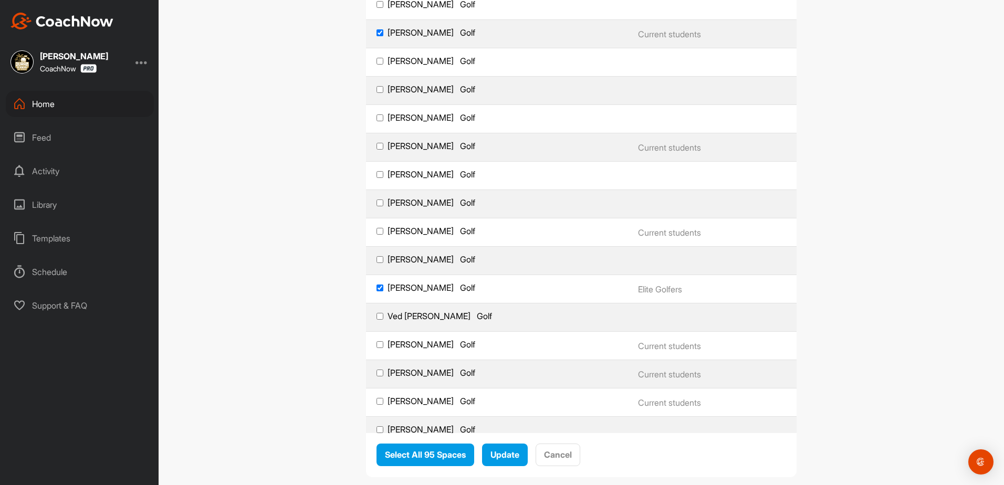
click at [414, 151] on label "[PERSON_NAME] Golf" at bounding box center [497, 146] width 241 height 11
click at [383, 150] on input "[PERSON_NAME] Golf" at bounding box center [380, 146] width 7 height 7
checkbox input "true"
click at [405, 231] on label "[PERSON_NAME] Golf" at bounding box center [497, 231] width 241 height 11
click at [383, 231] on input "[PERSON_NAME] Golf" at bounding box center [380, 231] width 7 height 7
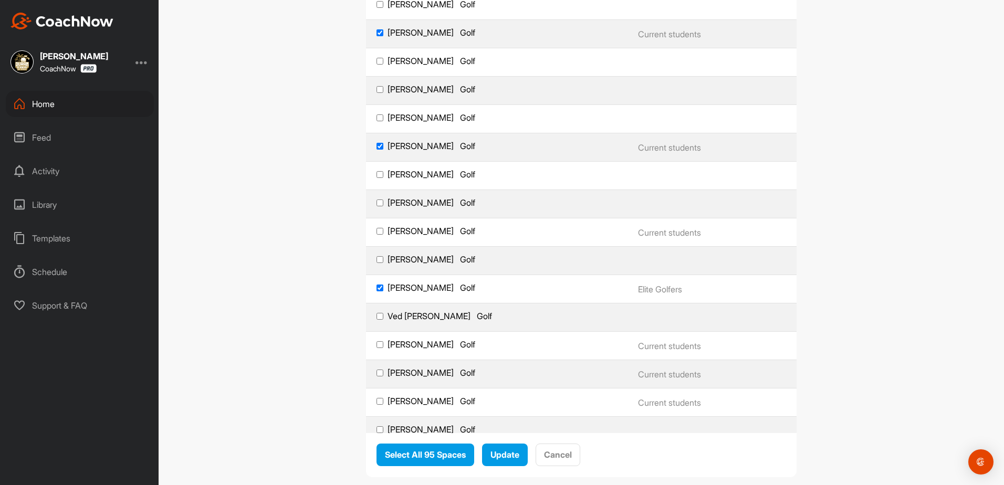
checkbox input "true"
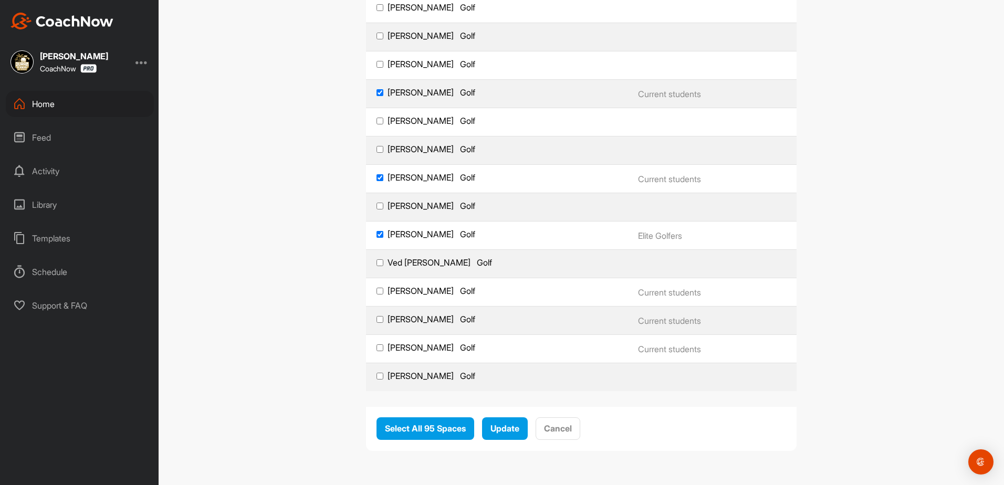
scroll to position [2470, 0]
click at [404, 342] on label "[PERSON_NAME] Golf" at bounding box center [497, 347] width 241 height 11
click at [383, 344] on input "[PERSON_NAME] Golf" at bounding box center [380, 347] width 7 height 7
checkbox input "true"
click at [426, 232] on label "[PERSON_NAME] Golf" at bounding box center [497, 233] width 241 height 11
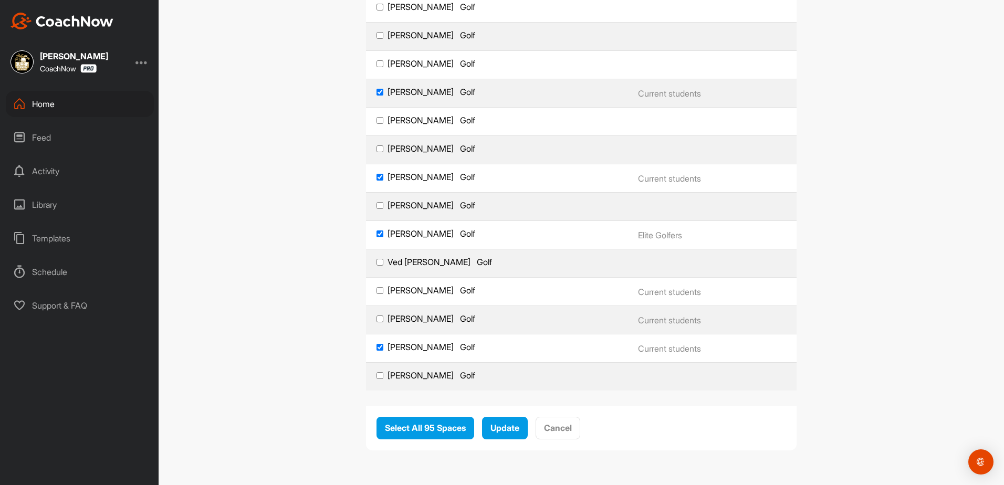
click at [383, 232] on input "[PERSON_NAME] Golf" at bounding box center [380, 234] width 7 height 7
checkbox input "false"
click at [495, 427] on span "Update" at bounding box center [504, 428] width 29 height 11
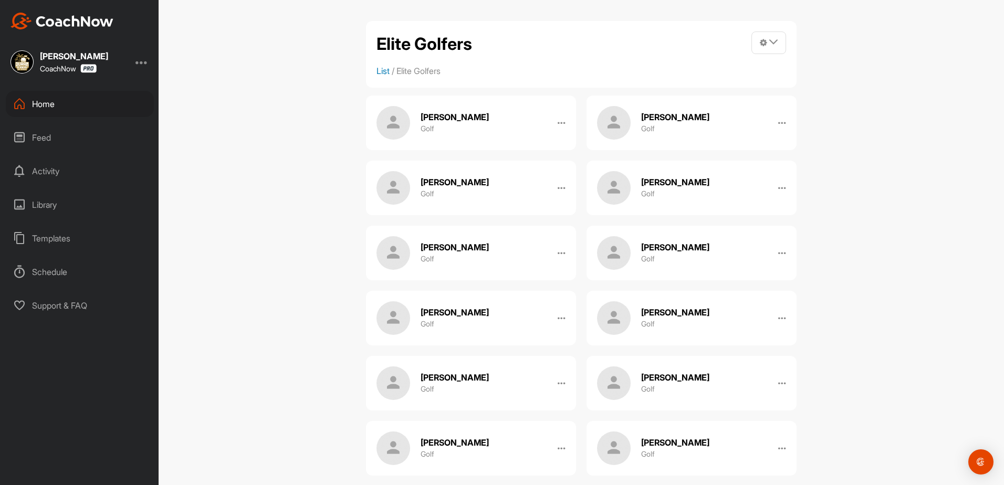
click at [386, 67] on link "List" at bounding box center [383, 71] width 13 height 11
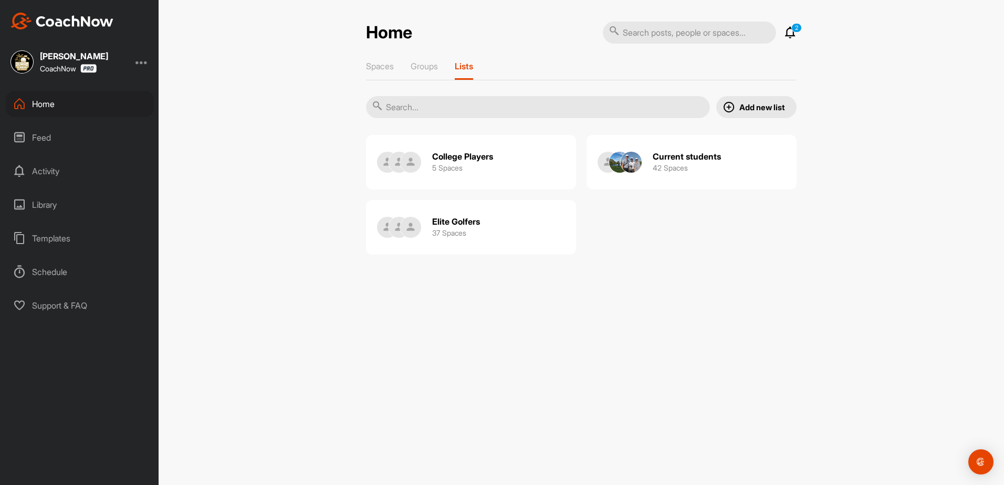
click at [786, 37] on icon at bounding box center [790, 32] width 13 height 13
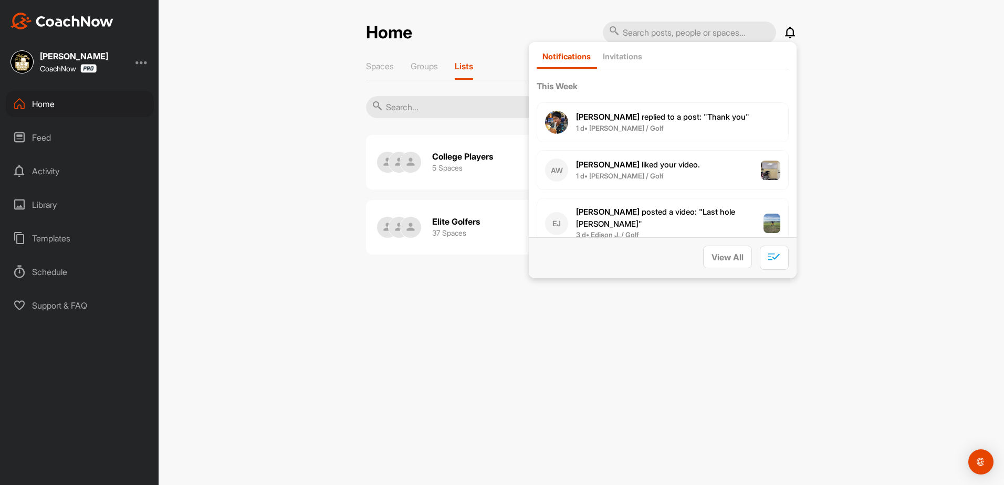
click at [950, 332] on div "Home Notifications Invitations This Week [PERSON_NAME] replied to a post : "Tha…" at bounding box center [581, 242] width 845 height 485
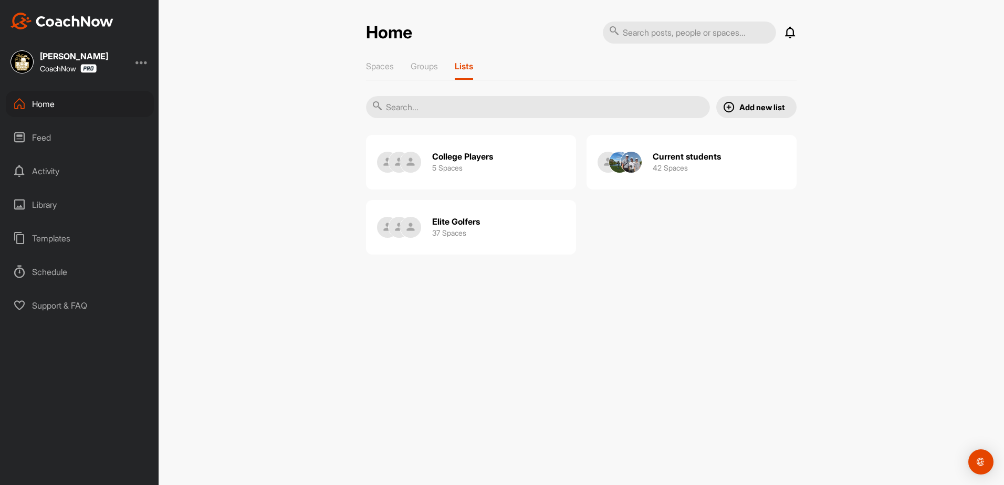
click at [62, 107] on div "Home" at bounding box center [80, 104] width 148 height 26
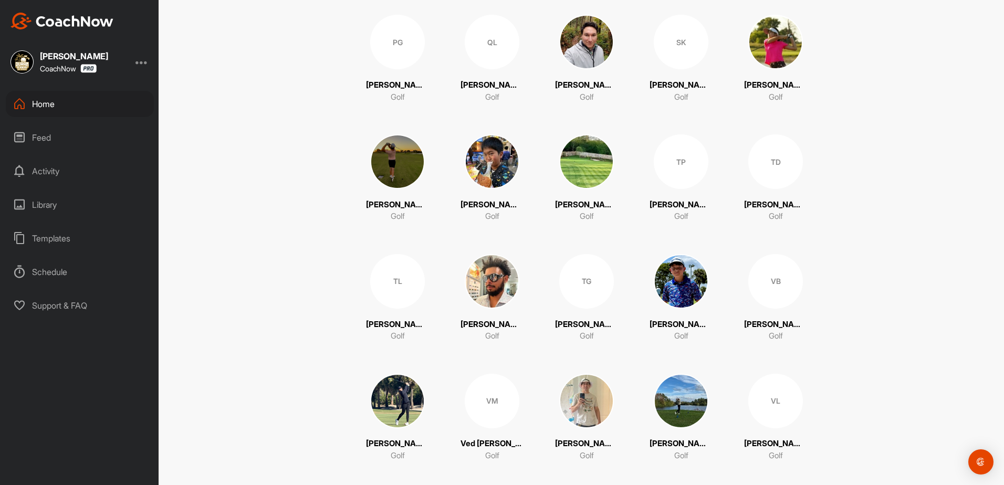
scroll to position [1885, 0]
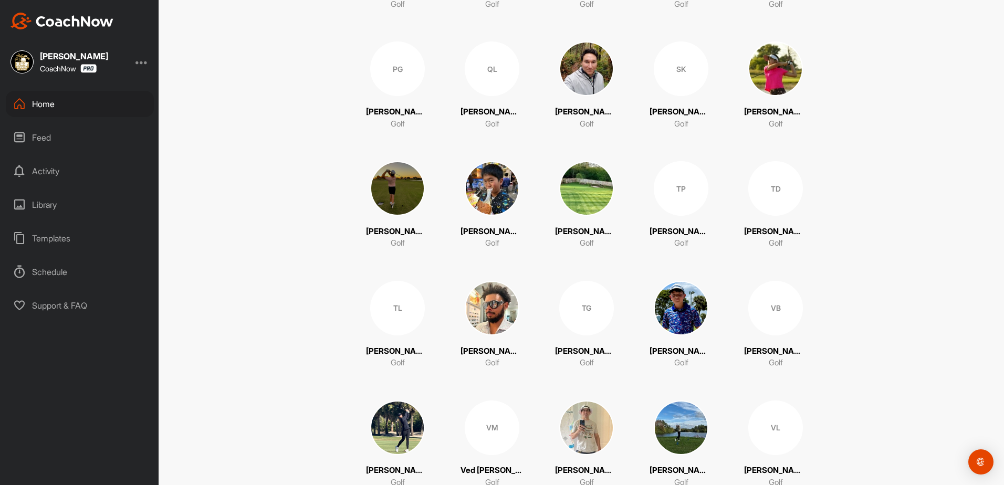
click at [584, 78] on img at bounding box center [586, 68] width 55 height 55
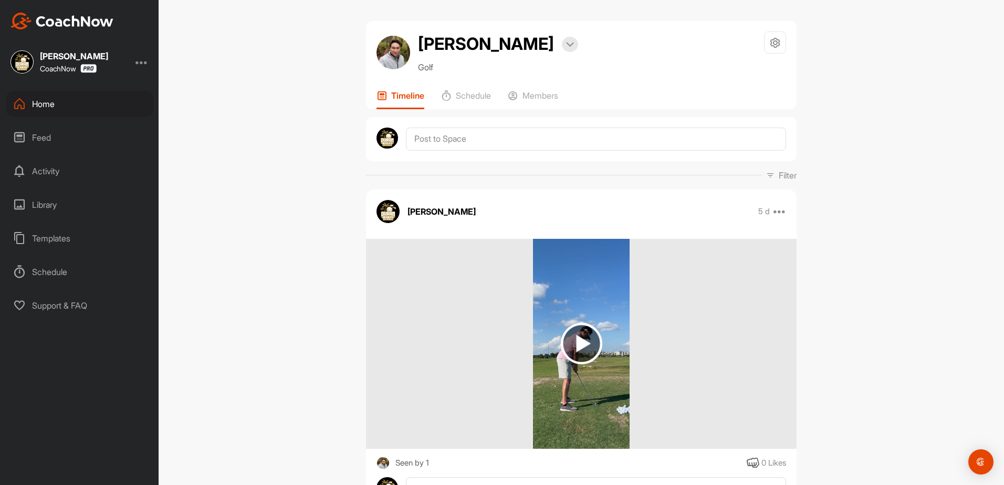
click at [259, 302] on div "[PERSON_NAME] Bookings Golf Space Settings Your Notifications Timeline Schedule…" at bounding box center [581, 242] width 845 height 485
click at [883, 292] on div "[PERSON_NAME] Bookings Golf Space Settings Your Notifications Timeline Schedule…" at bounding box center [581, 242] width 845 height 485
